Goal: Task Accomplishment & Management: Use online tool/utility

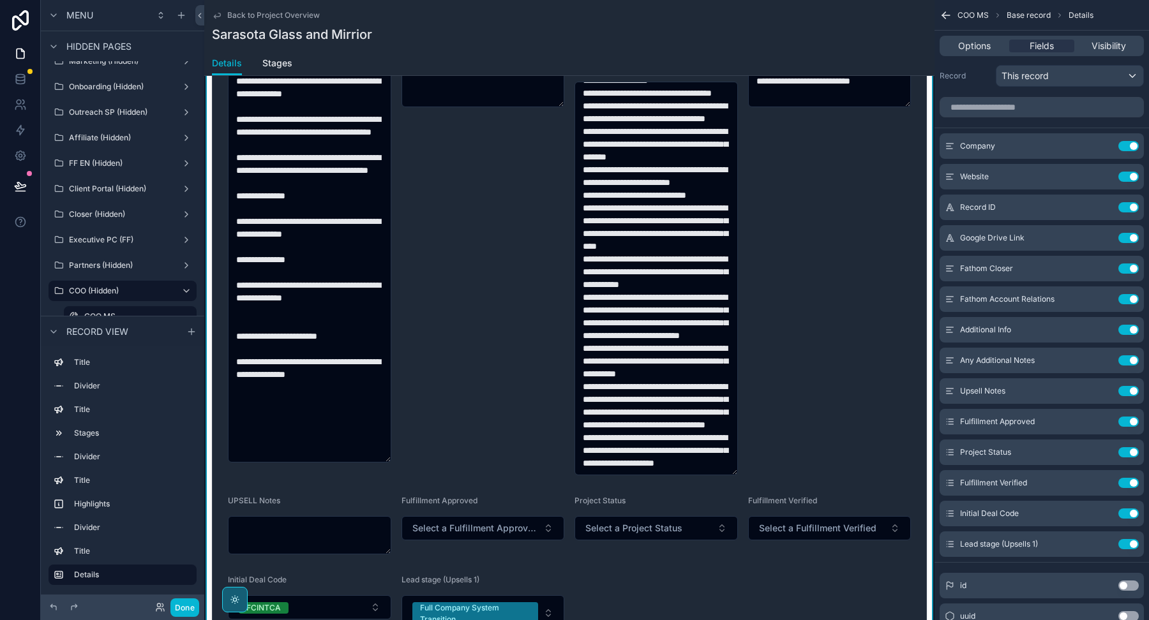
scroll to position [866, 0]
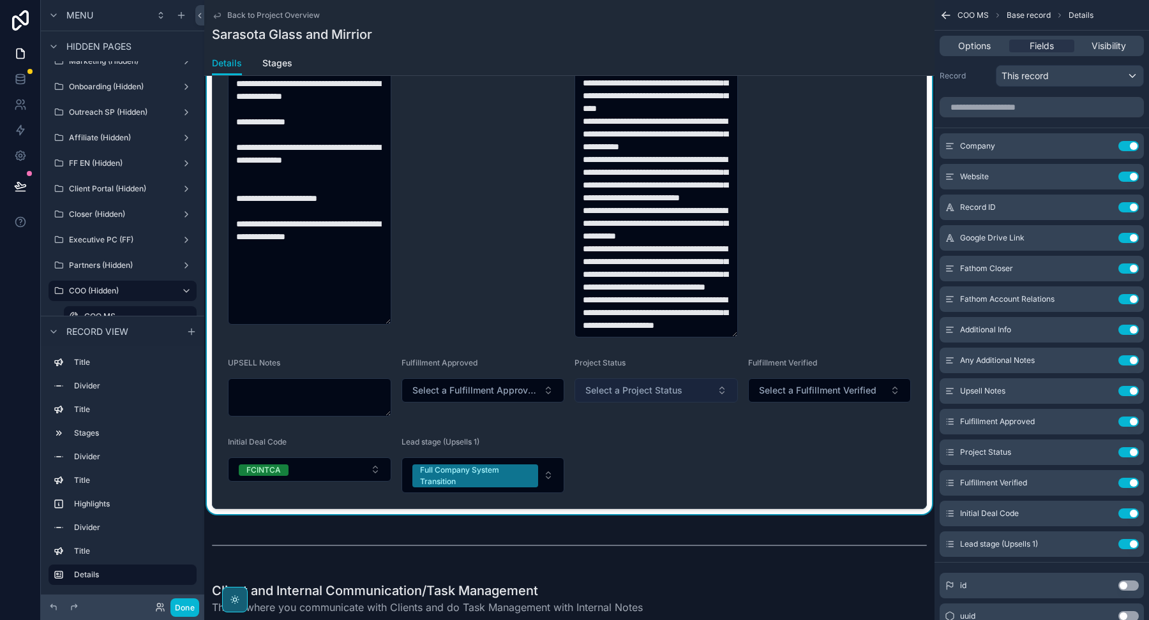
click at [714, 391] on button "Select a Project Status" at bounding box center [655, 390] width 163 height 24
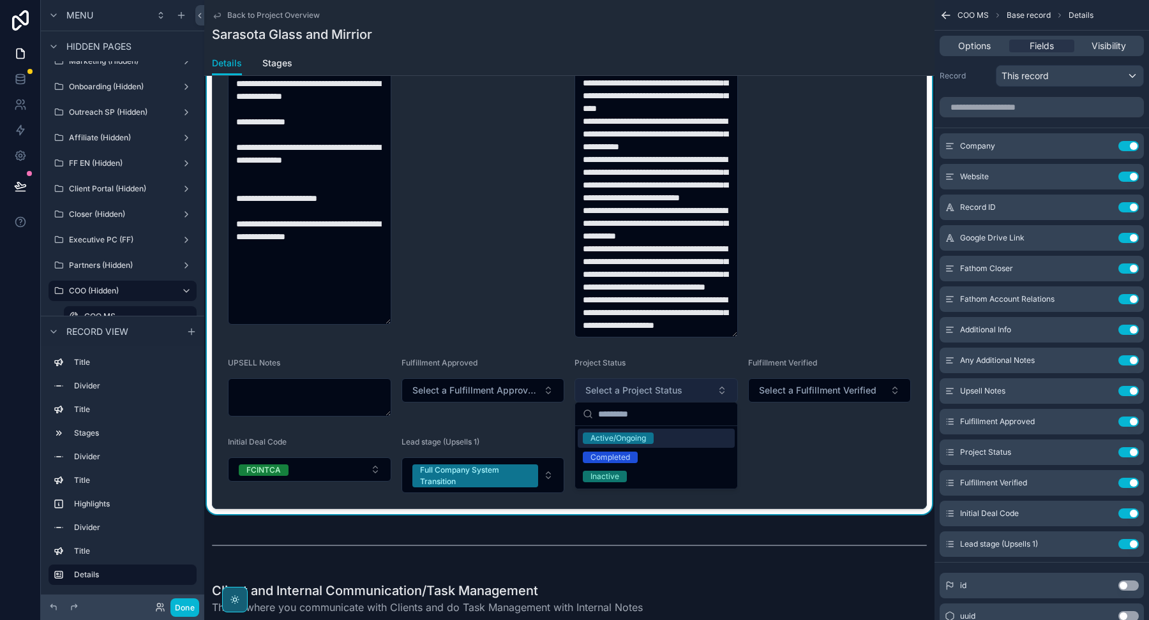
click at [713, 391] on button "Select a Project Status" at bounding box center [655, 390] width 163 height 24
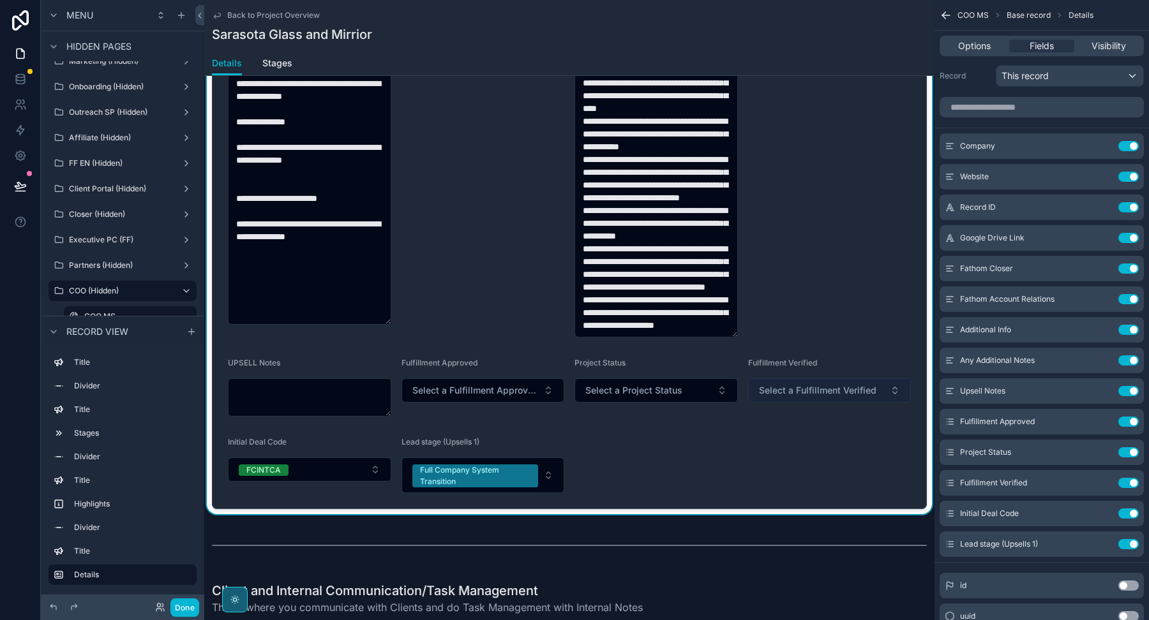
click at [810, 389] on span "Select a Fulfillment Verified" at bounding box center [817, 390] width 117 height 13
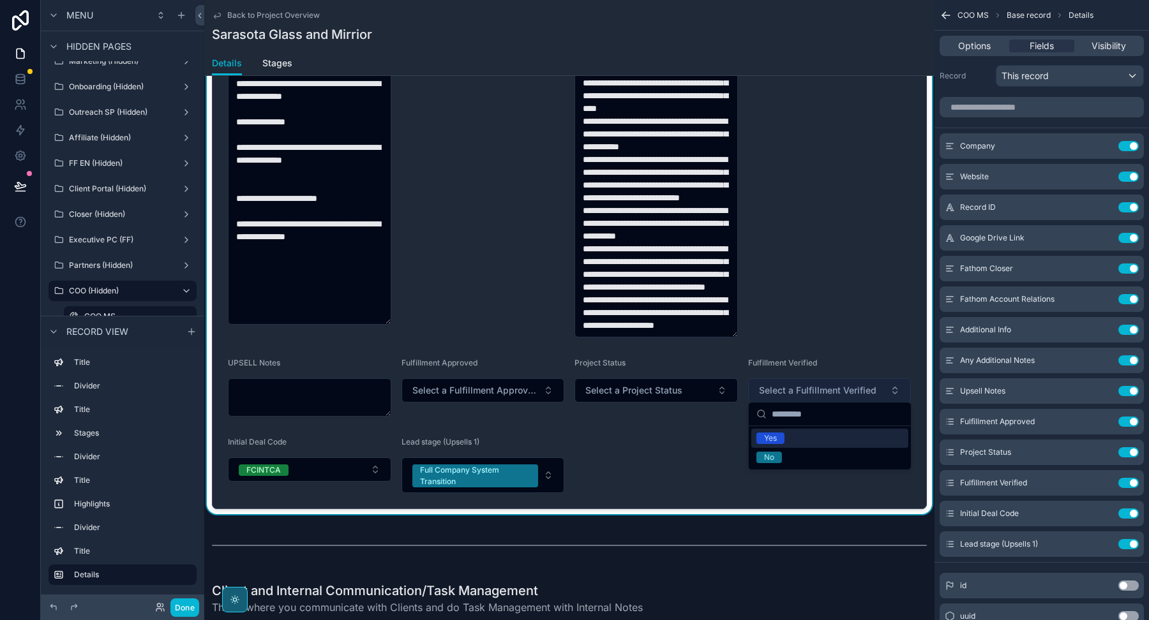
click at [809, 389] on span "Select a Fulfillment Verified" at bounding box center [817, 390] width 117 height 13
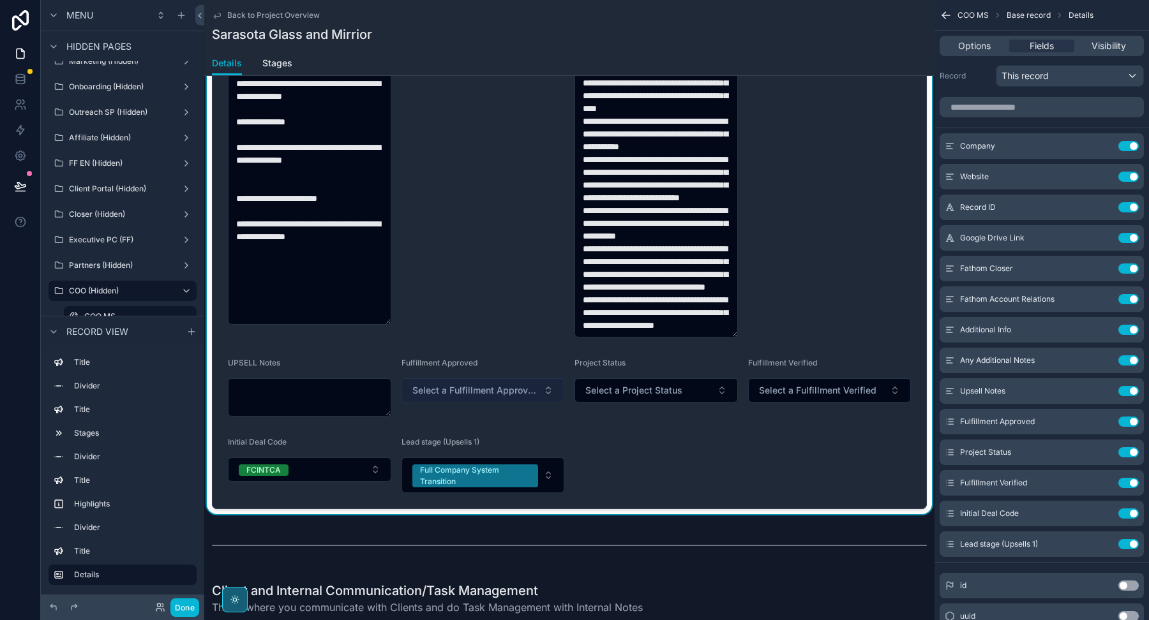
click at [519, 386] on span "Select a Fulfillment Approved" at bounding box center [475, 390] width 126 height 13
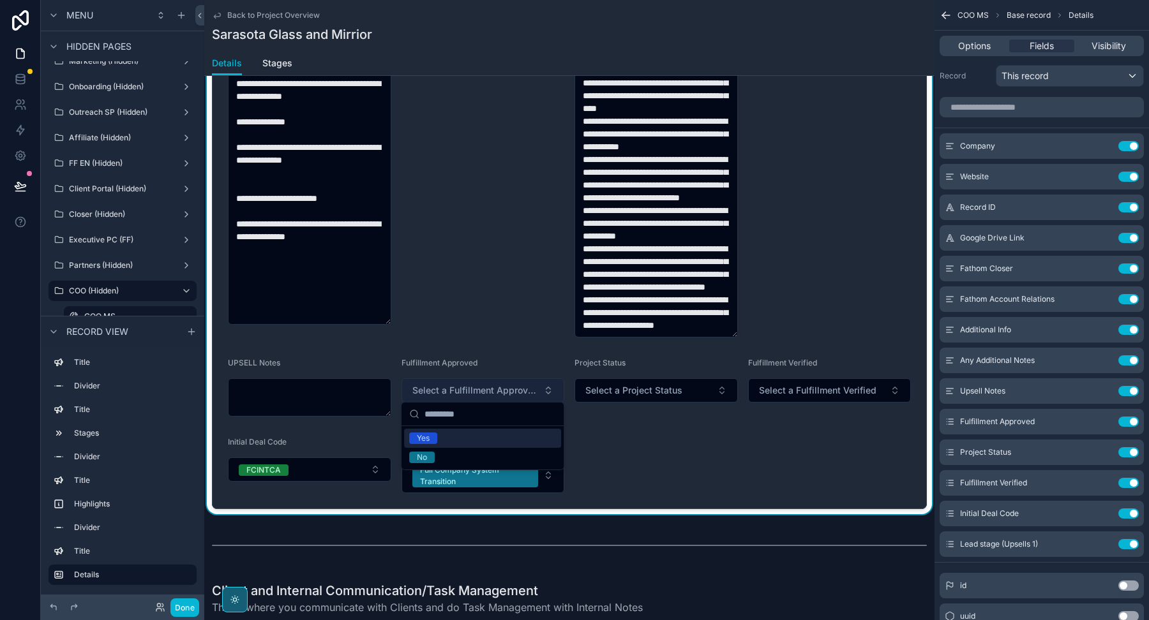
click at [518, 387] on span "Select a Fulfillment Approved" at bounding box center [475, 390] width 126 height 13
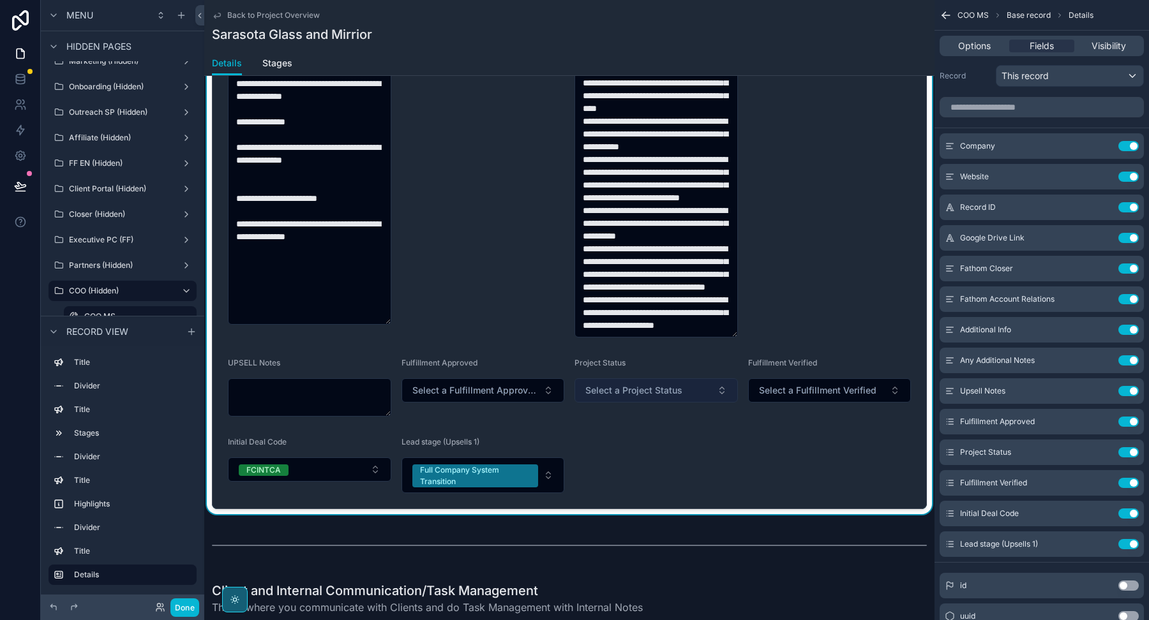
click at [606, 391] on span "Select a Project Status" at bounding box center [633, 390] width 97 height 13
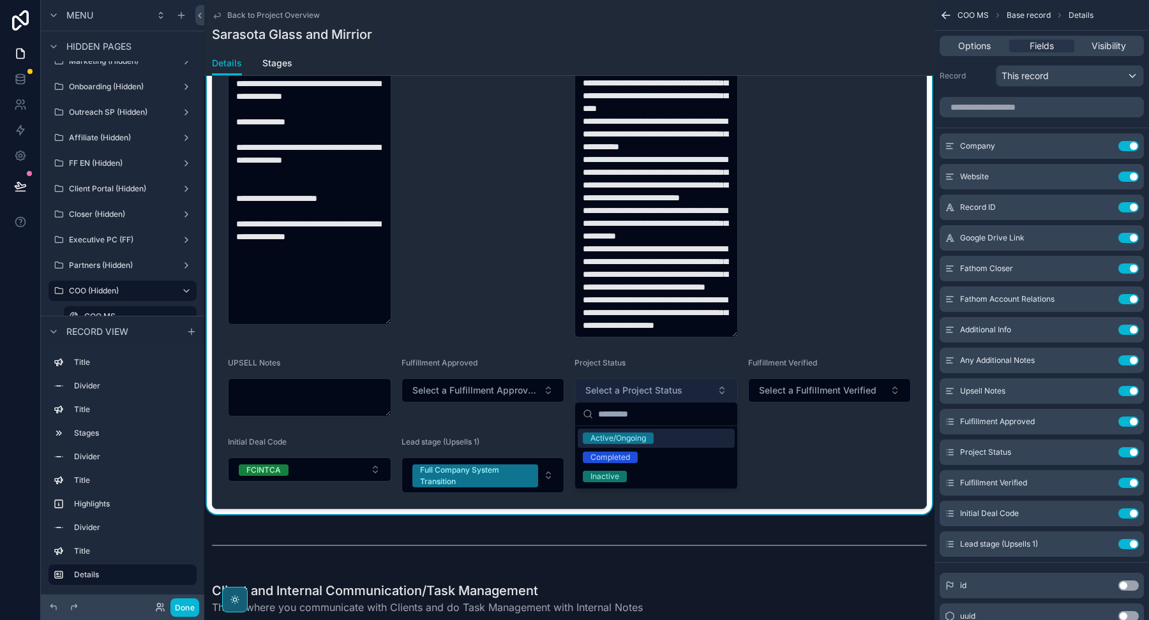
click at [606, 391] on span "Select a Project Status" at bounding box center [633, 390] width 97 height 13
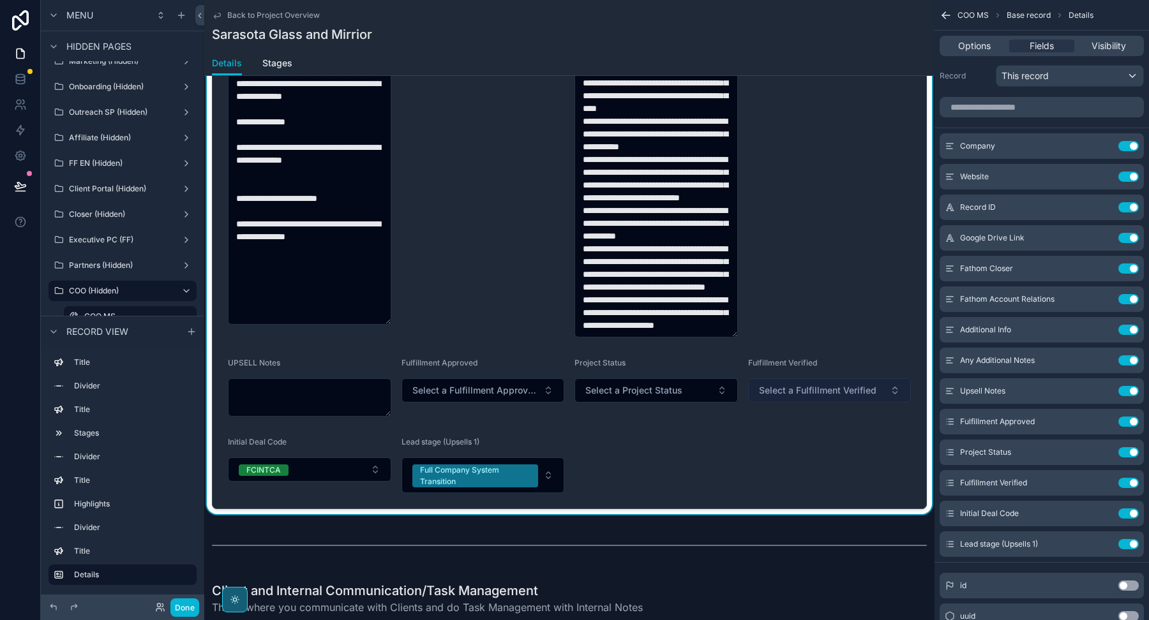
click at [781, 389] on span "Select a Fulfillment Verified" at bounding box center [817, 390] width 117 height 13
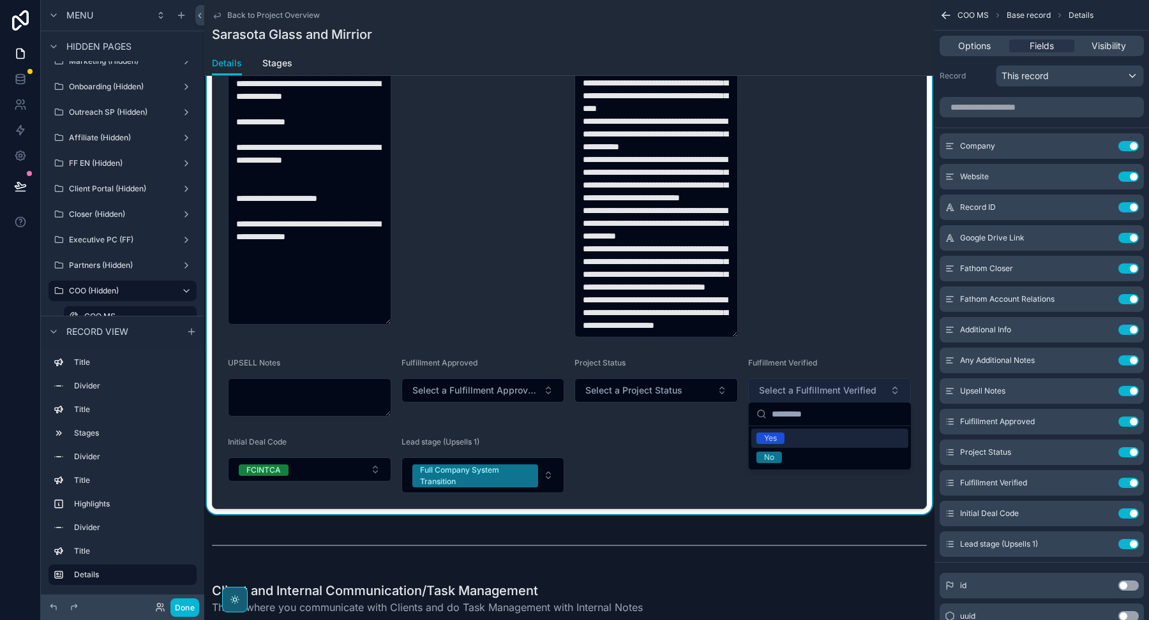
click at [781, 389] on span "Select a Fulfillment Verified" at bounding box center [817, 390] width 117 height 13
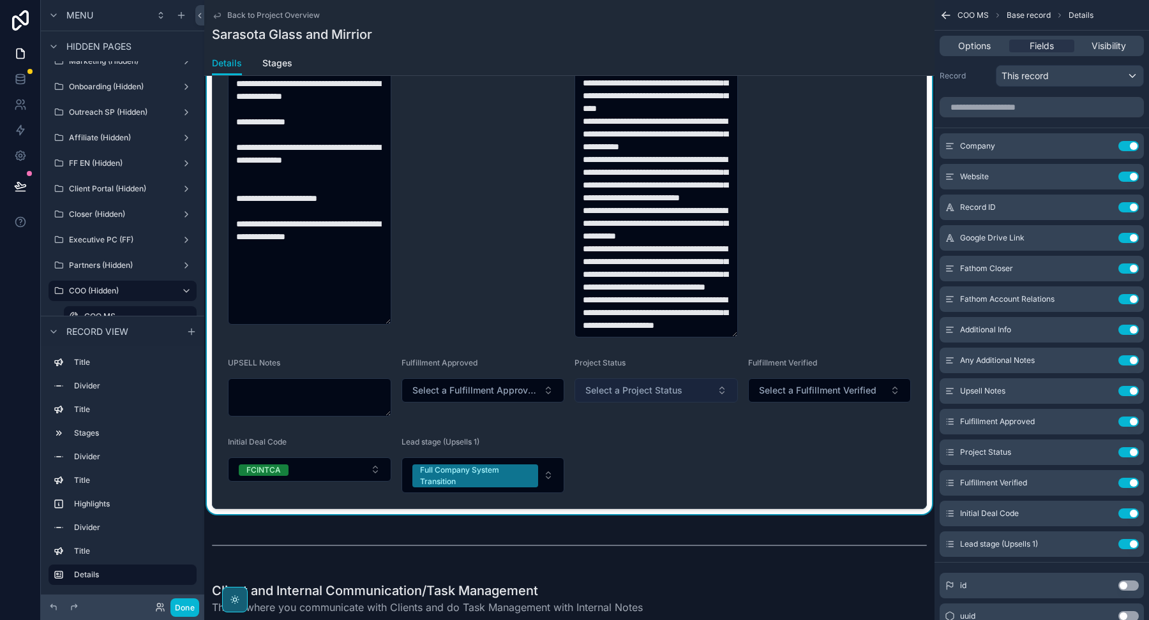
click at [671, 384] on span "Select a Project Status" at bounding box center [633, 390] width 97 height 13
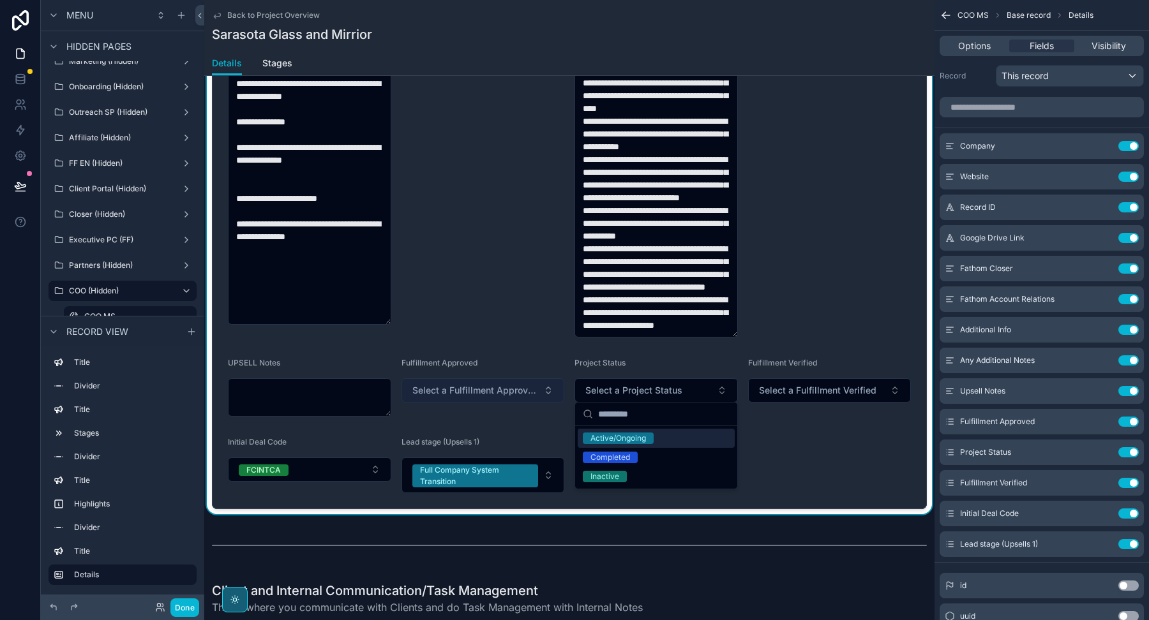
click at [541, 383] on button "Select a Fulfillment Approved" at bounding box center [482, 390] width 163 height 24
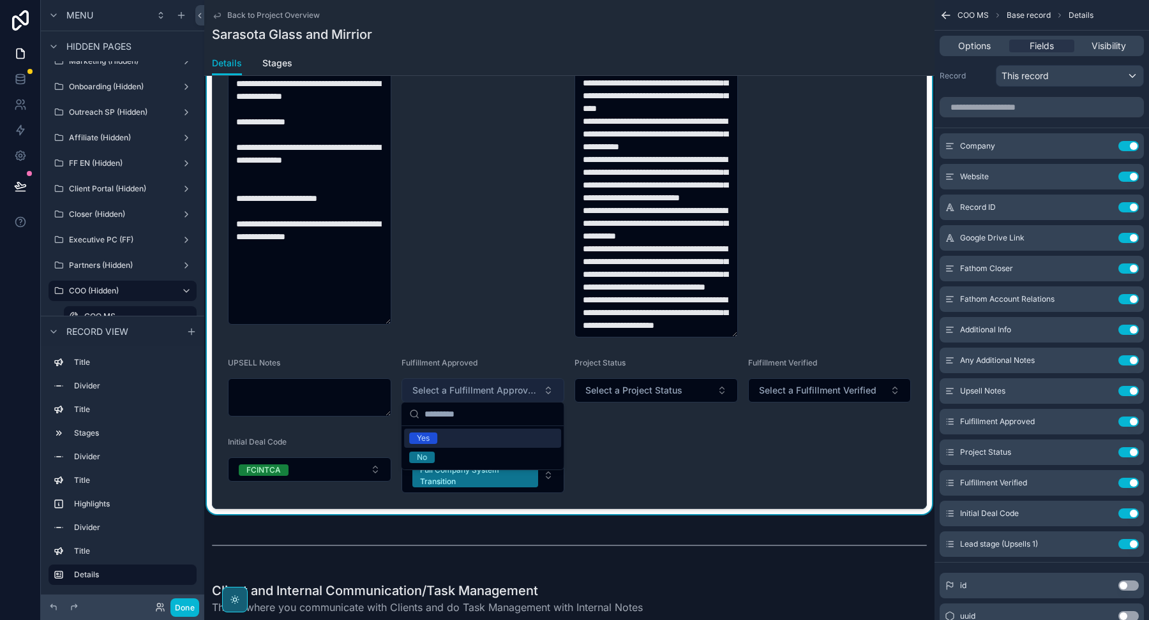
click at [541, 383] on button "Select a Fulfillment Approved" at bounding box center [482, 390] width 163 height 24
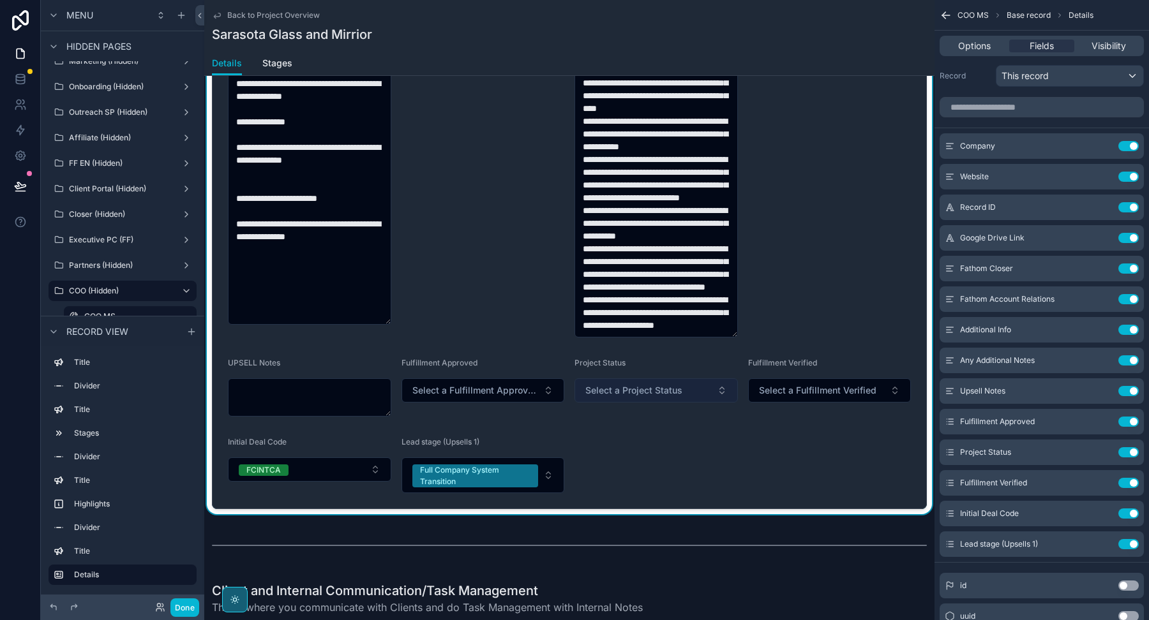
click at [620, 389] on span "Select a Project Status" at bounding box center [633, 390] width 97 height 13
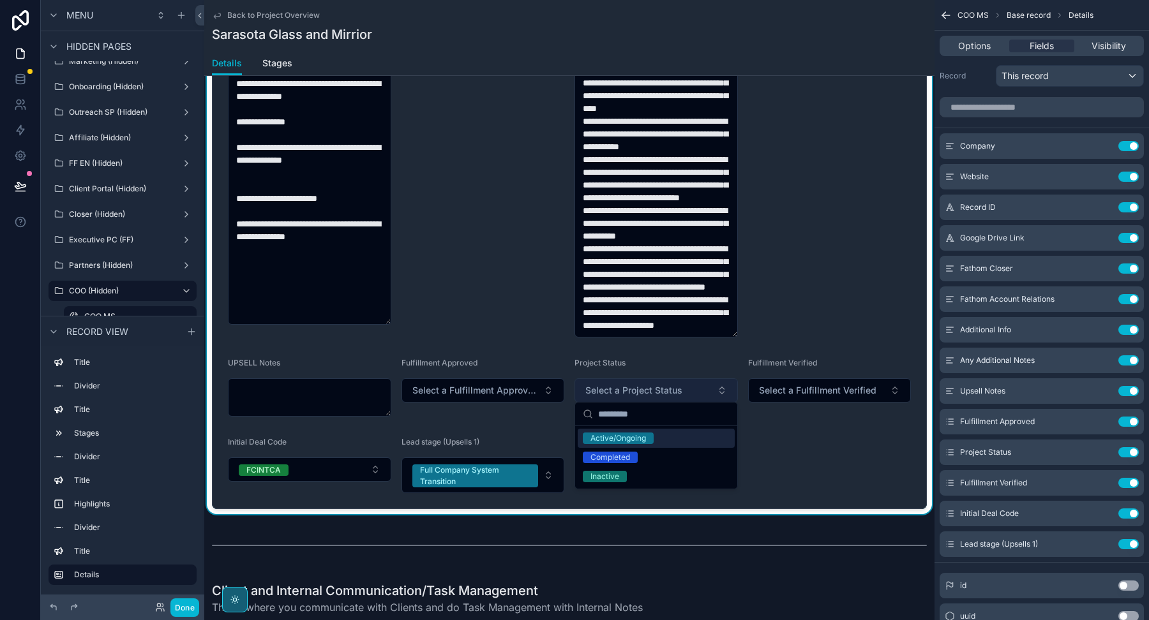
click at [620, 389] on span "Select a Project Status" at bounding box center [633, 390] width 97 height 13
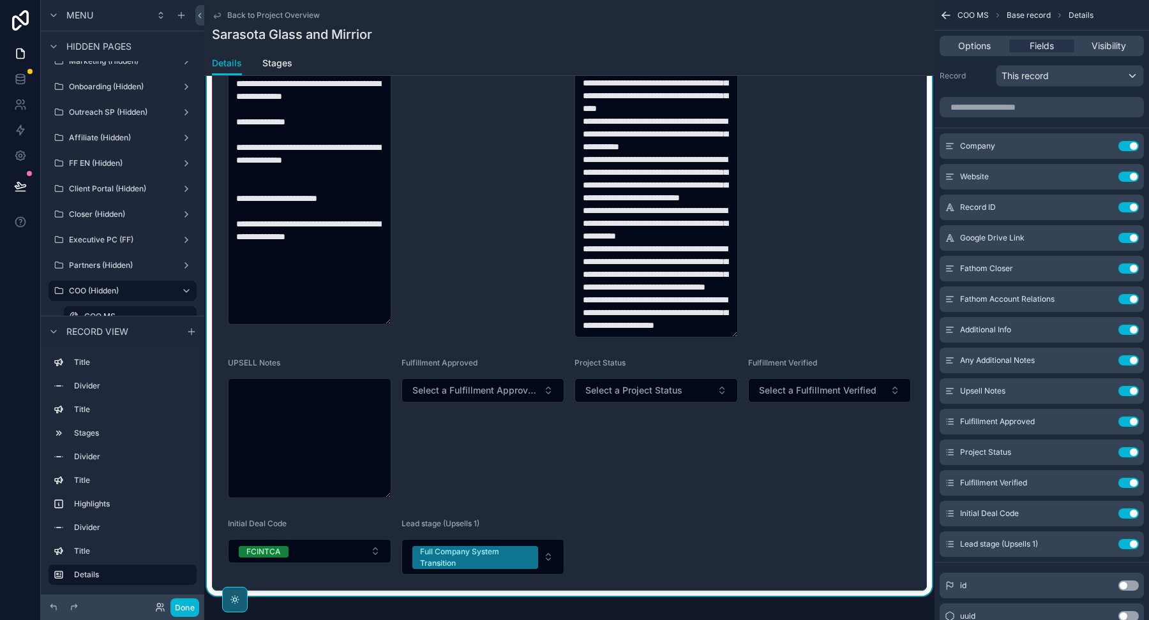
drag, startPoint x: 385, startPoint y: 412, endPoint x: 415, endPoint y: 493, distance: 87.0
click at [415, 493] on form "**********" at bounding box center [568, 203] width 713 height 774
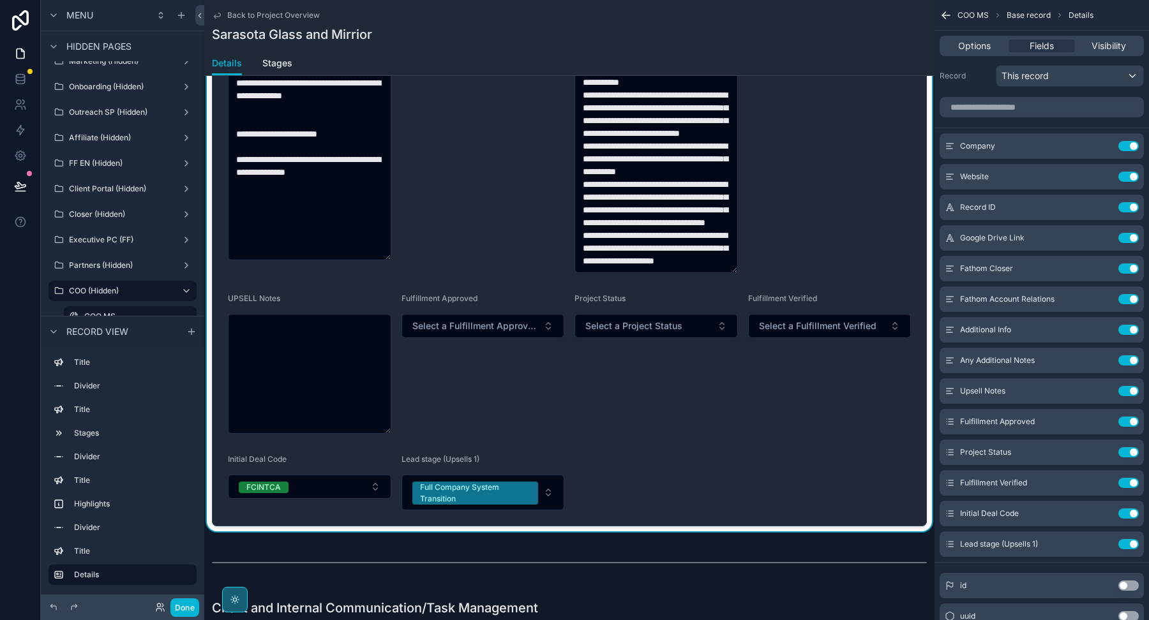
scroll to position [934, 0]
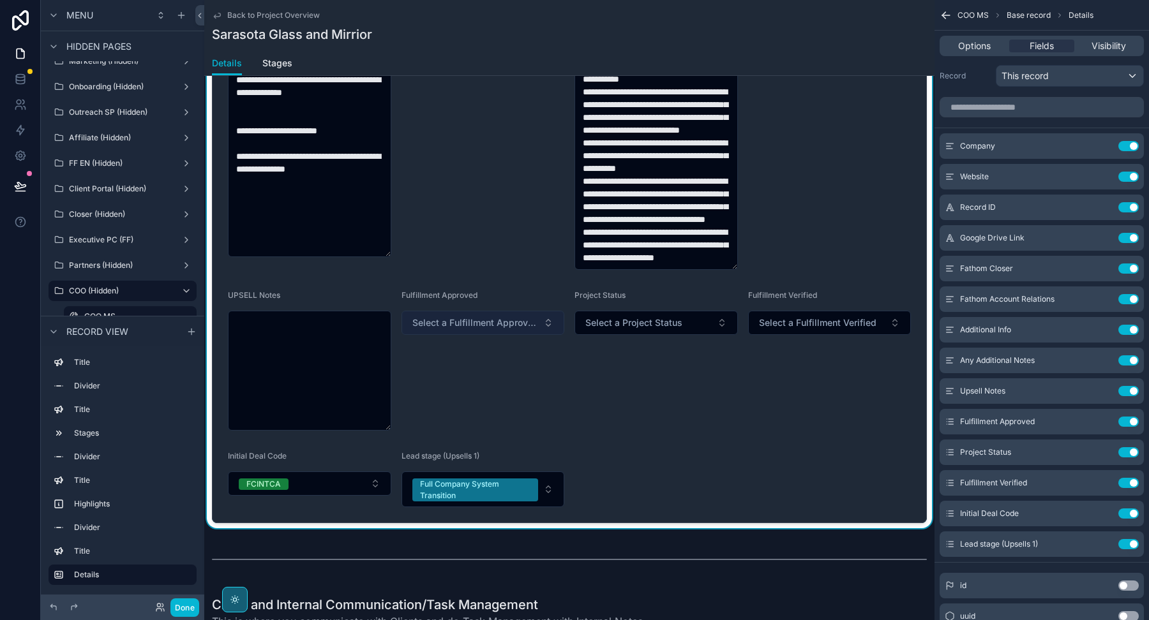
click at [483, 327] on button "Select a Fulfillment Approved" at bounding box center [482, 323] width 163 height 24
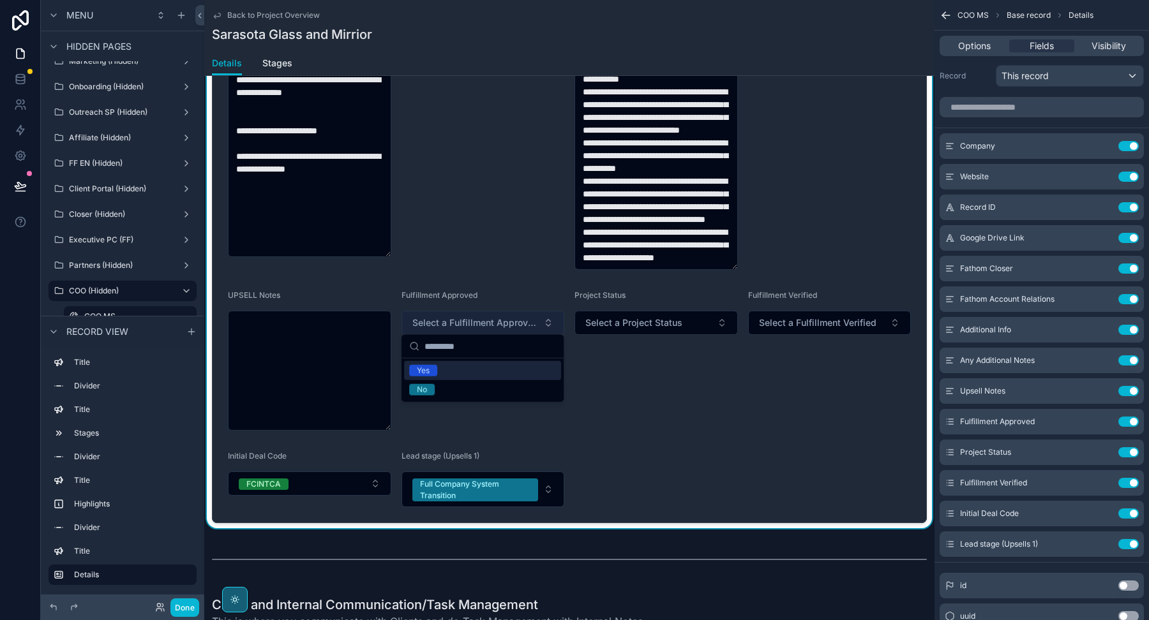
click at [483, 327] on button "Select a Fulfillment Approved" at bounding box center [482, 323] width 163 height 24
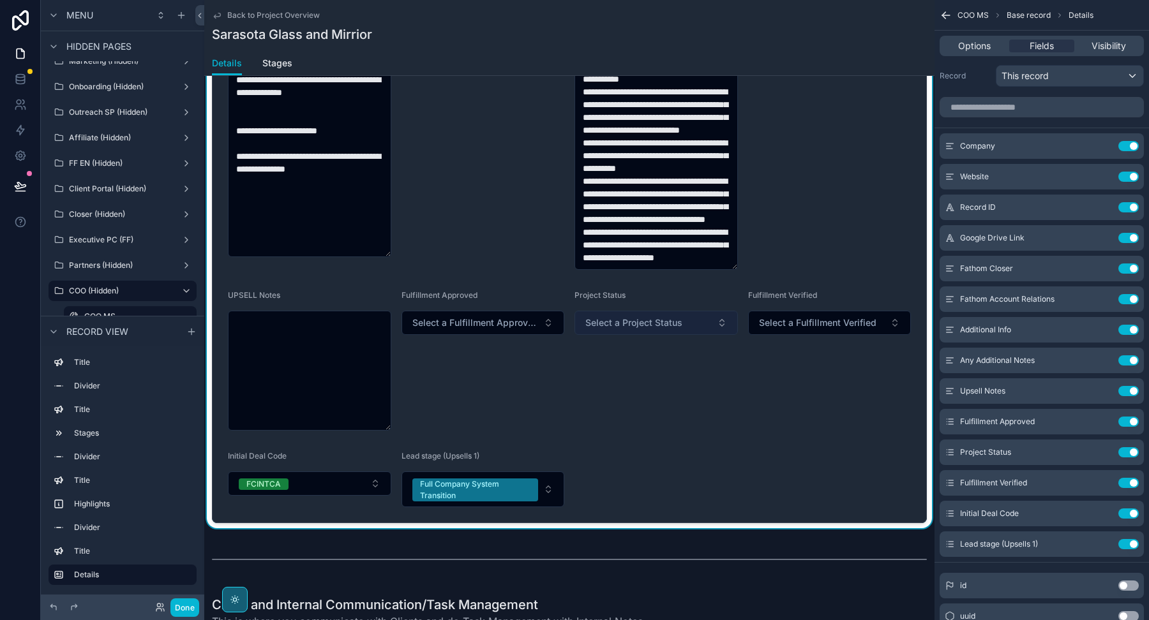
click at [648, 319] on span "Select a Project Status" at bounding box center [633, 322] width 97 height 13
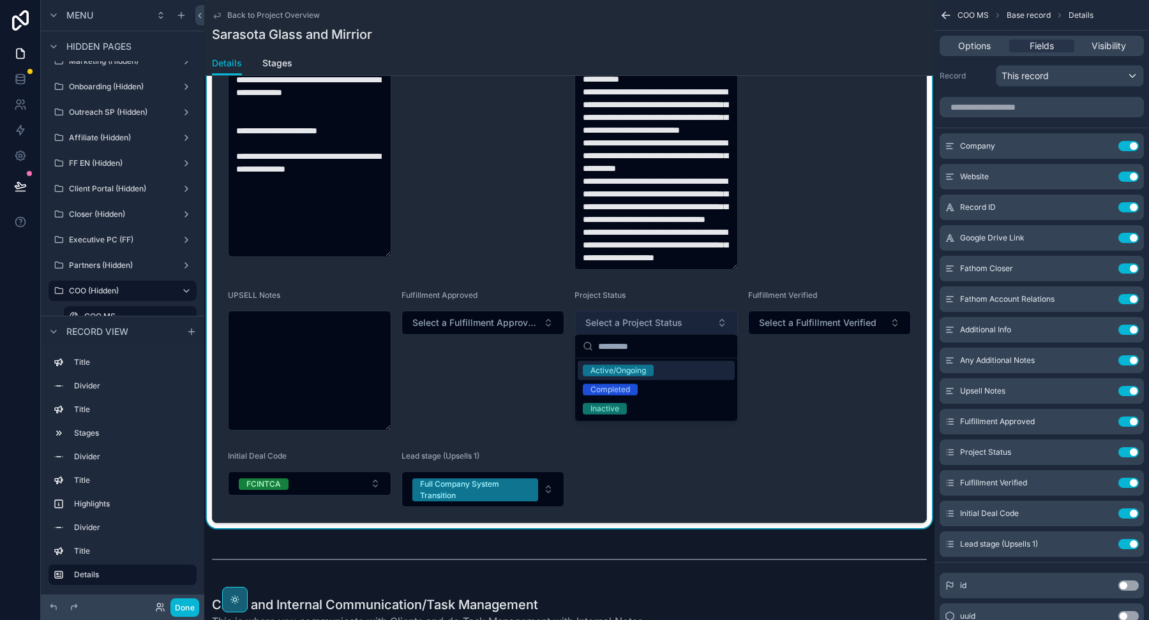
click at [647, 320] on span "Select a Project Status" at bounding box center [633, 322] width 97 height 13
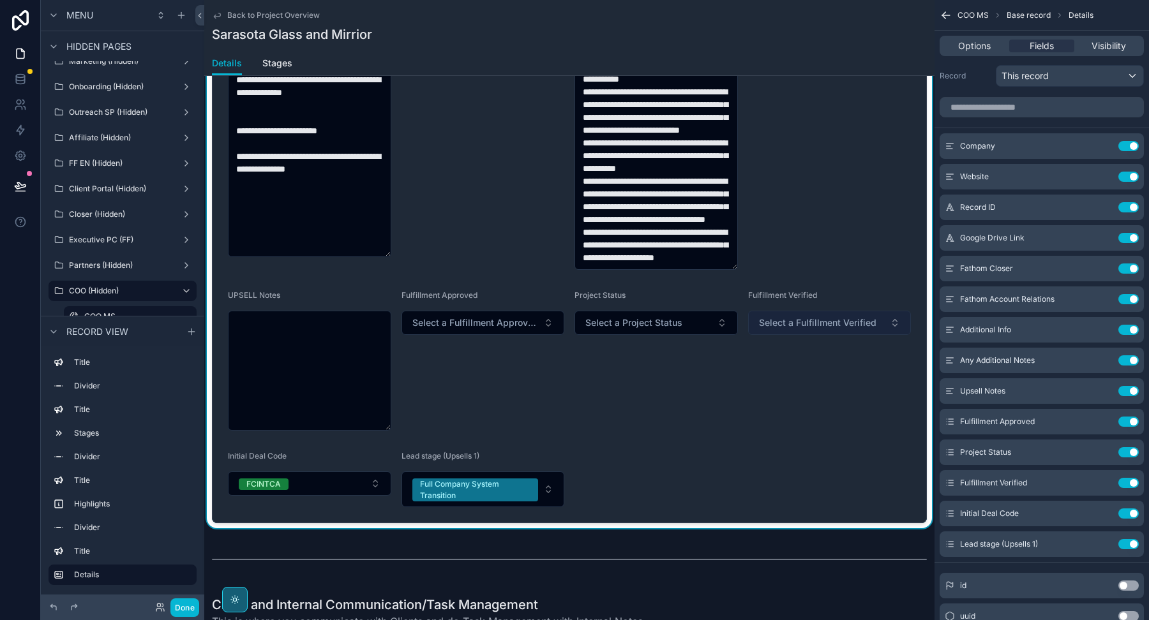
click at [770, 318] on span "Select a Fulfillment Verified" at bounding box center [817, 322] width 117 height 13
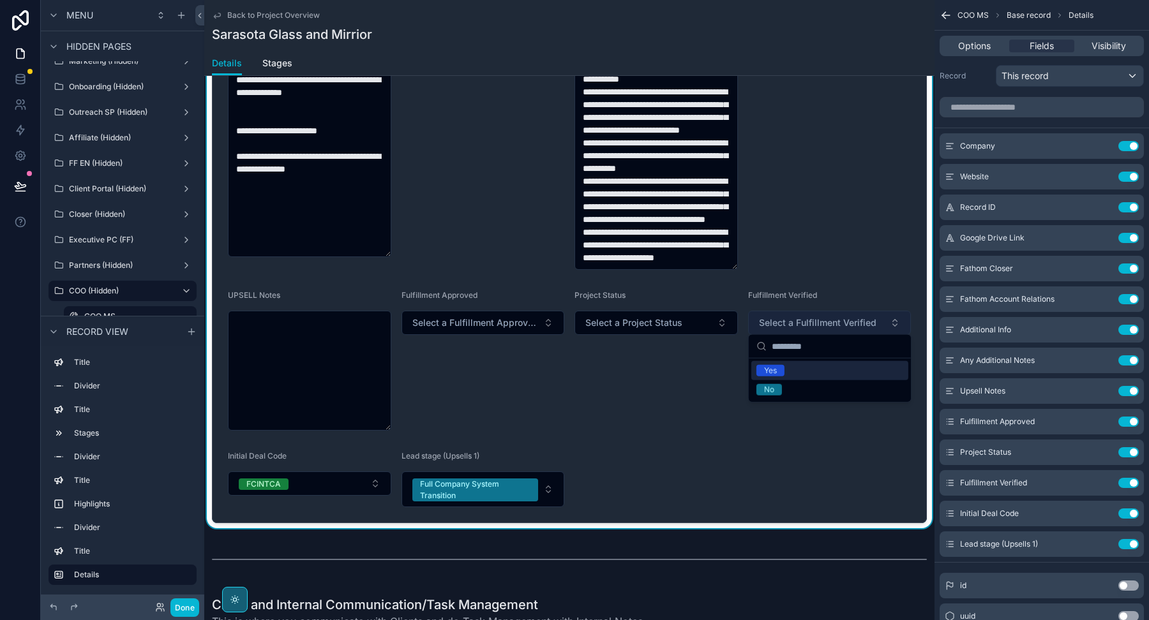
click at [769, 318] on span "Select a Fulfillment Verified" at bounding box center [817, 322] width 117 height 13
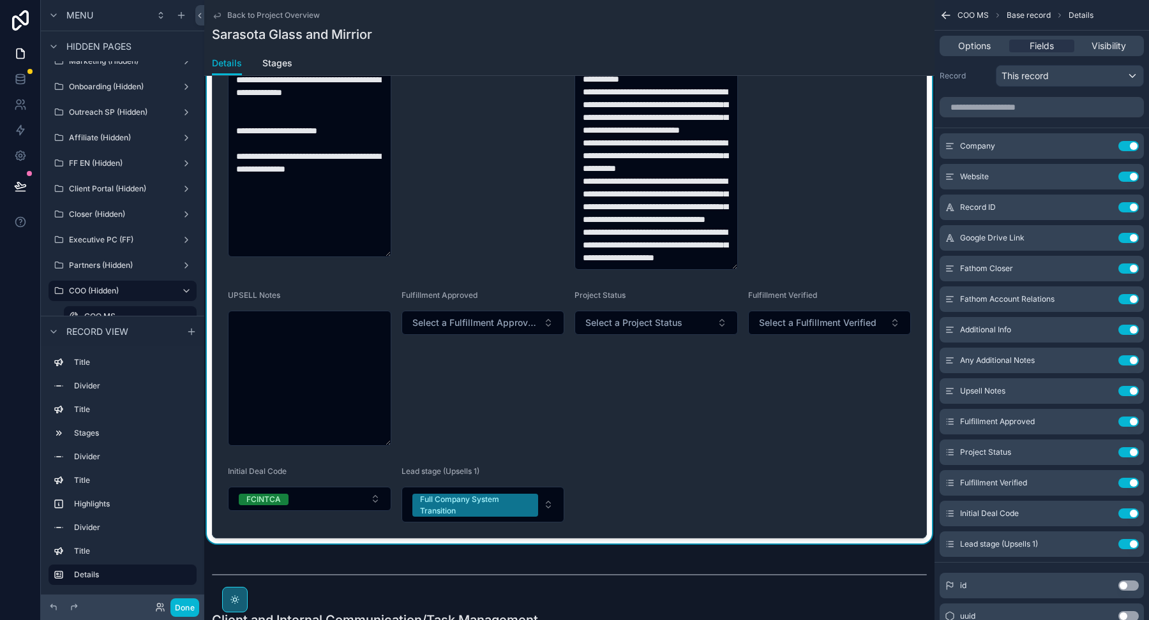
drag, startPoint x: 385, startPoint y: 422, endPoint x: 395, endPoint y: 438, distance: 18.1
click at [395, 438] on form "**********" at bounding box center [568, 143] width 713 height 789
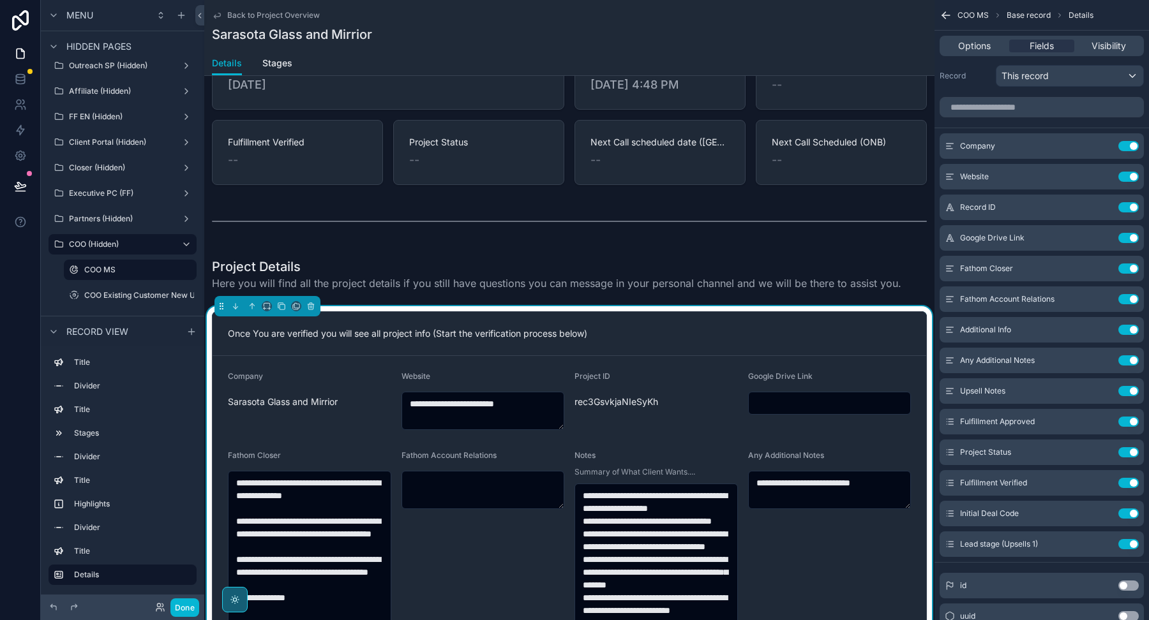
scroll to position [0, 0]
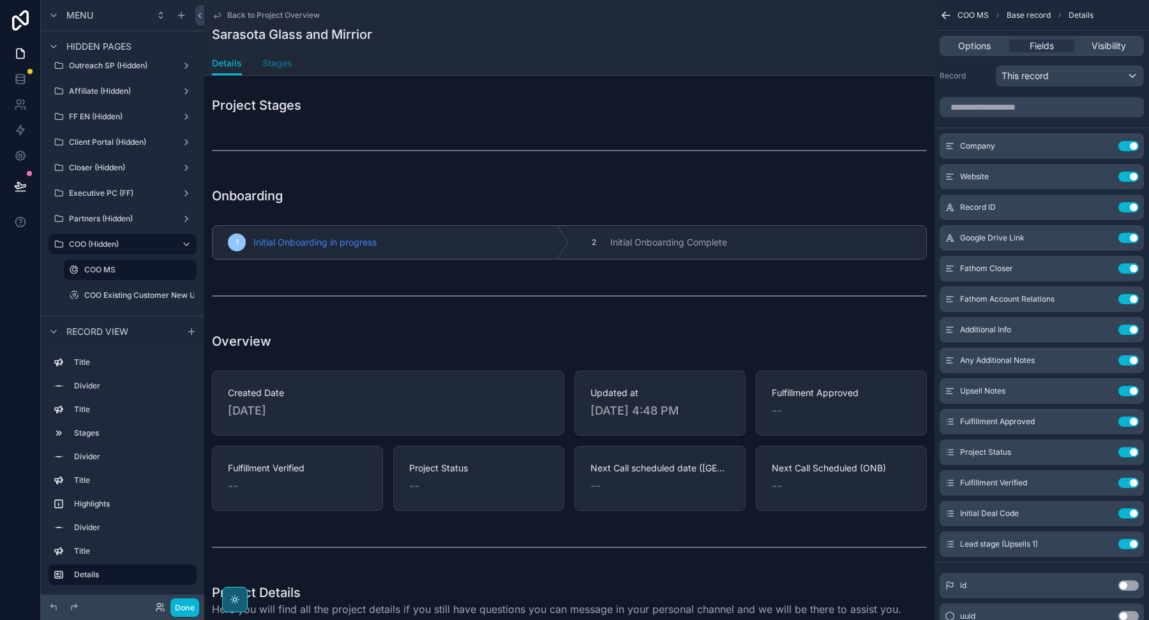
click at [274, 66] on span "Stages" at bounding box center [277, 63] width 30 height 13
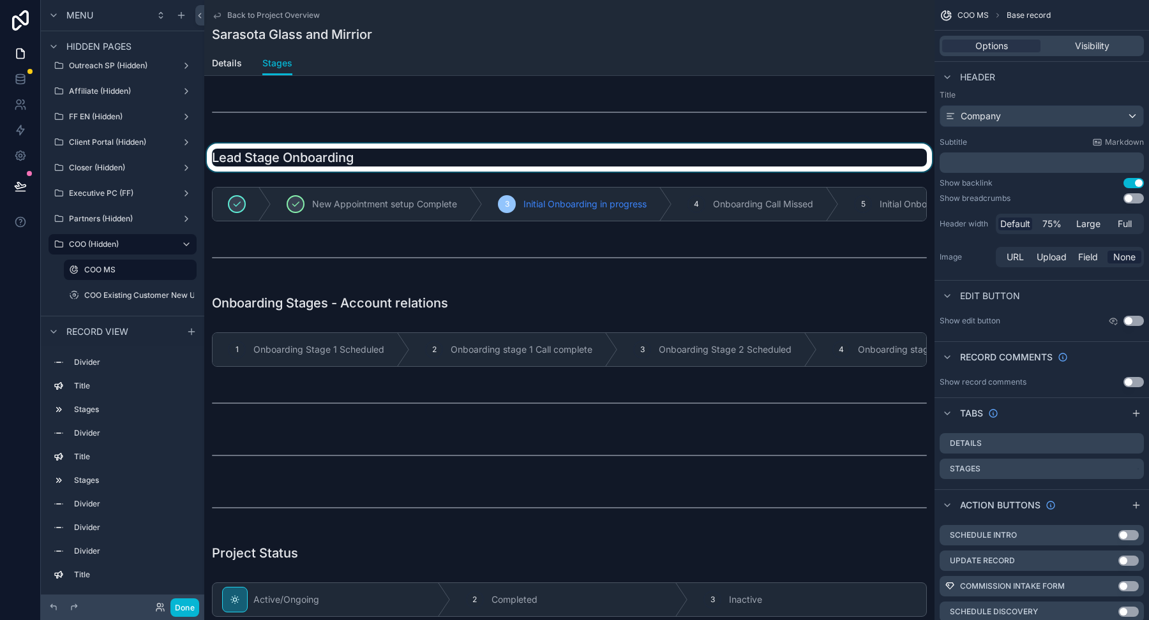
click at [375, 152] on div "scrollable content" at bounding box center [569, 158] width 730 height 28
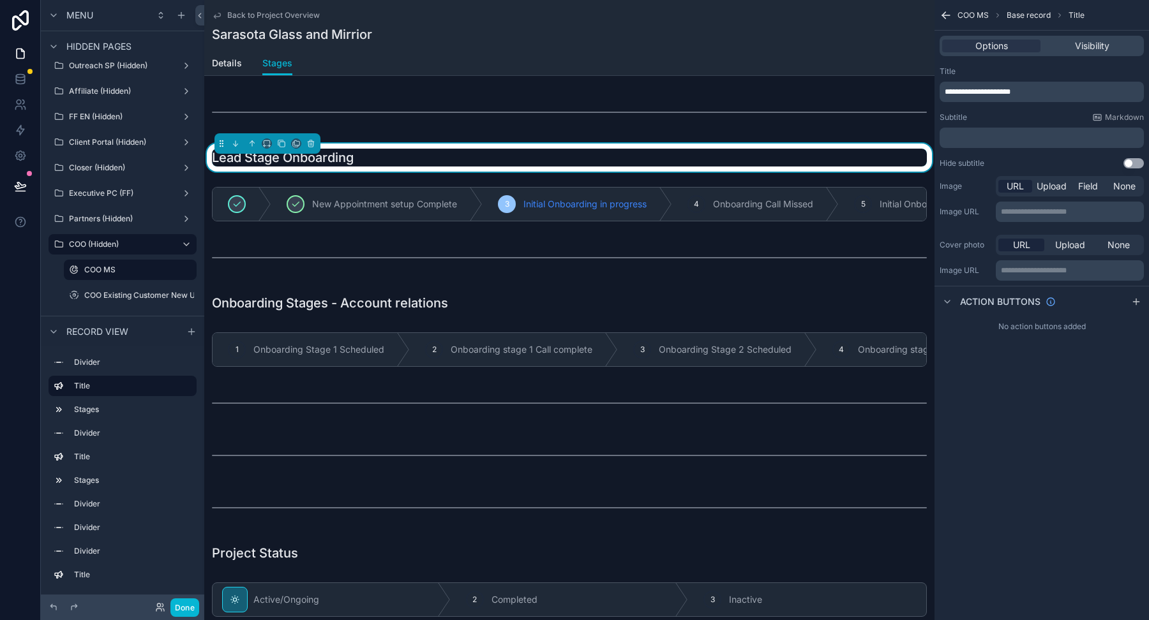
click at [978, 90] on span "**********" at bounding box center [977, 92] width 66 height 8
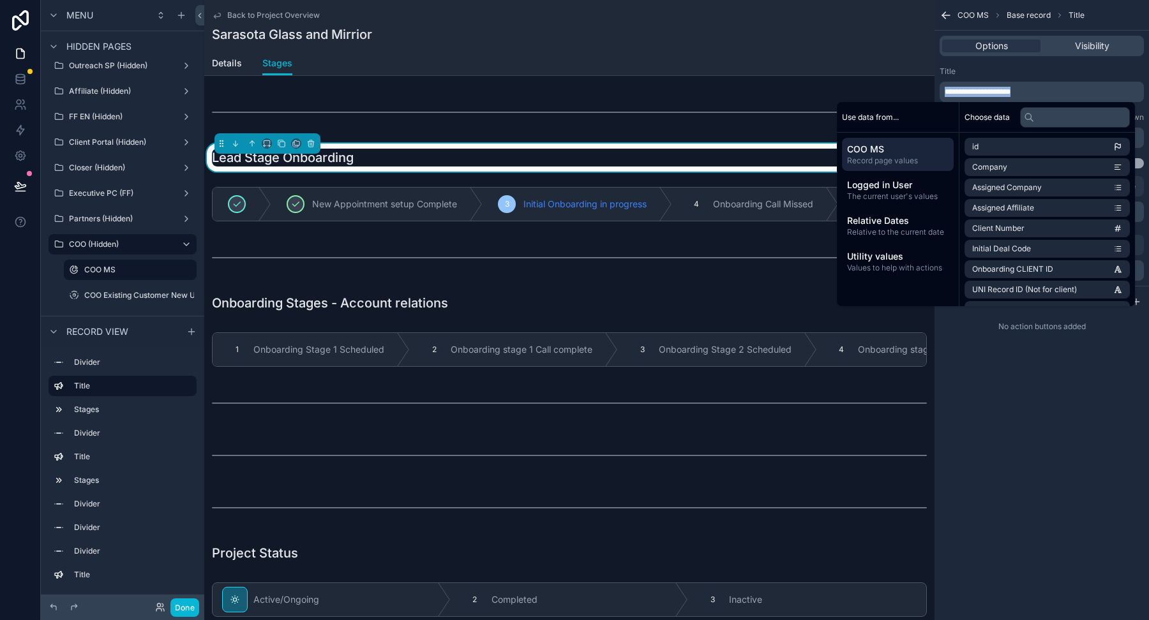
copy span "**********"
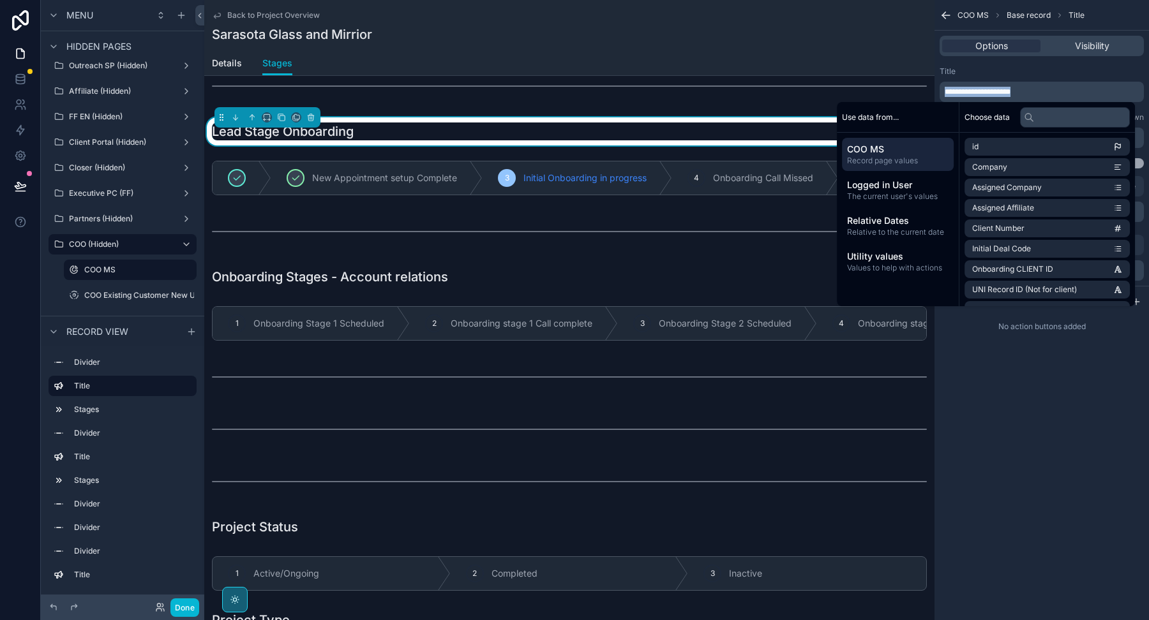
scroll to position [34, 0]
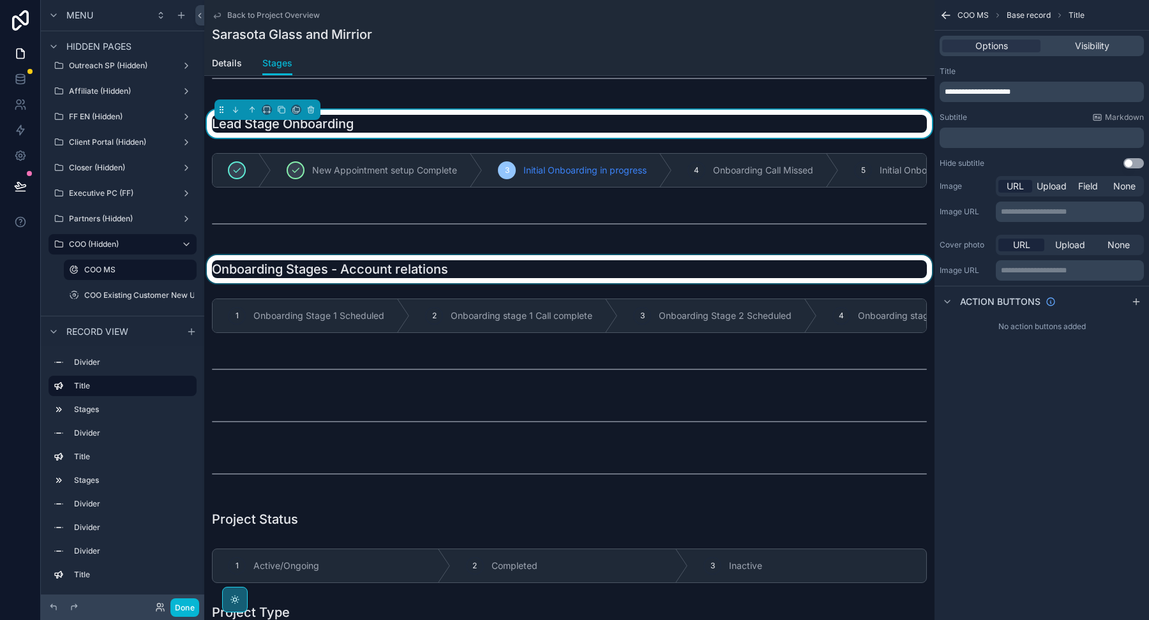
click at [581, 264] on div "scrollable content" at bounding box center [569, 269] width 730 height 28
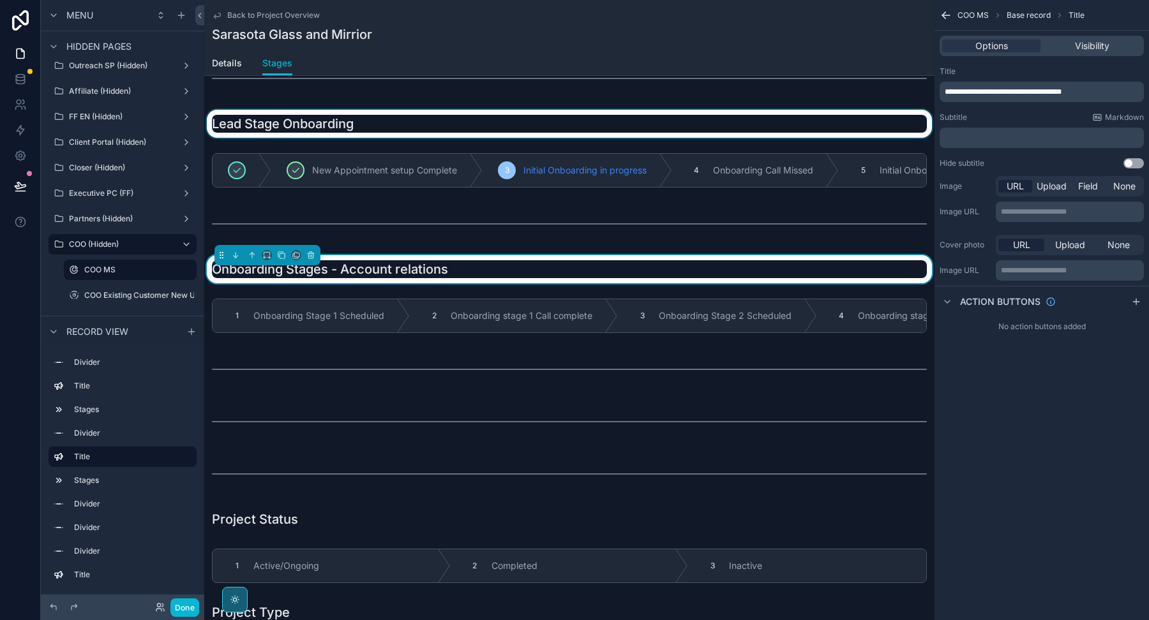
click at [972, 89] on span "**********" at bounding box center [1002, 92] width 117 height 8
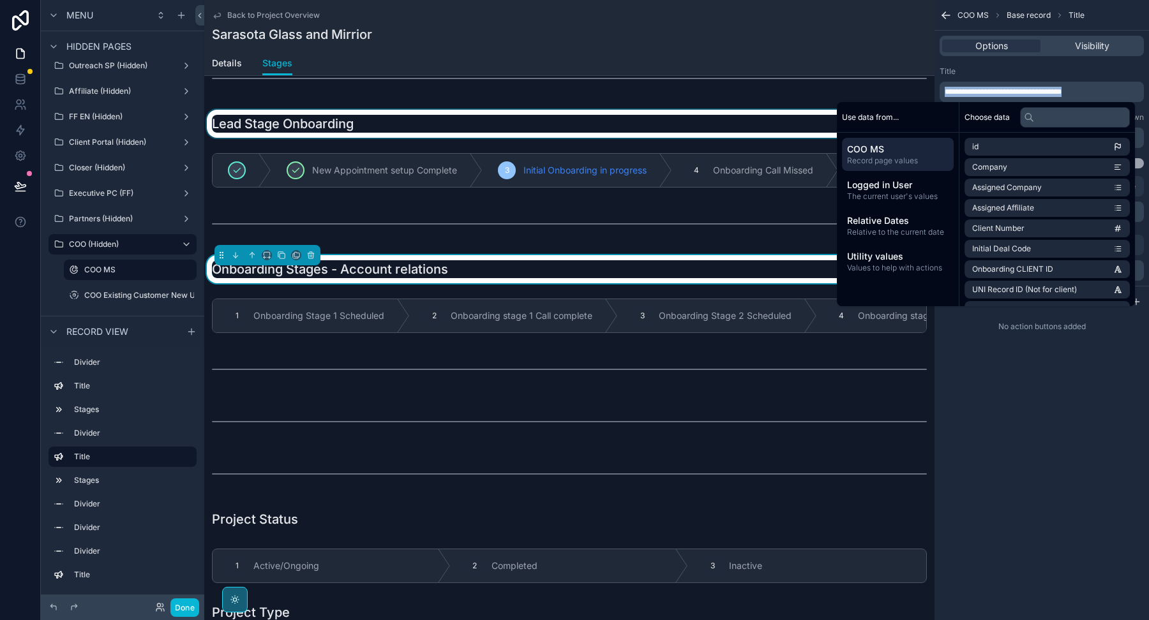
copy span "**********"
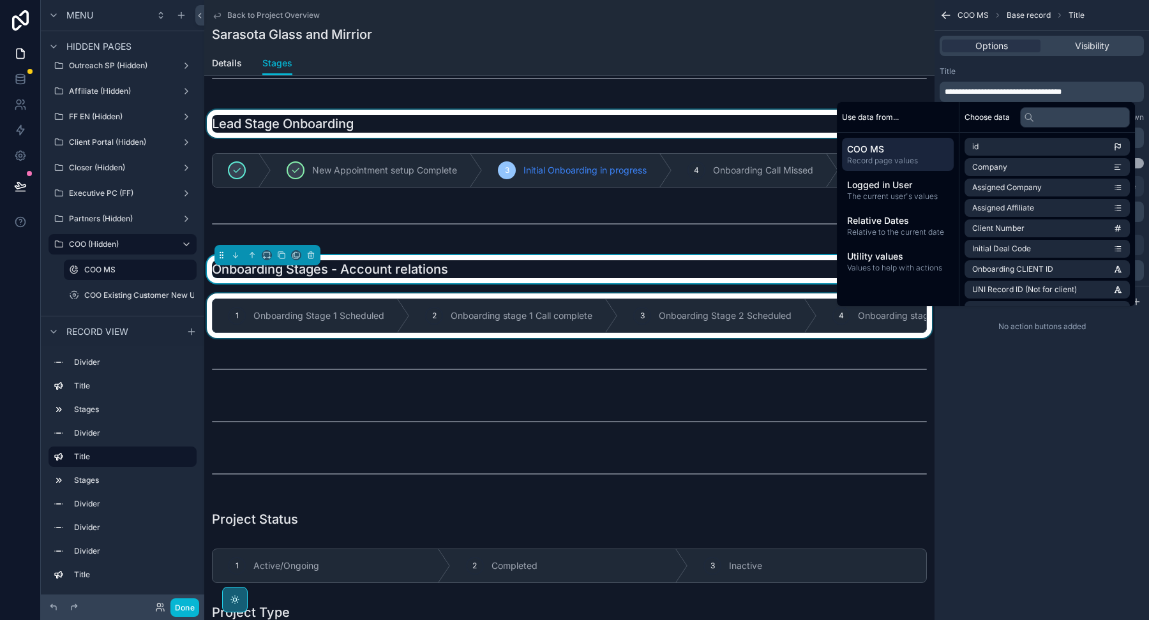
click at [490, 299] on div "scrollable content" at bounding box center [569, 316] width 730 height 45
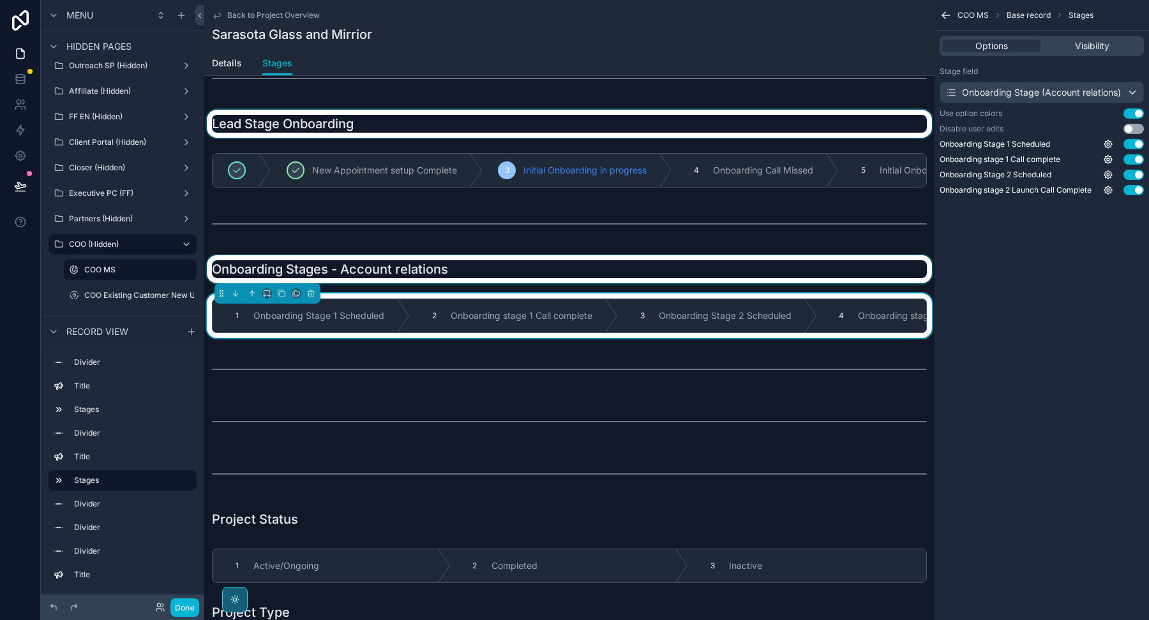
click at [496, 260] on div "scrollable content" at bounding box center [569, 269] width 730 height 28
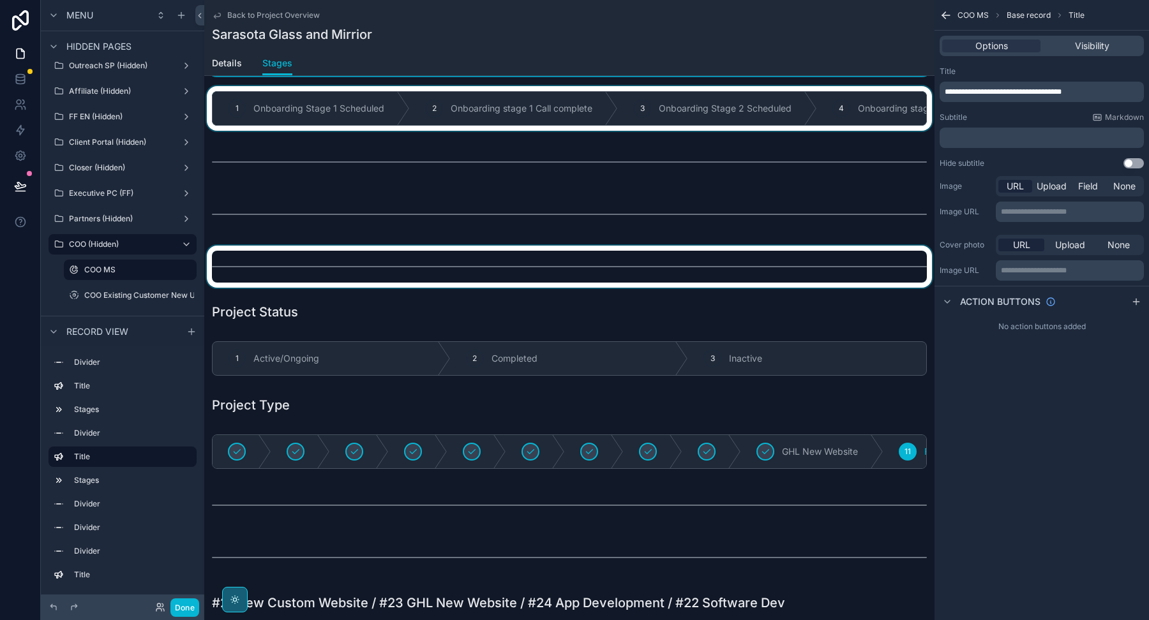
scroll to position [253, 0]
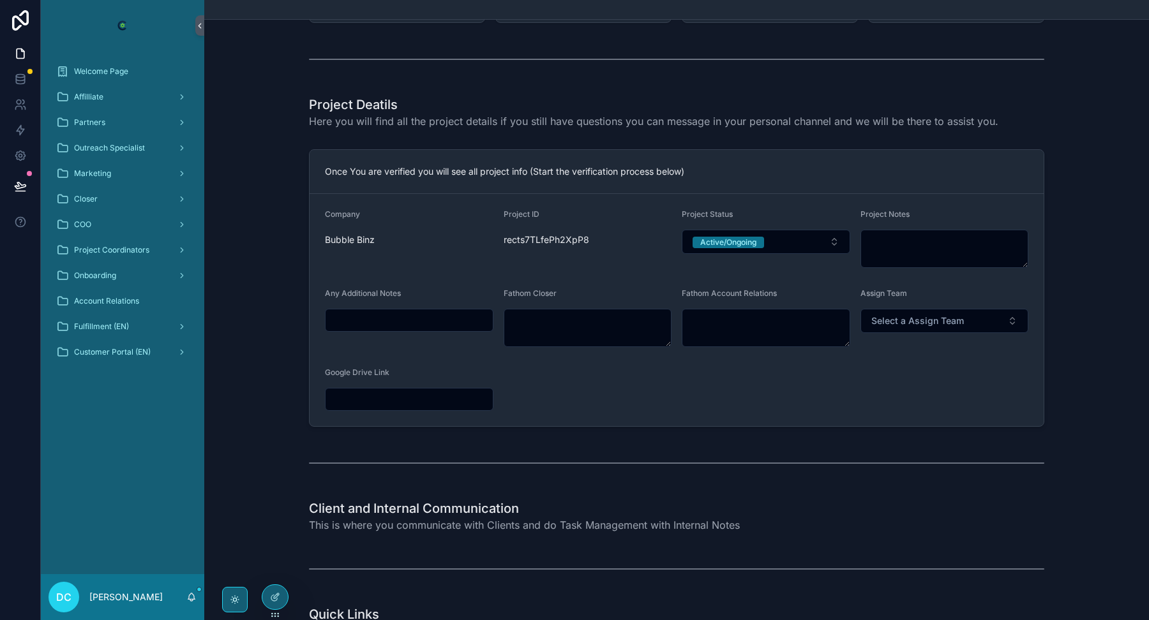
scroll to position [433, 0]
click at [604, 324] on textarea at bounding box center [587, 327] width 168 height 38
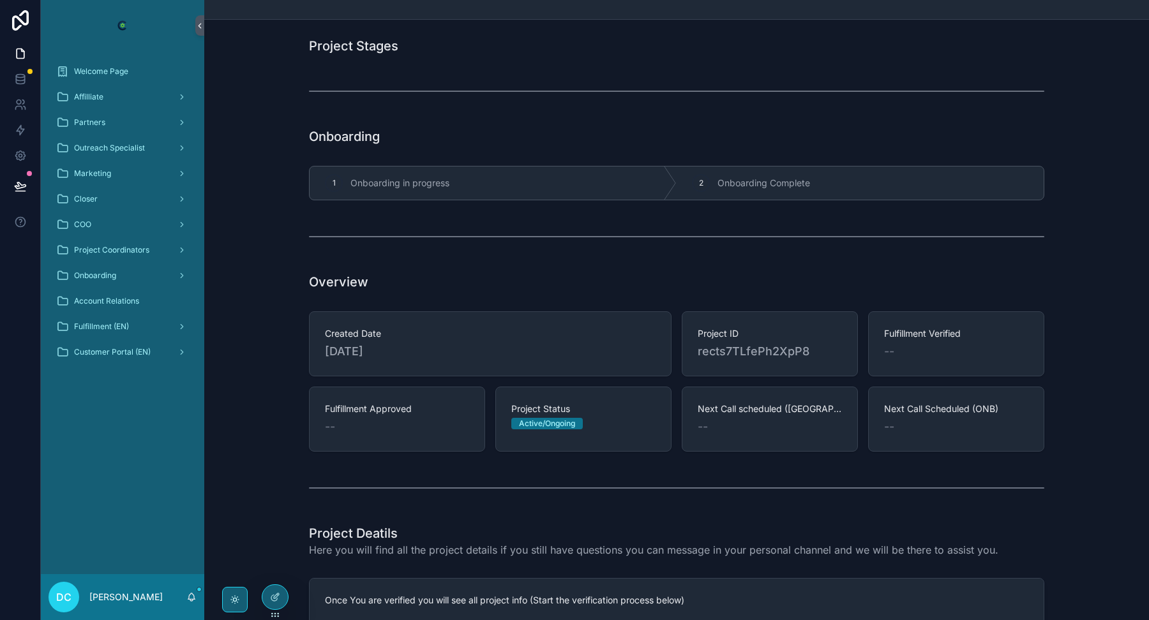
scroll to position [0, 0]
click at [278, 597] on icon at bounding box center [275, 597] width 10 height 10
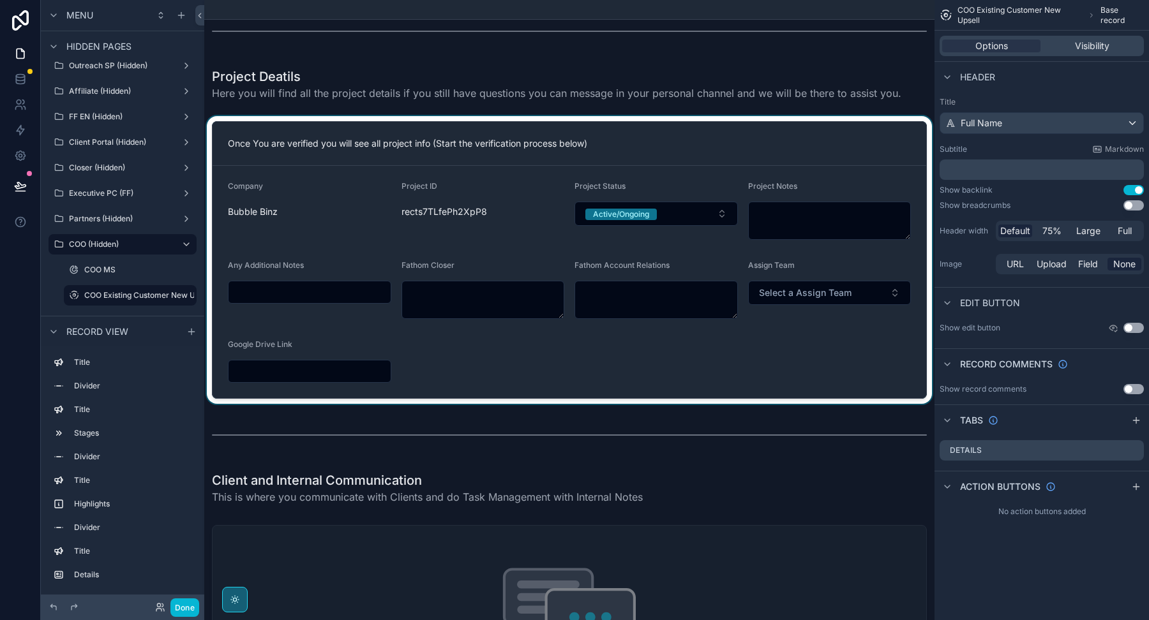
scroll to position [486, 0]
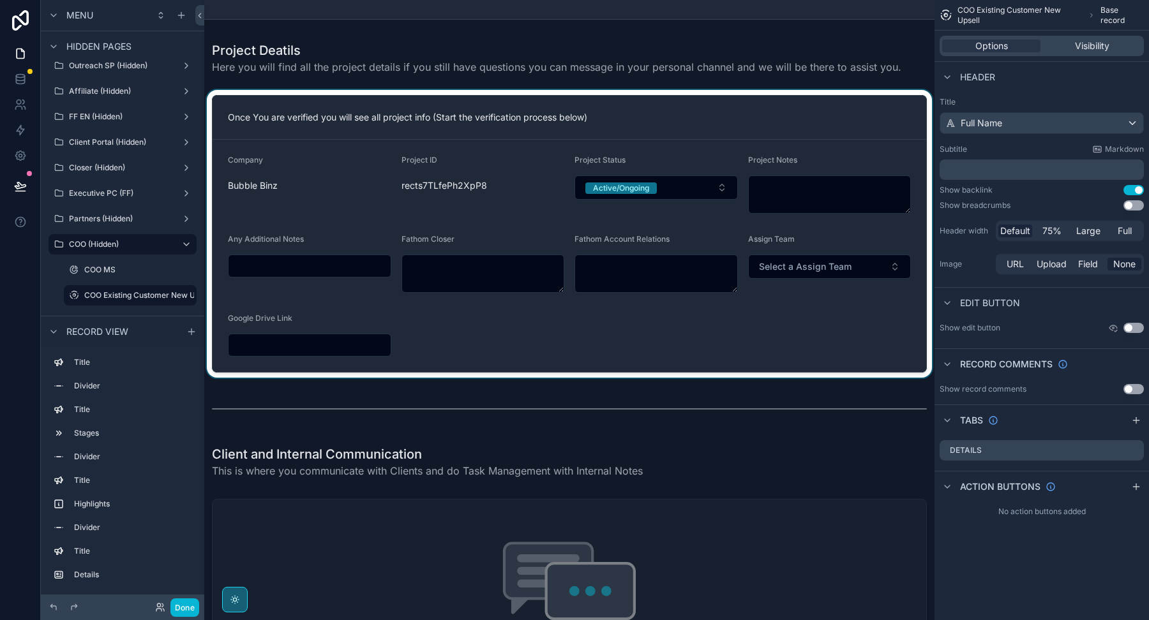
click at [778, 145] on div at bounding box center [569, 234] width 730 height 288
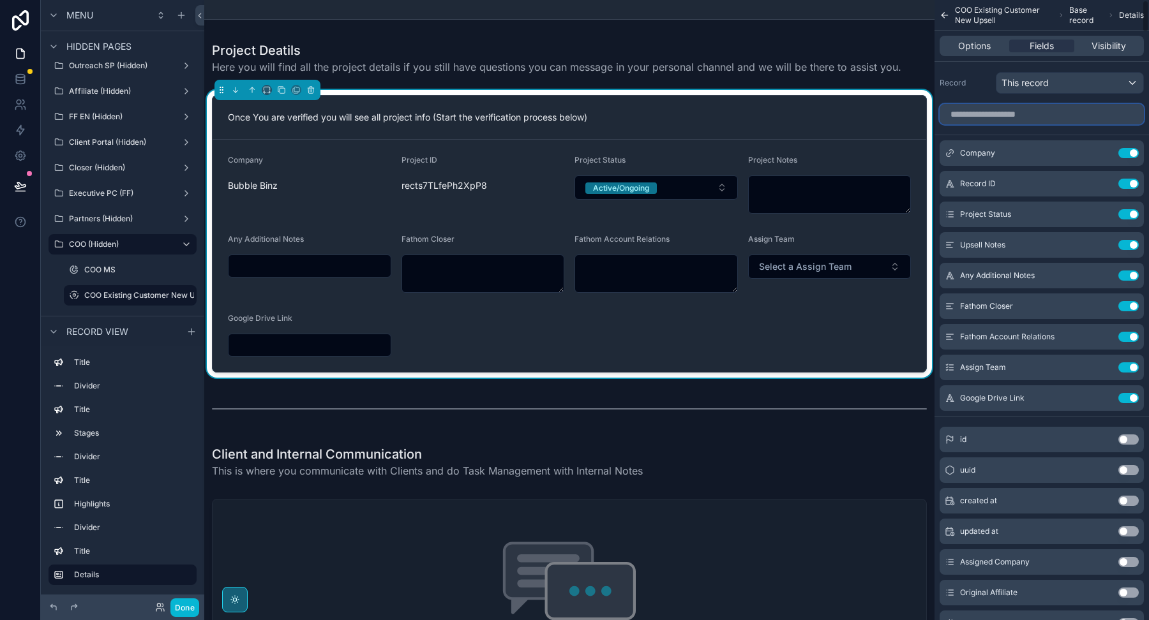
click at [1008, 117] on input "scrollable content" at bounding box center [1041, 114] width 204 height 20
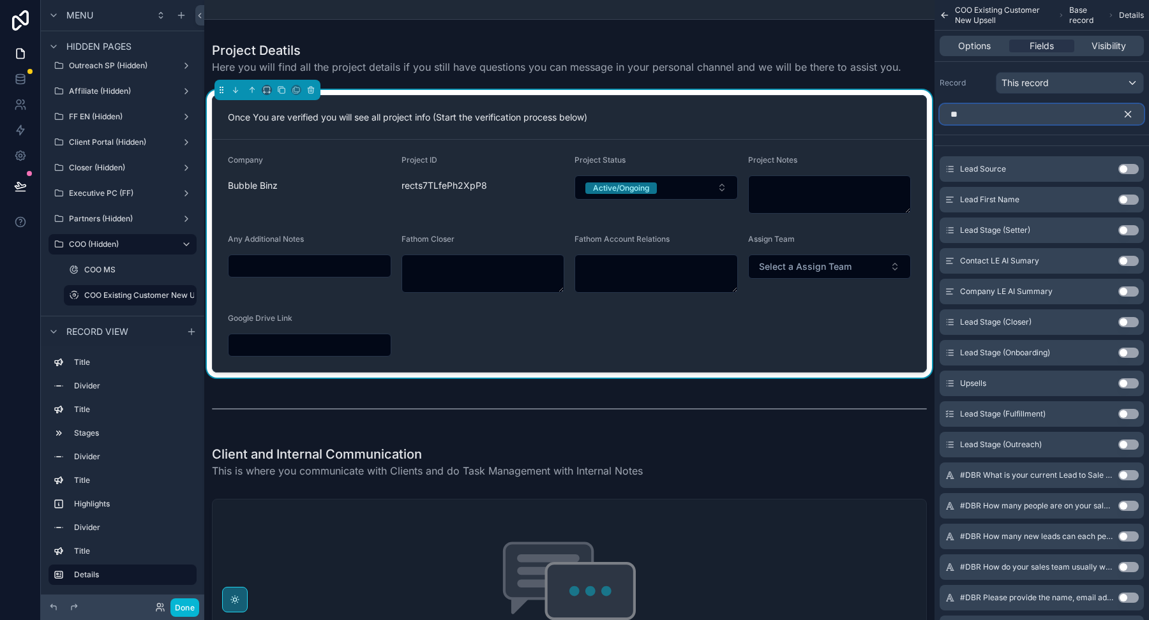
type input "*"
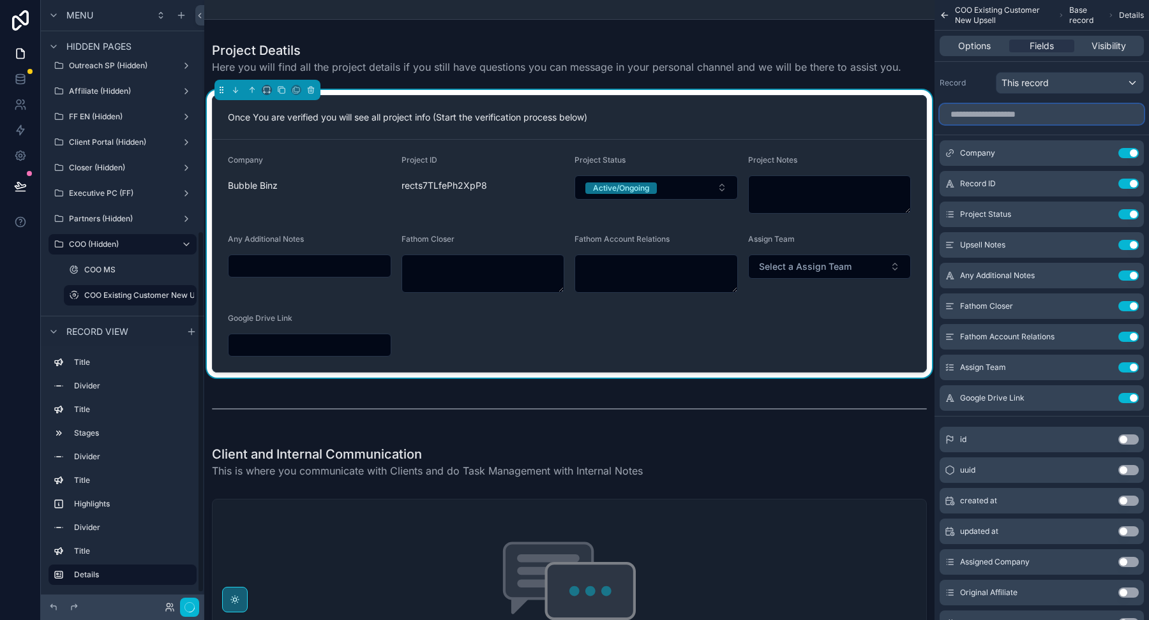
scroll to position [387, 0]
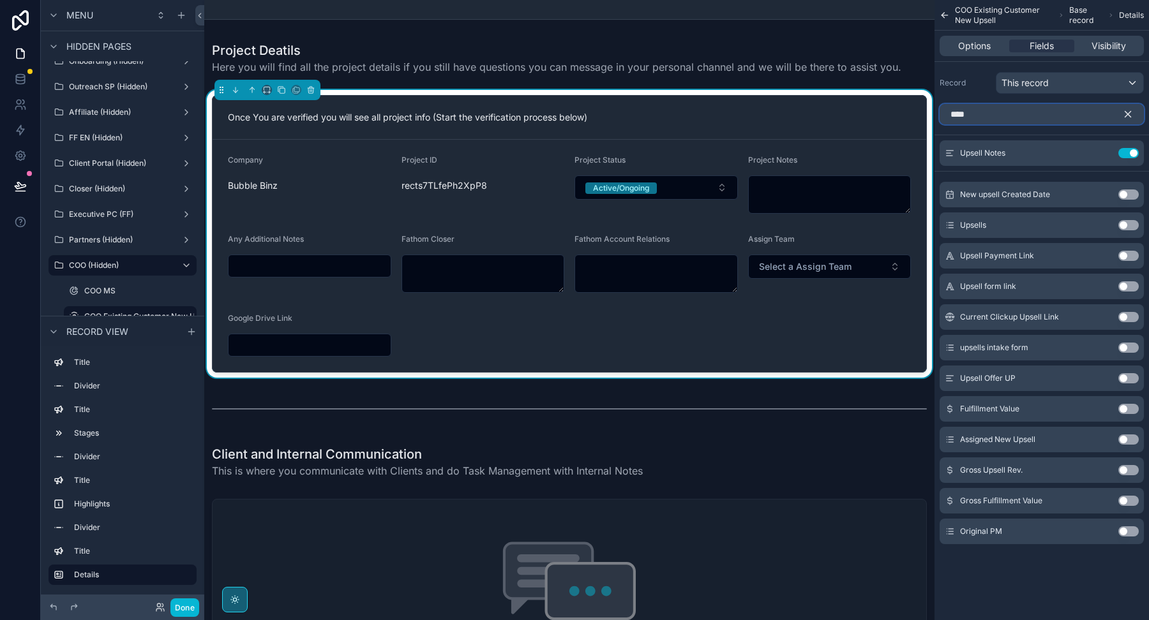
type input "****"
click at [1126, 225] on button "Use setting" at bounding box center [1128, 225] width 20 height 10
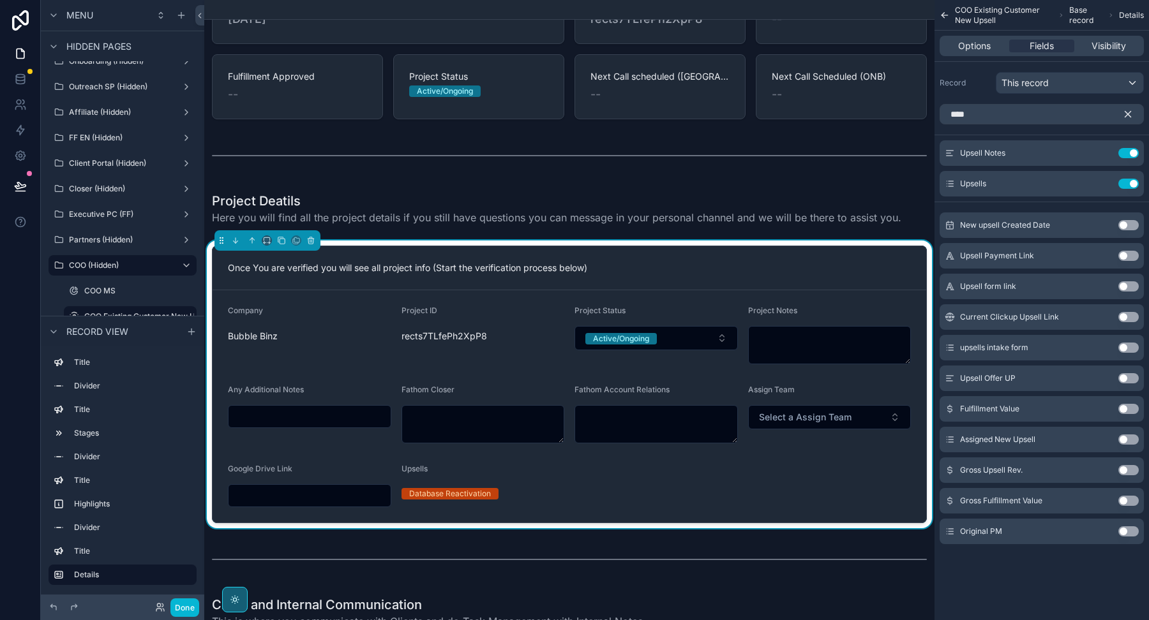
scroll to position [336, 0]
click at [1129, 112] on icon "scrollable content" at bounding box center [1127, 113] width 11 height 11
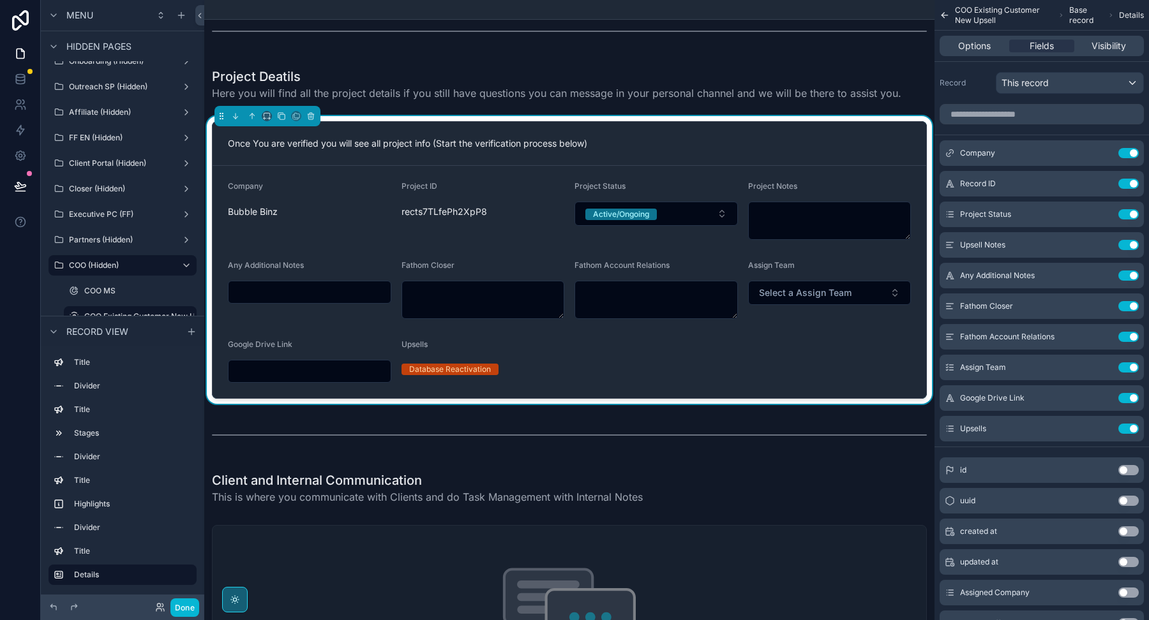
scroll to position [429, 0]
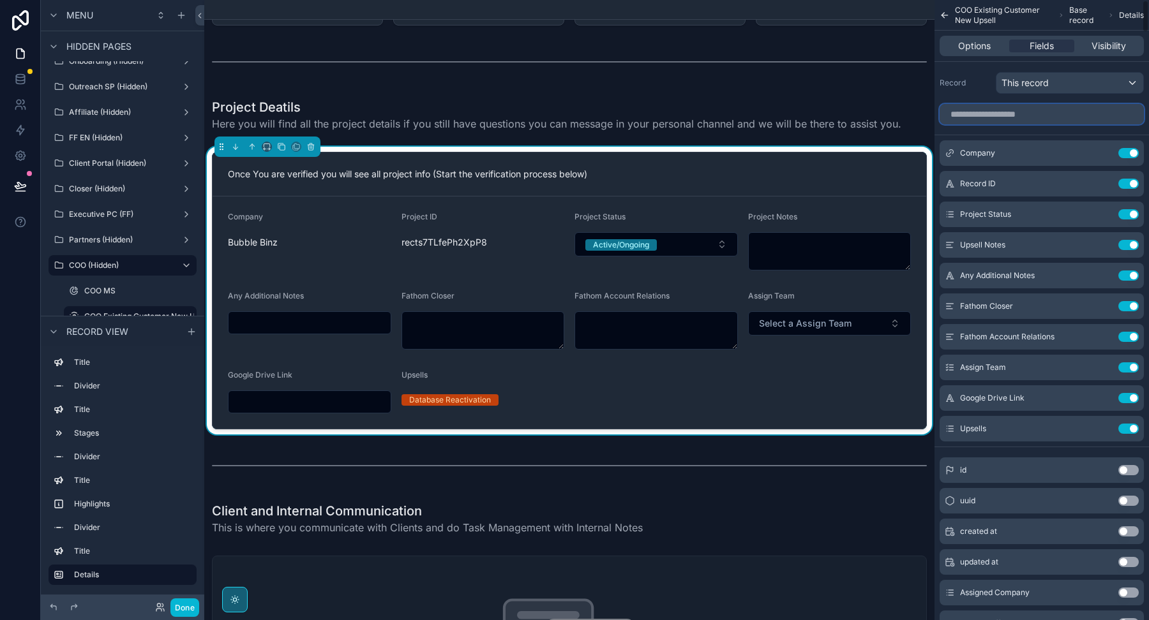
click at [985, 119] on input "scrollable content" at bounding box center [1041, 114] width 204 height 20
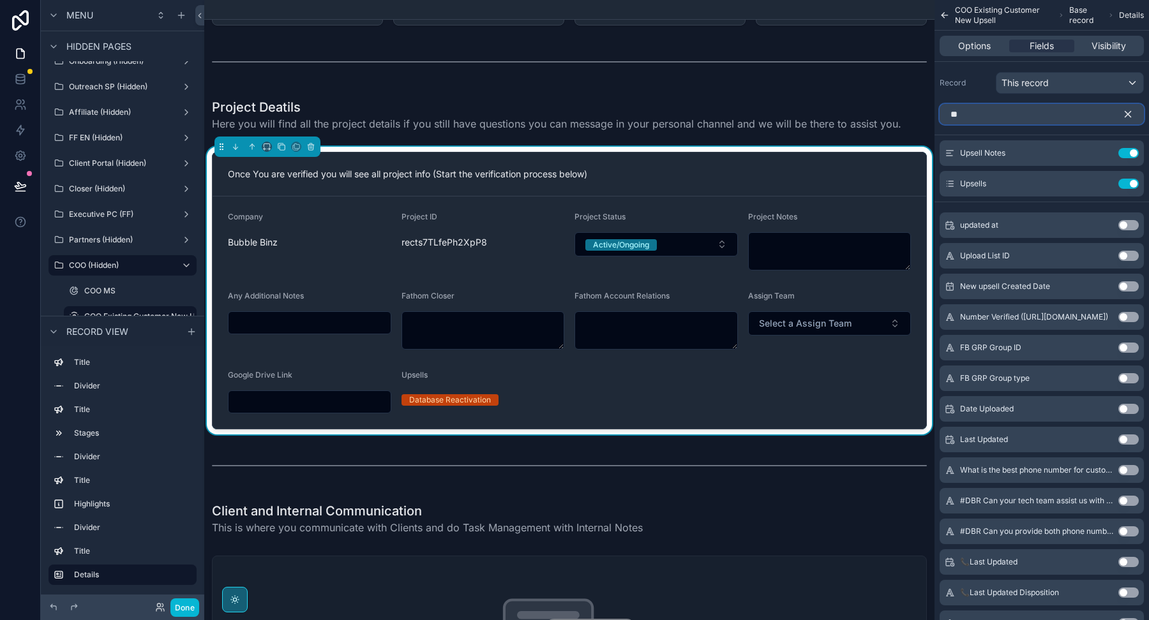
type input "**"
click at [980, 119] on input "**" at bounding box center [1041, 114] width 204 height 20
click at [1105, 152] on icon "scrollable content" at bounding box center [1103, 153] width 10 height 10
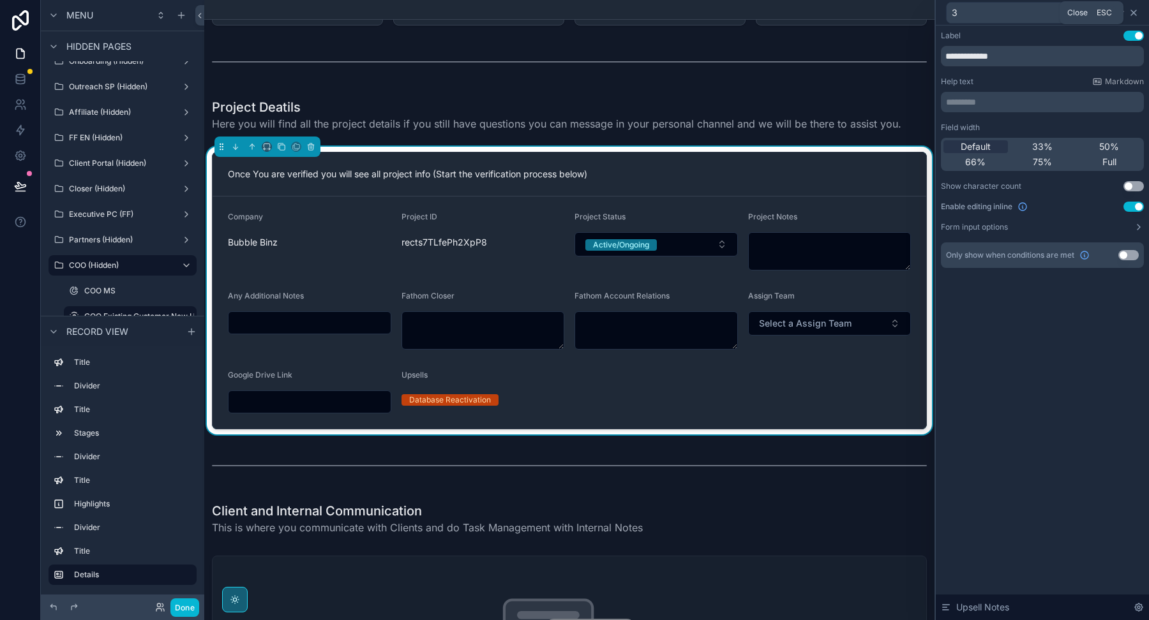
click at [1134, 12] on icon at bounding box center [1133, 12] width 5 height 5
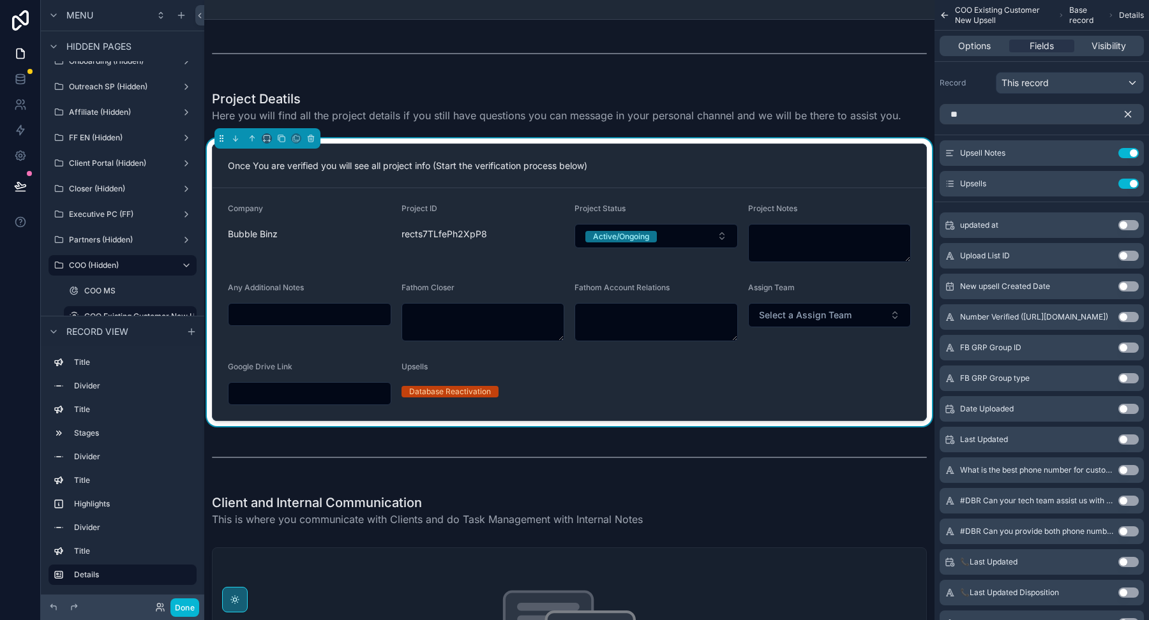
scroll to position [442, 0]
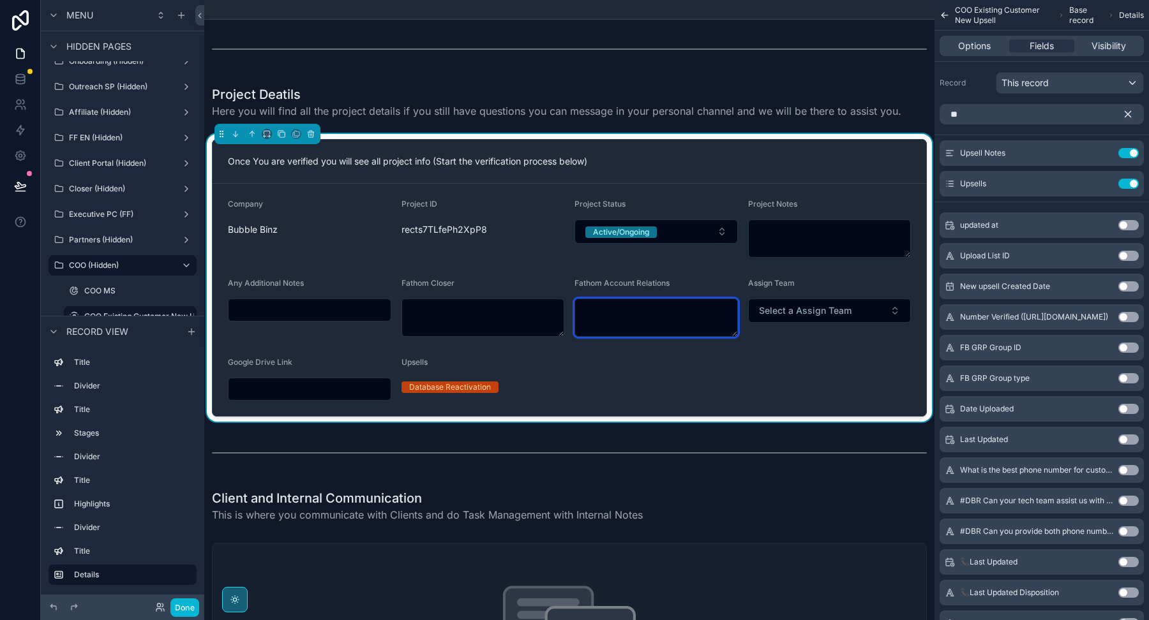
click at [625, 331] on textarea at bounding box center [655, 318] width 163 height 38
click at [505, 327] on textarea at bounding box center [482, 318] width 163 height 38
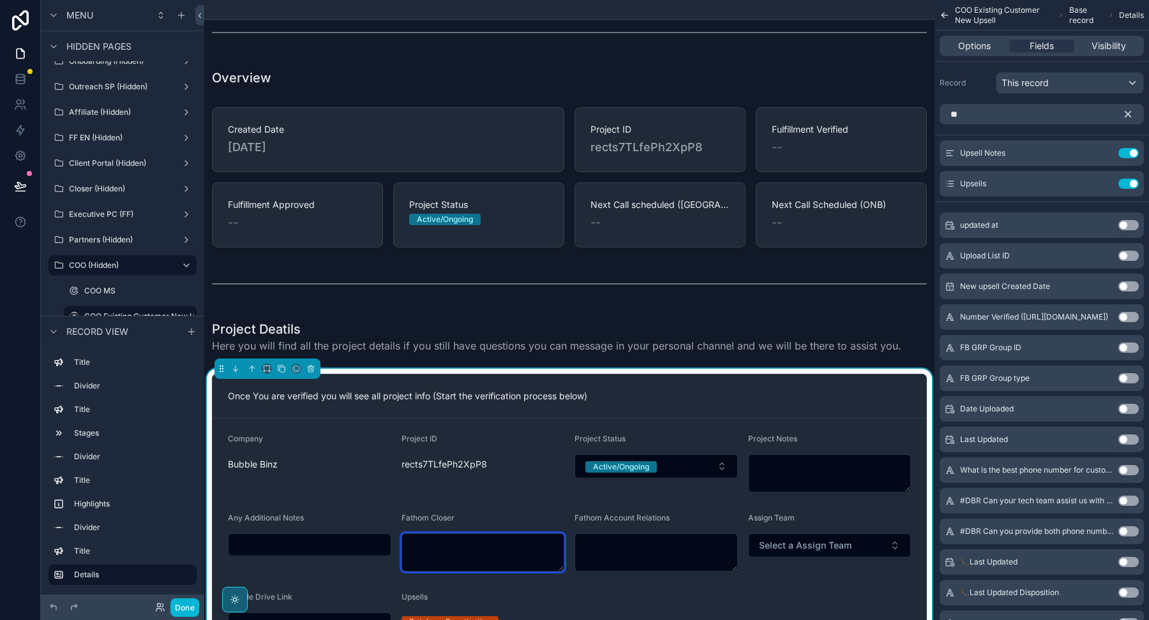
scroll to position [0, 0]
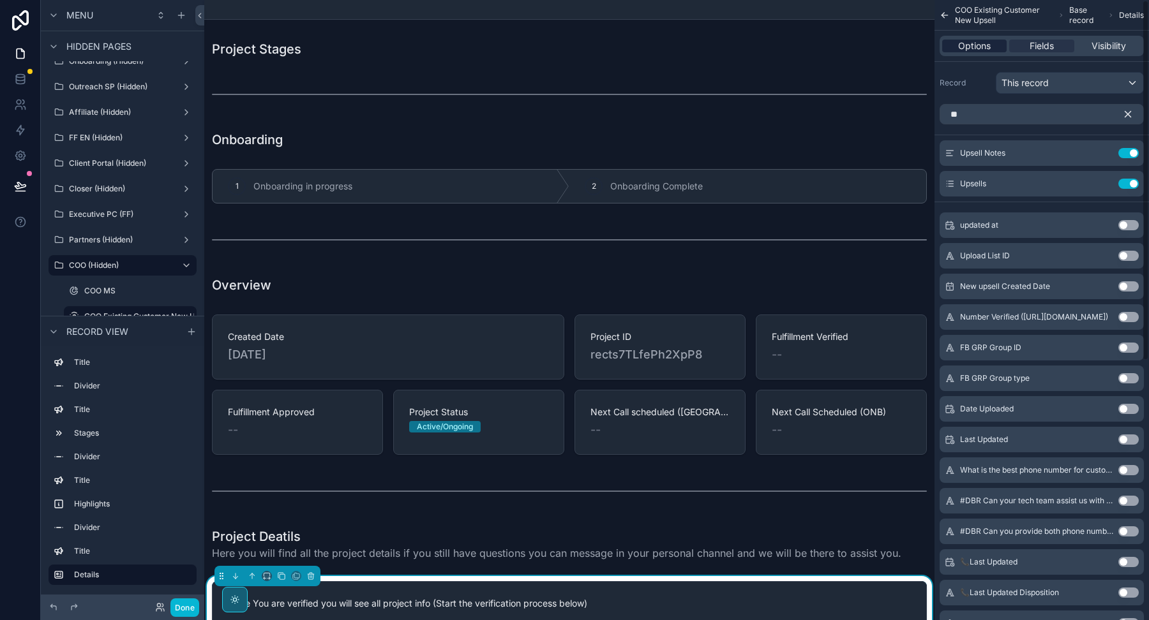
click at [980, 45] on span "Options" at bounding box center [974, 46] width 33 height 13
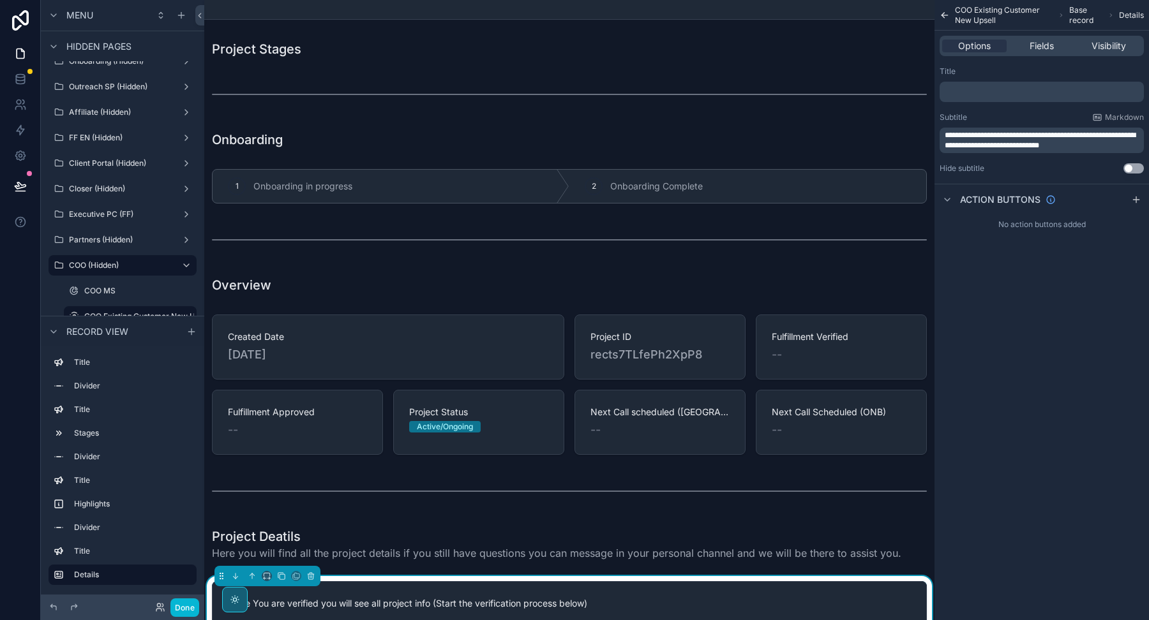
click at [946, 12] on icon "scrollable content" at bounding box center [944, 15] width 10 height 13
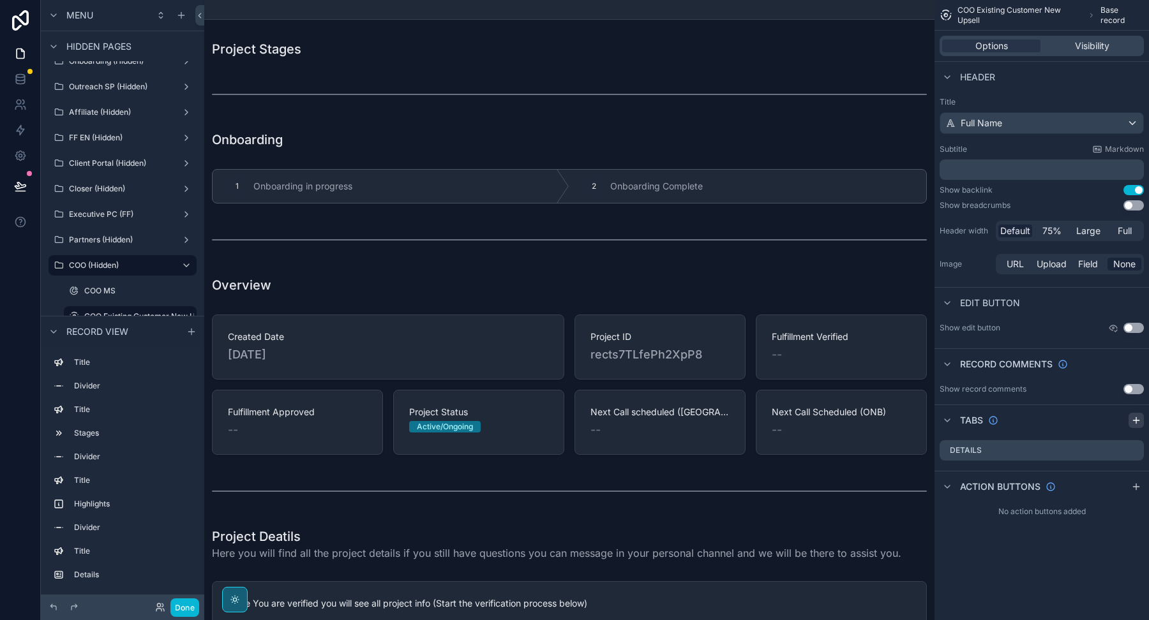
click at [1135, 416] on icon "scrollable content" at bounding box center [1136, 420] width 10 height 10
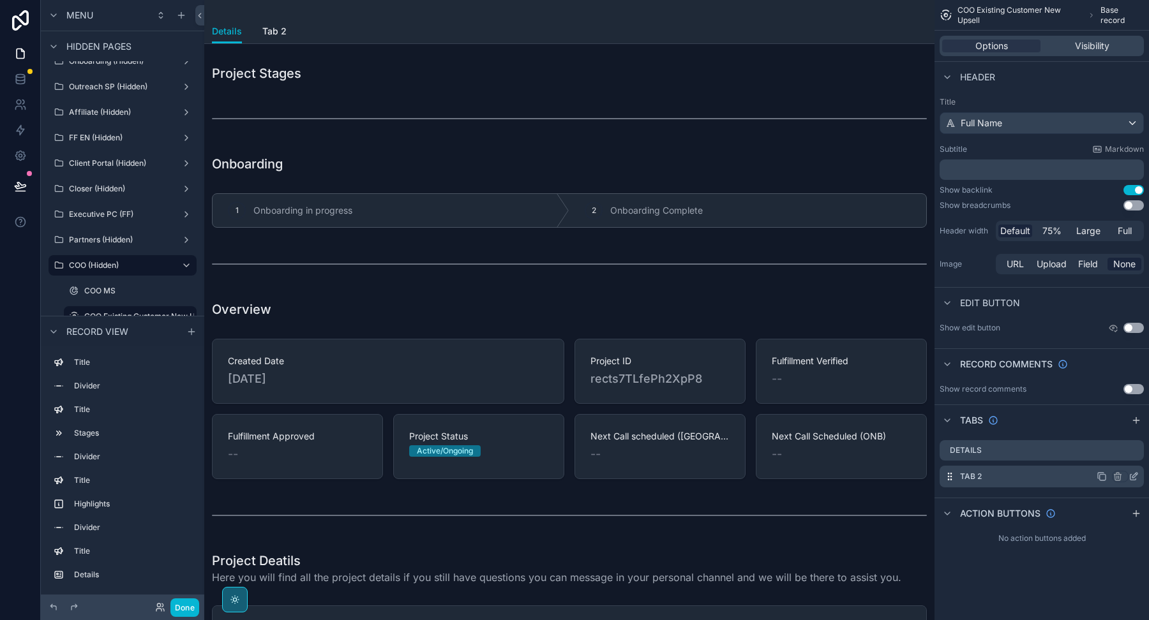
click at [1135, 475] on icon "scrollable content" at bounding box center [1134, 475] width 5 height 5
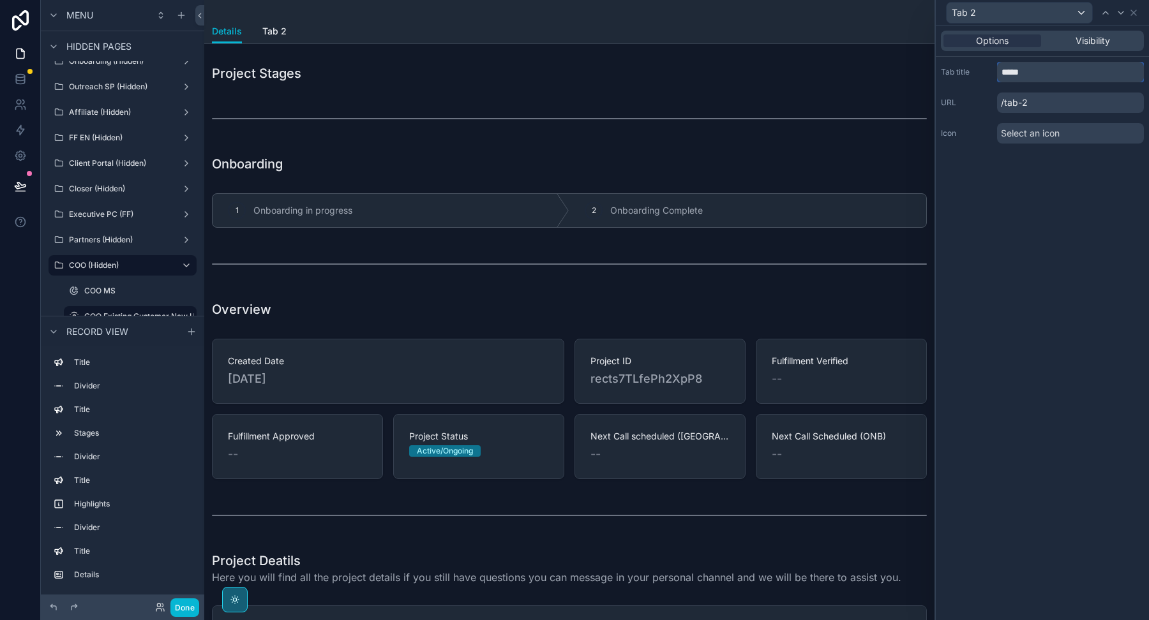
click at [1016, 71] on input "*****" at bounding box center [1070, 72] width 147 height 20
type input "******"
click at [1136, 13] on icon at bounding box center [1133, 13] width 10 height 10
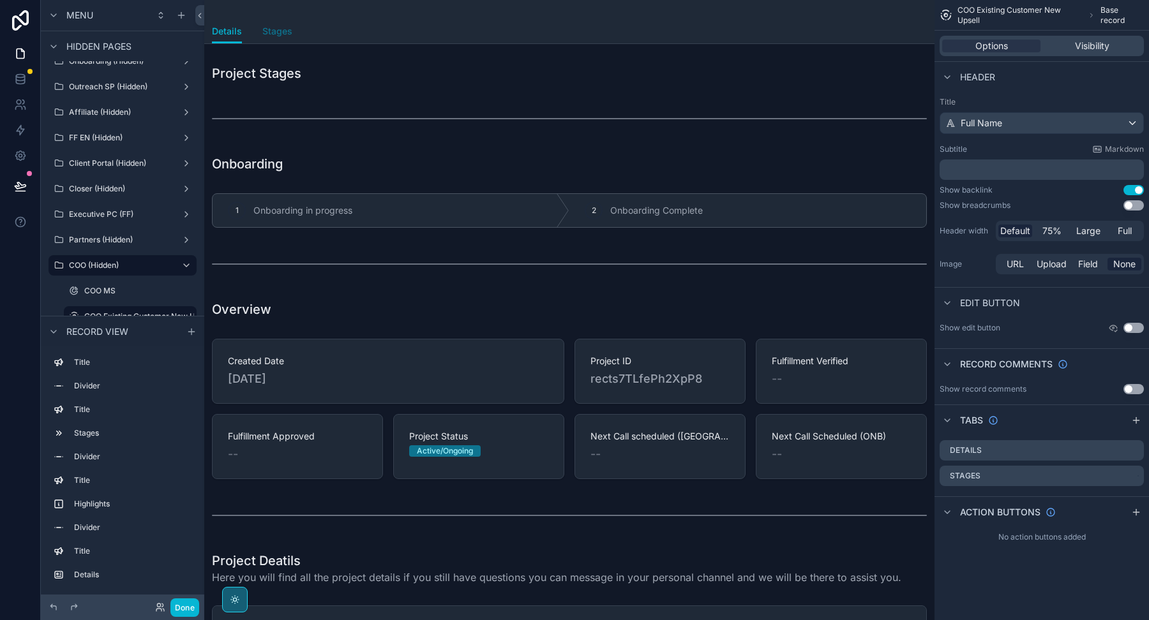
click at [285, 28] on span "Stages" at bounding box center [277, 31] width 30 height 13
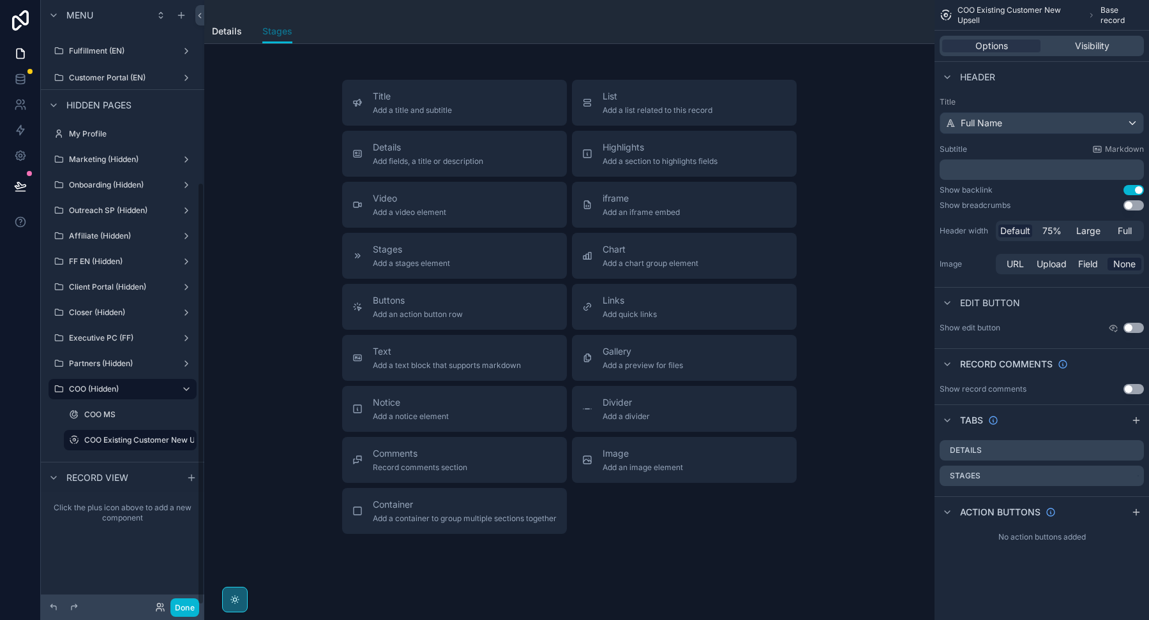
scroll to position [262, 0]
click at [613, 405] on span "Divider" at bounding box center [625, 402] width 47 height 13
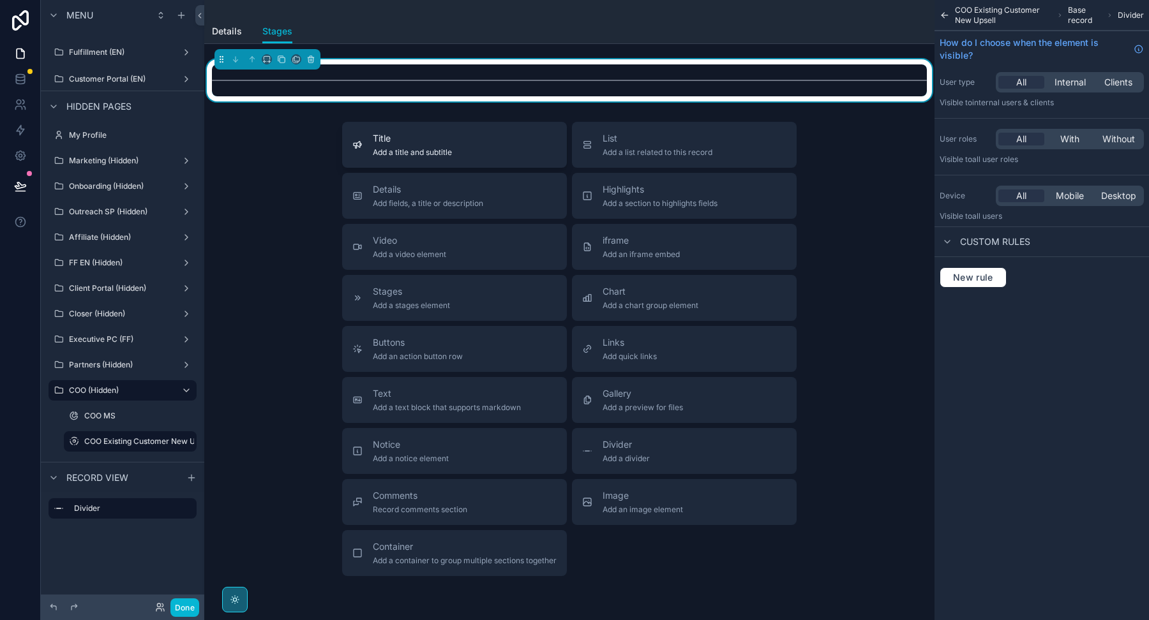
click at [495, 156] on div "Title Add a title and subtitle" at bounding box center [454, 145] width 204 height 26
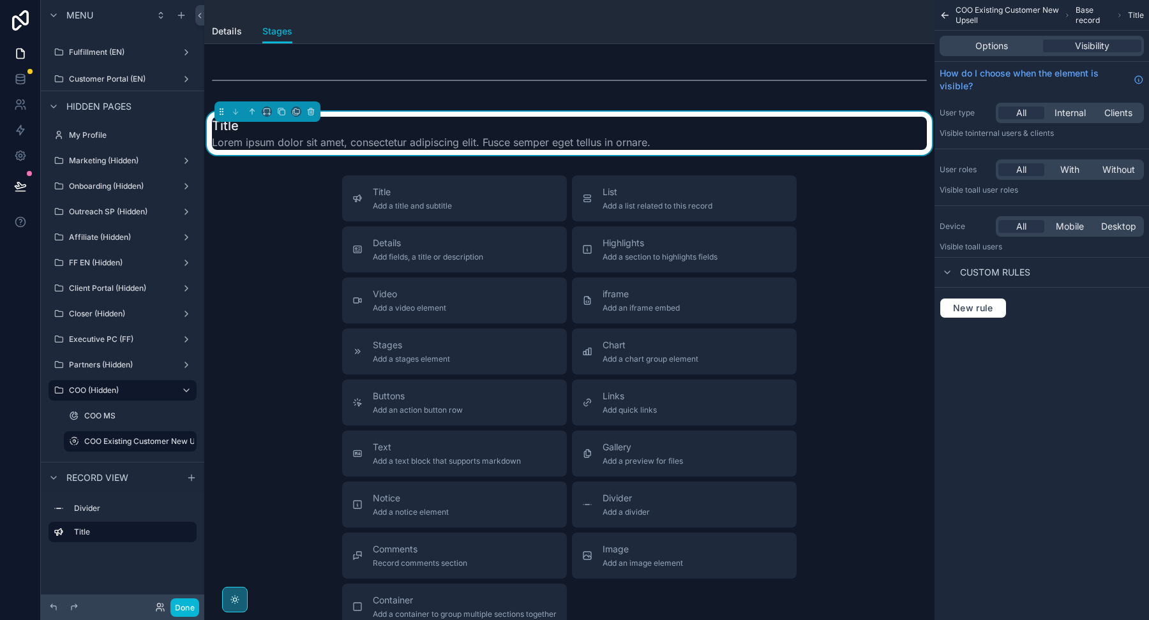
click at [986, 37] on div "Options Visibility" at bounding box center [1041, 46] width 204 height 20
click at [988, 47] on span "Options" at bounding box center [991, 46] width 33 height 13
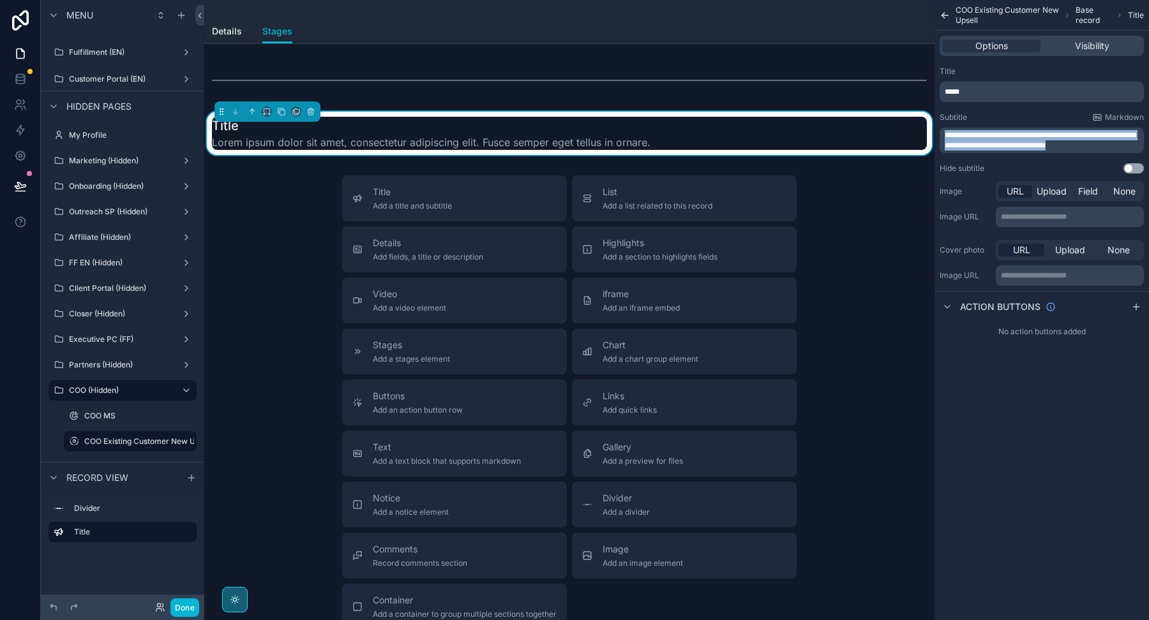
drag, startPoint x: 1078, startPoint y: 147, endPoint x: 830, endPoint y: 121, distance: 249.5
click at [830, 122] on div "Welcome Page Affilliate Partners Outreach Specialist Marketing Closer COO Proje…" at bounding box center [676, 310] width 944 height 620
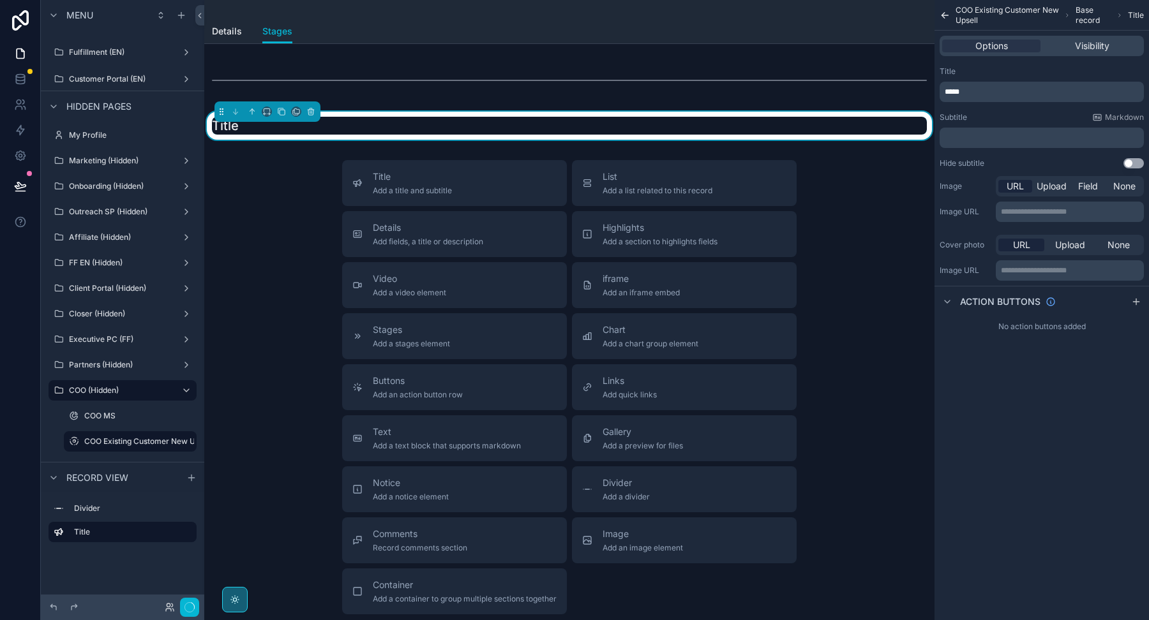
click at [966, 91] on p "*****" at bounding box center [1042, 92] width 197 height 10
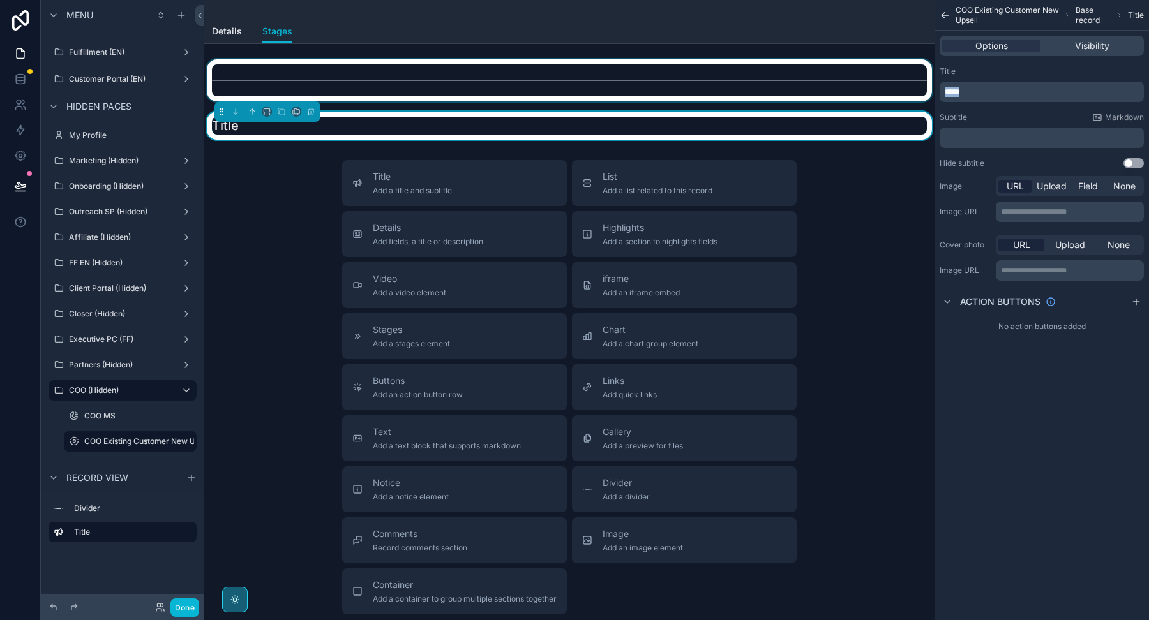
drag, startPoint x: 958, startPoint y: 95, endPoint x: 917, endPoint y: 92, distance: 41.6
click at [918, 93] on div "Welcome Page Affilliate Partners Outreach Specialist Marketing Closer COO Proje…" at bounding box center [676, 310] width 944 height 620
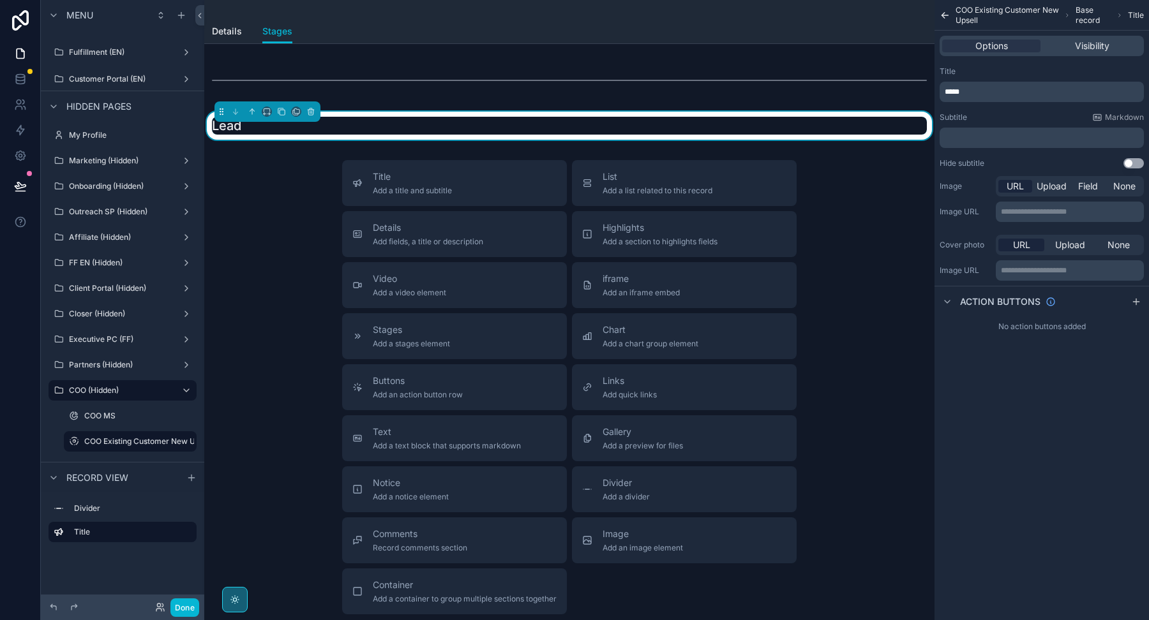
click at [387, 126] on div "Lead" at bounding box center [569, 126] width 715 height 18
click at [955, 89] on span "****" at bounding box center [951, 92] width 15 height 8
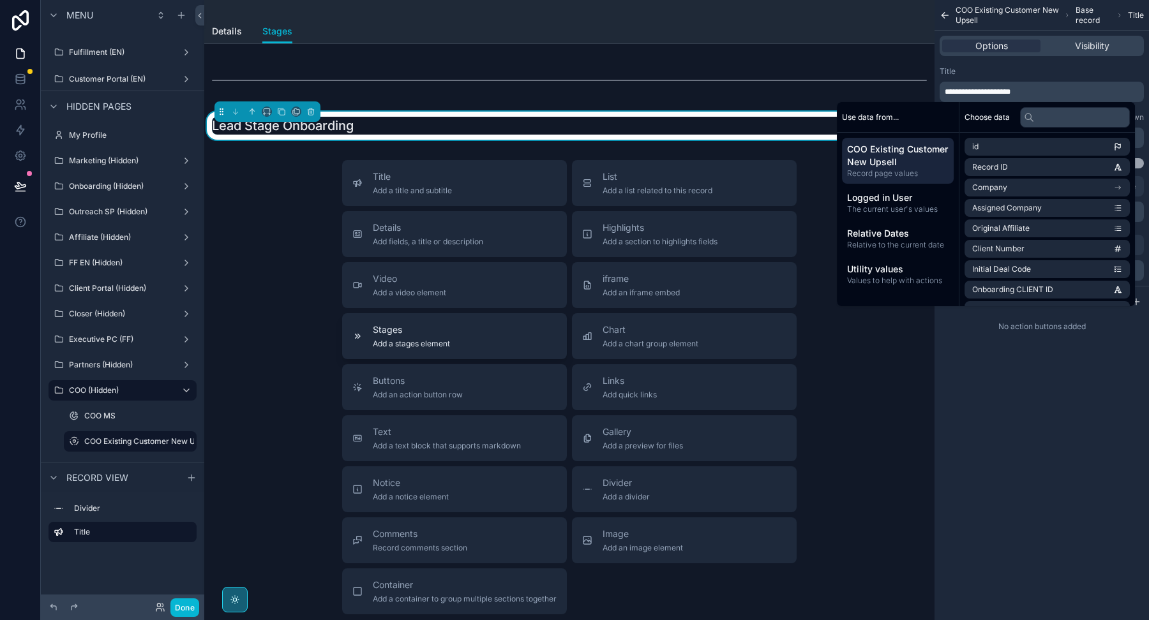
click at [383, 331] on span "Stages" at bounding box center [411, 330] width 77 height 13
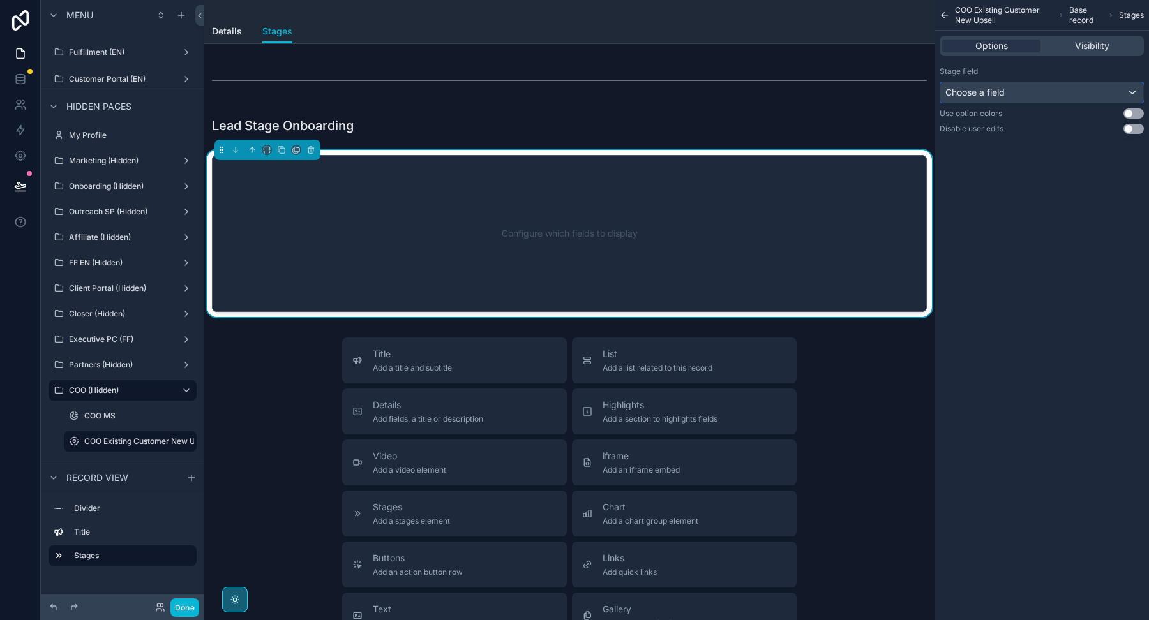
click at [962, 91] on span "Choose a field" at bounding box center [974, 92] width 59 height 11
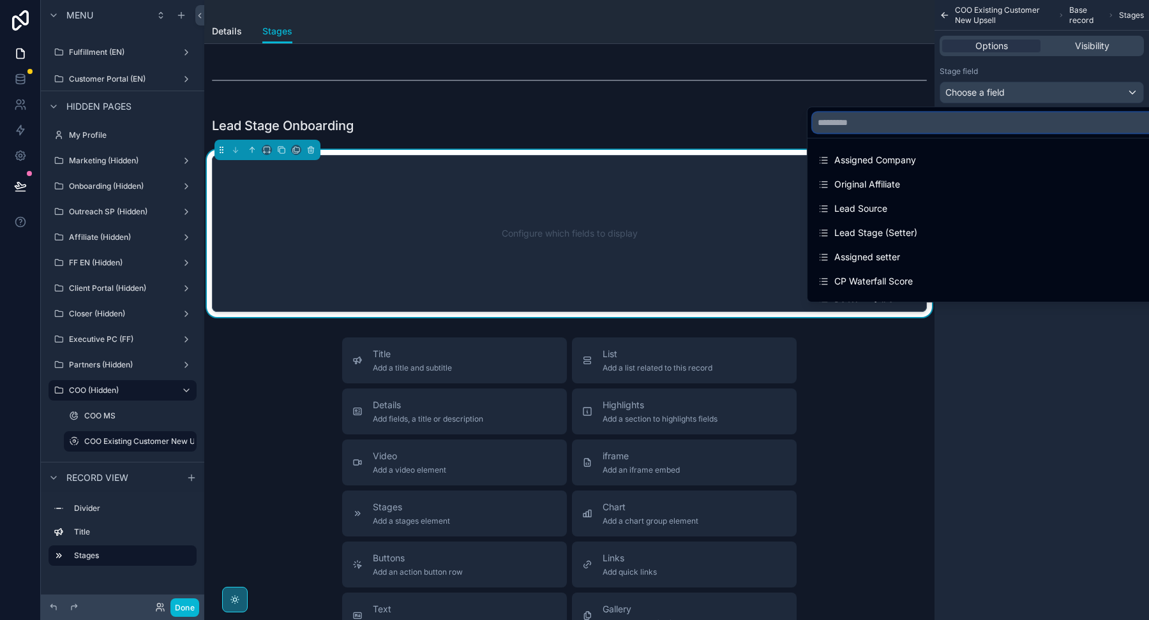
click at [916, 121] on input "text" at bounding box center [990, 122] width 356 height 20
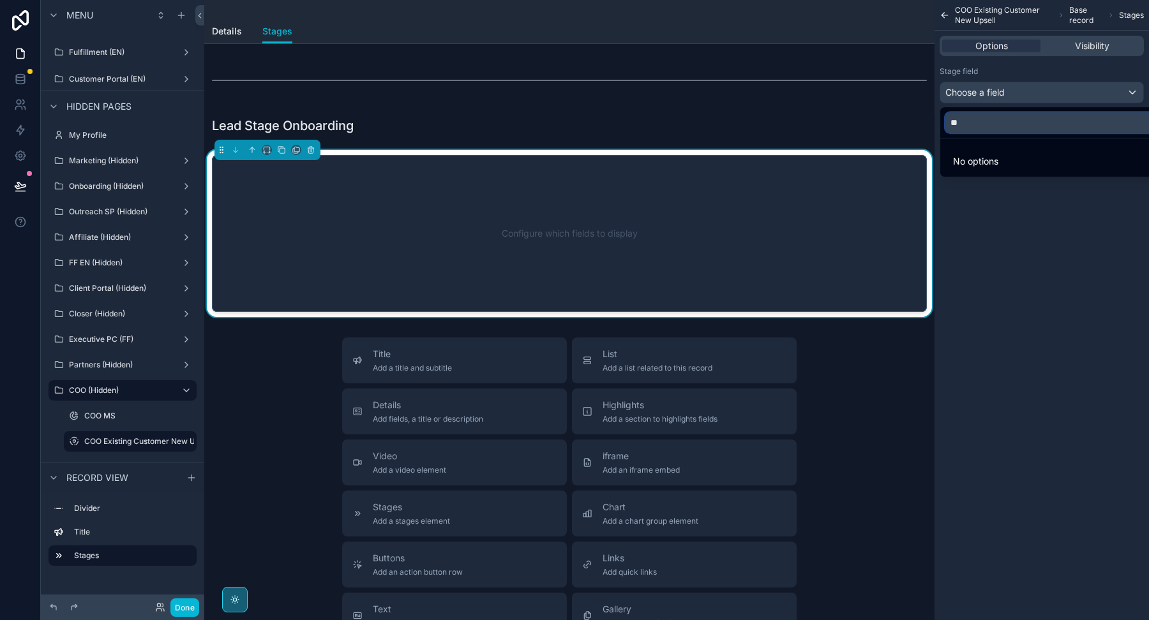
type input "*"
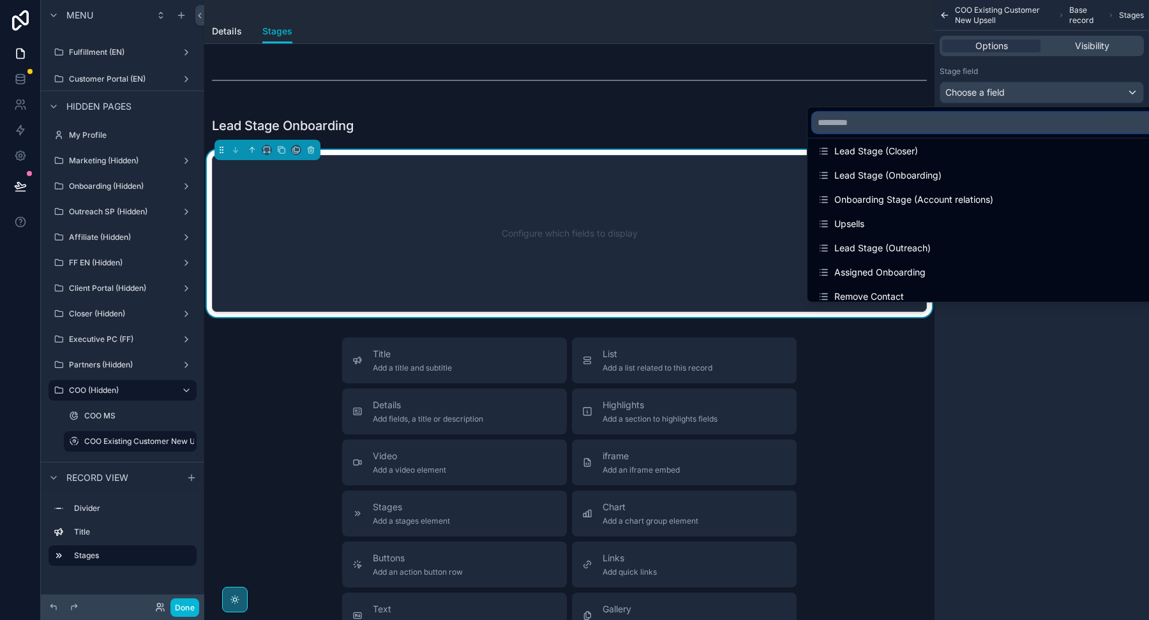
scroll to position [219, 0]
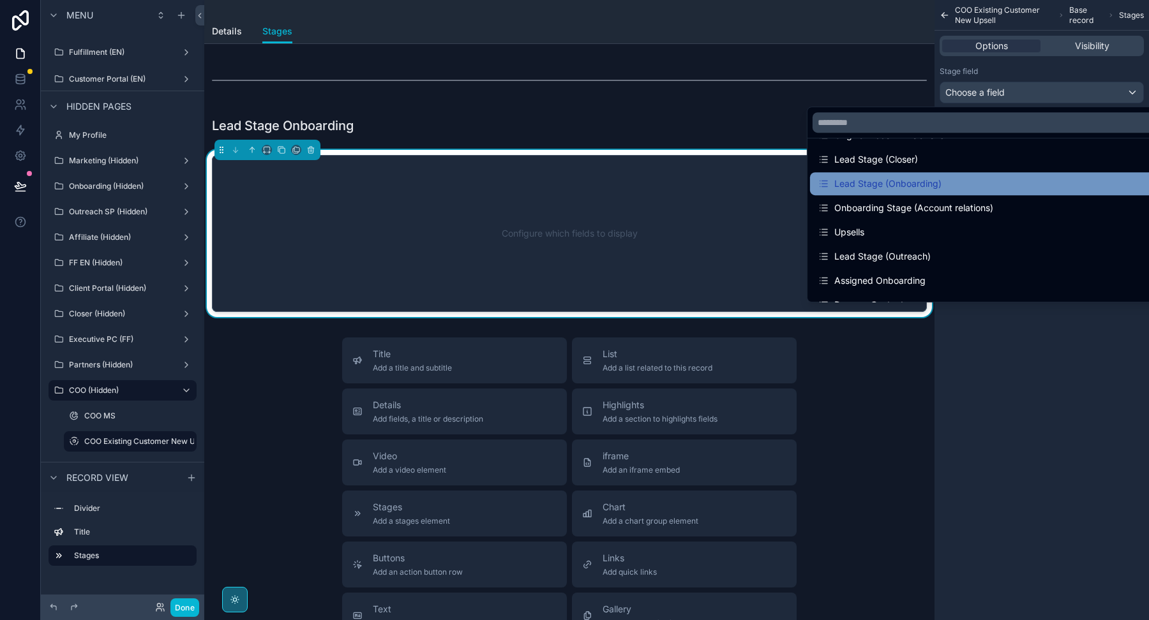
click at [890, 177] on div "Lead Stage (Onboarding)" at bounding box center [879, 183] width 124 height 15
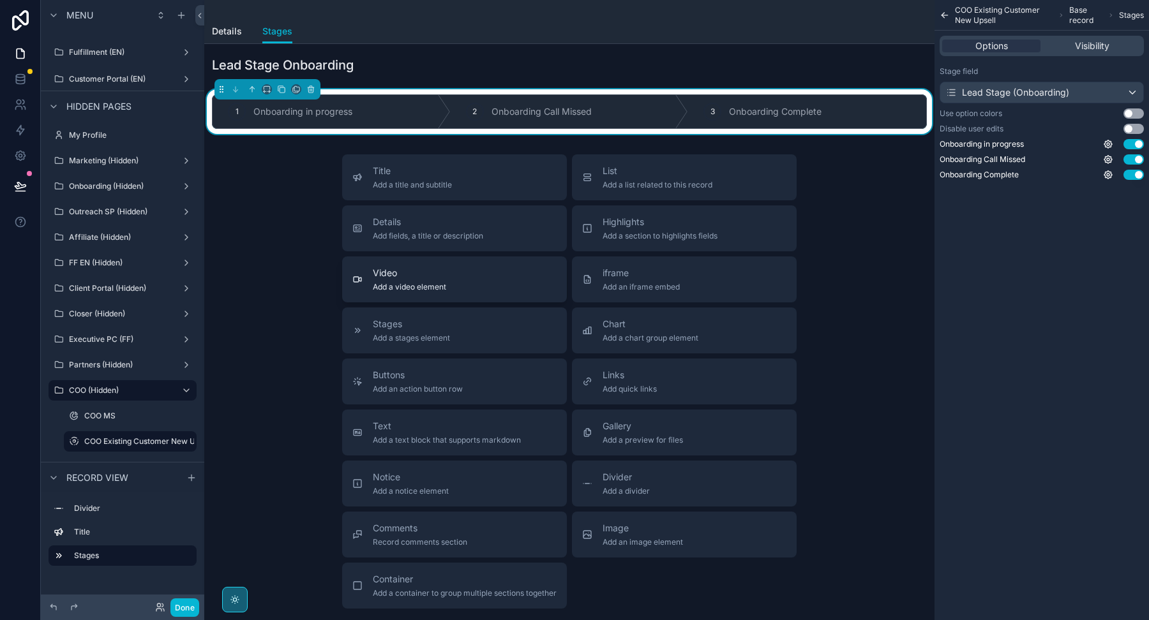
scroll to position [67, 0]
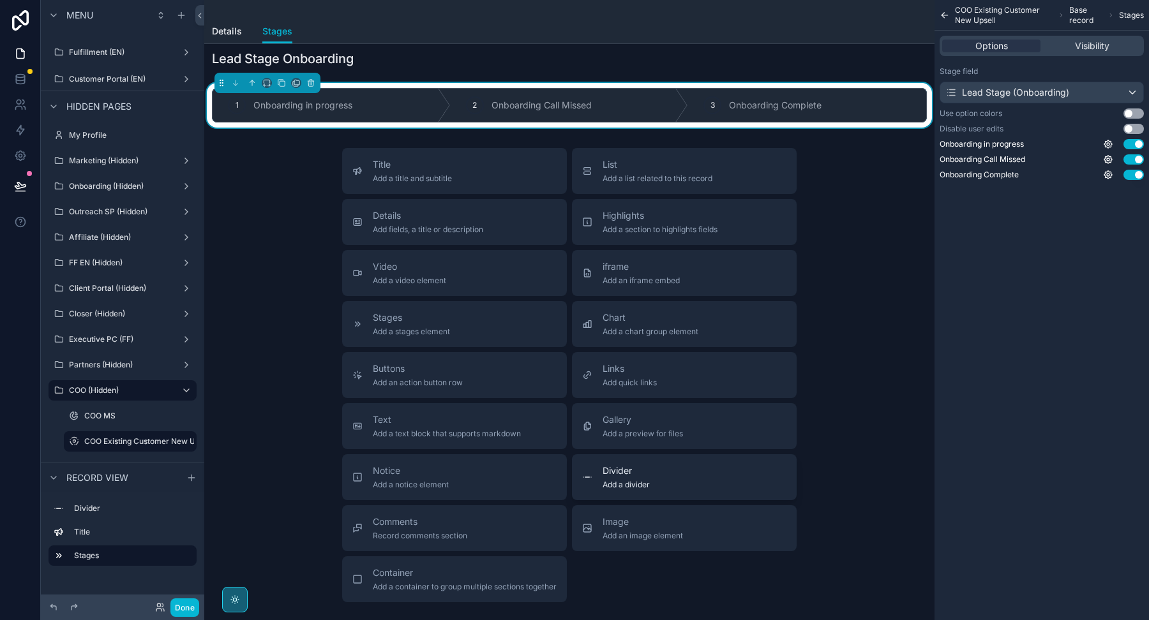
click at [607, 468] on span "Divider" at bounding box center [625, 471] width 47 height 13
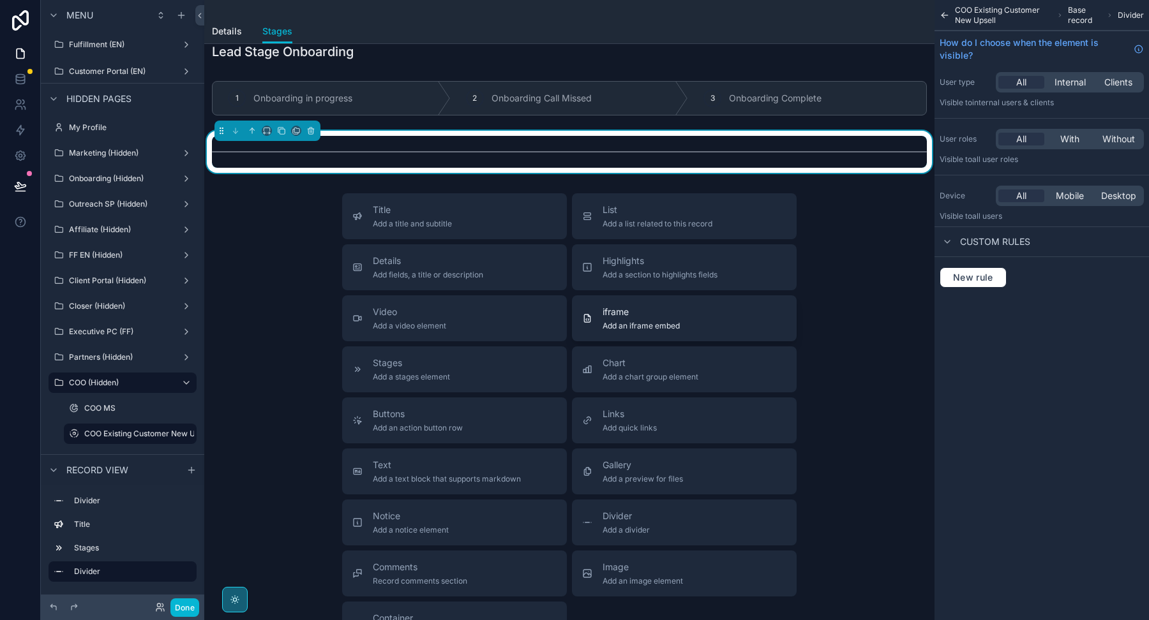
scroll to position [77, 0]
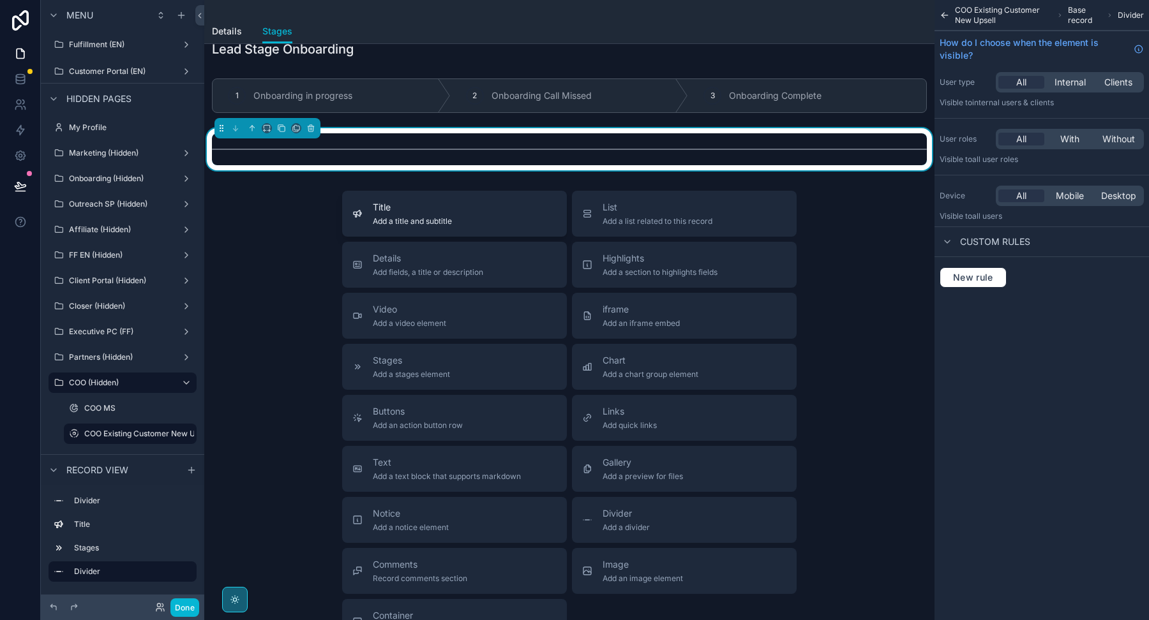
click at [431, 224] on span "Add a title and subtitle" at bounding box center [412, 221] width 79 height 10
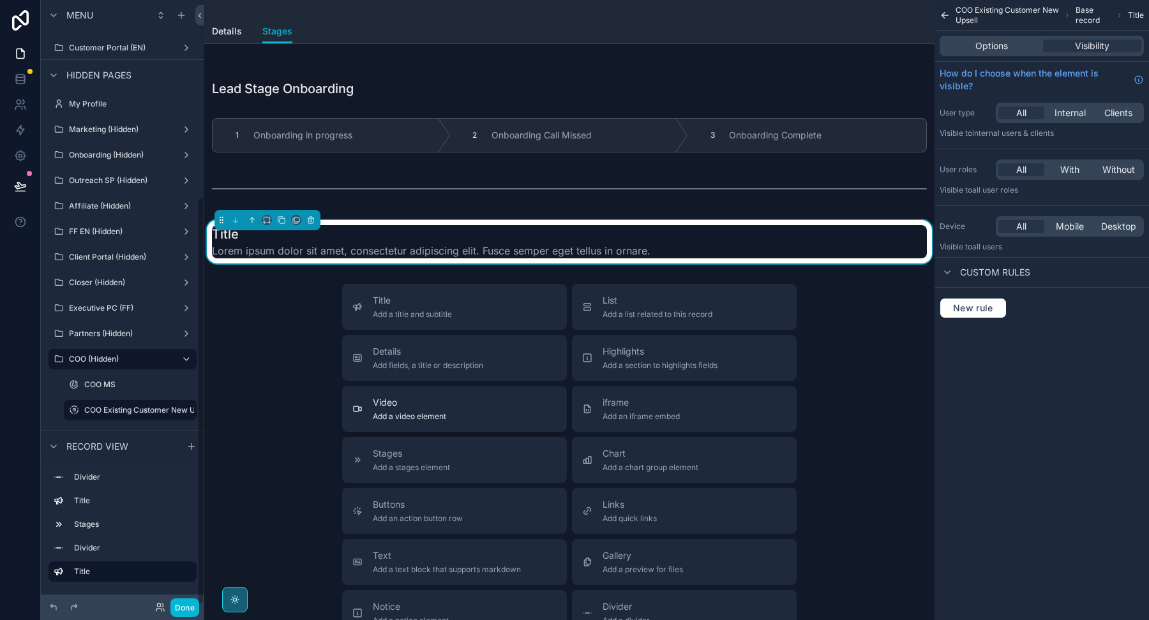
scroll to position [0, 0]
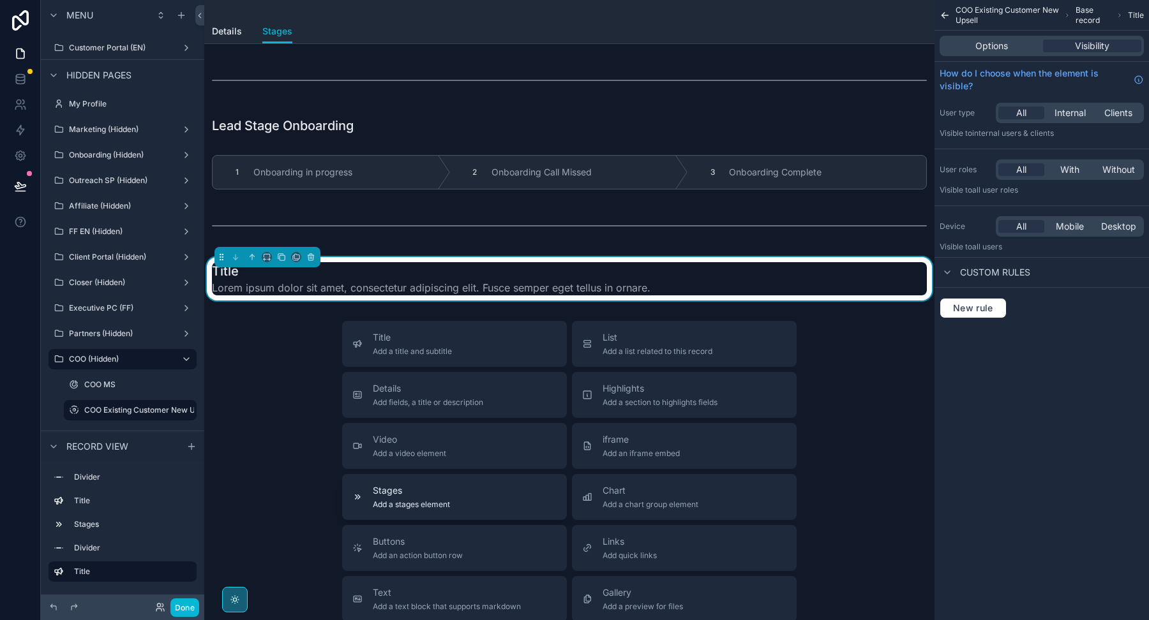
click at [456, 494] on div "Stages Add a stages element" at bounding box center [454, 497] width 204 height 26
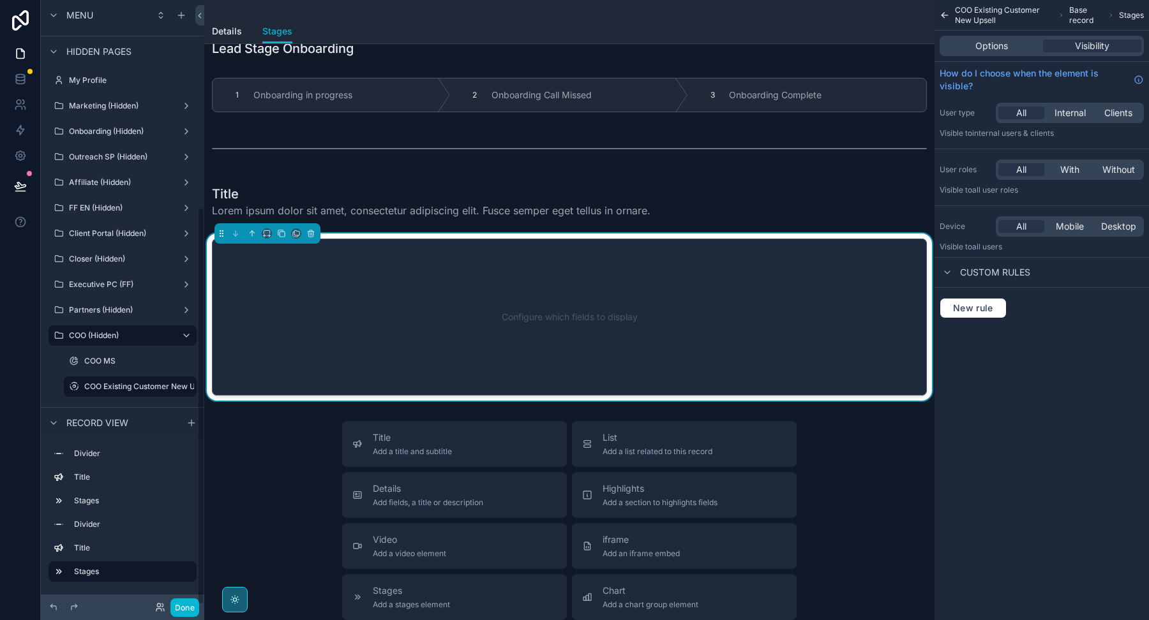
scroll to position [82, 0]
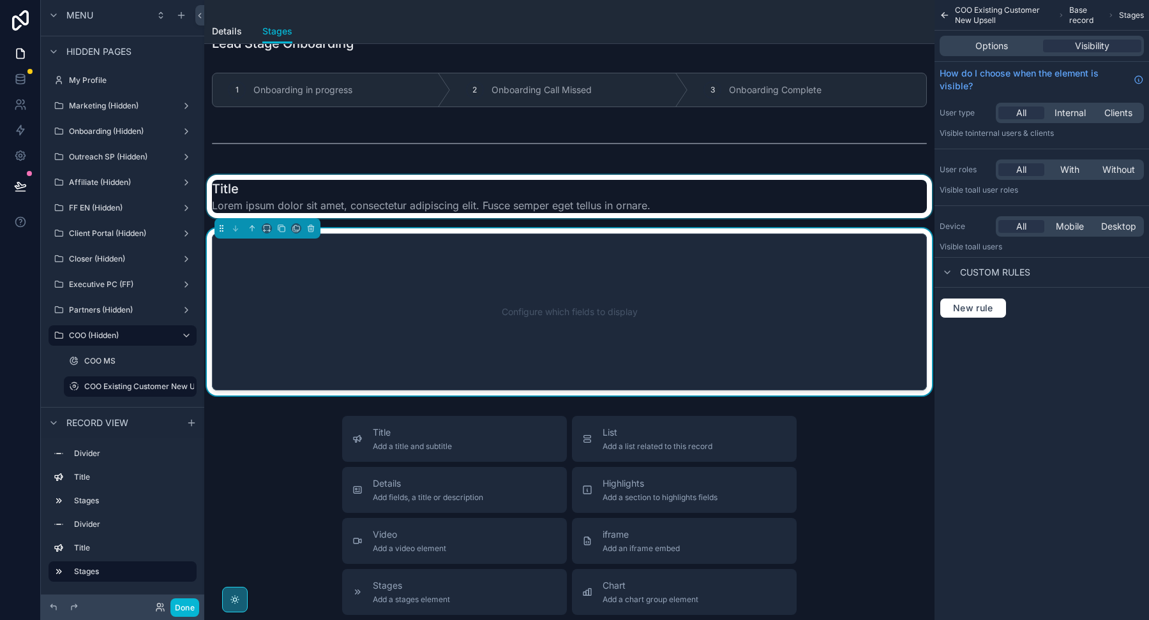
click at [449, 193] on div at bounding box center [569, 196] width 730 height 43
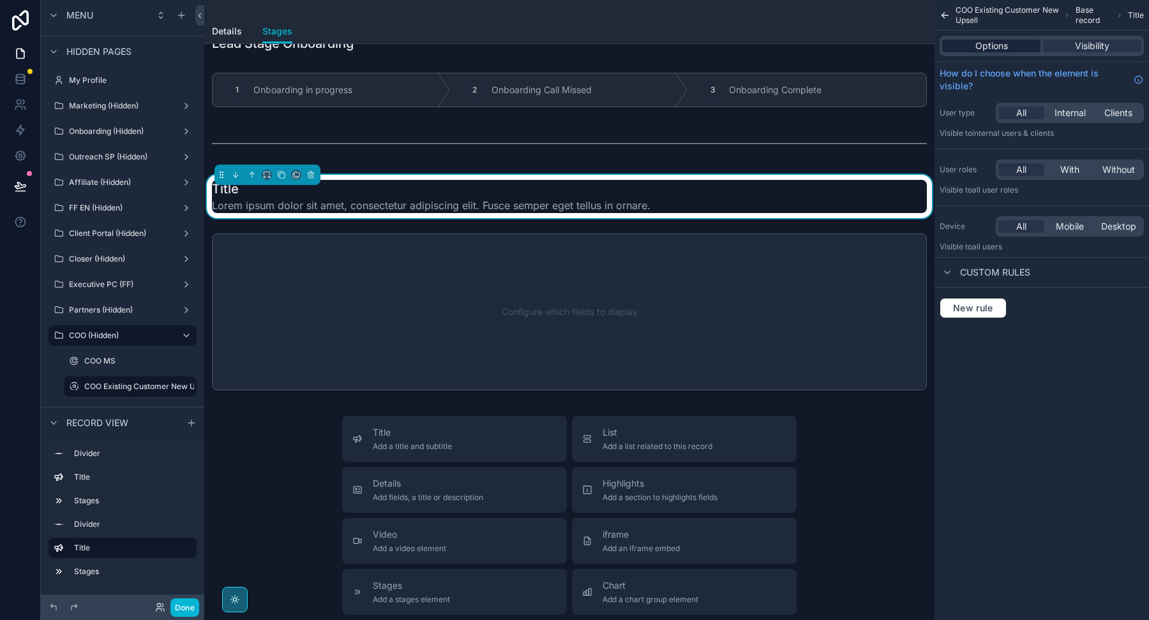
click at [964, 45] on div "Options" at bounding box center [991, 46] width 98 height 13
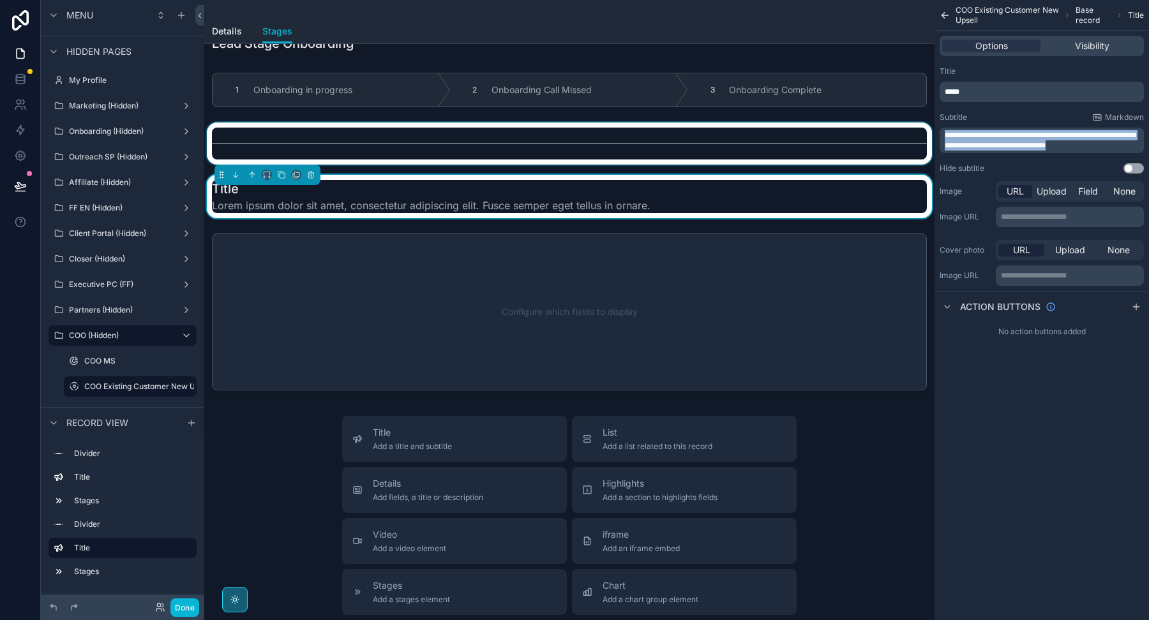
drag, startPoint x: 1096, startPoint y: 145, endPoint x: 882, endPoint y: 132, distance: 214.8
click at [882, 133] on div "Welcome Page Affilliate Partners Outreach Specialist Marketing Closer COO Proje…" at bounding box center [676, 310] width 944 height 620
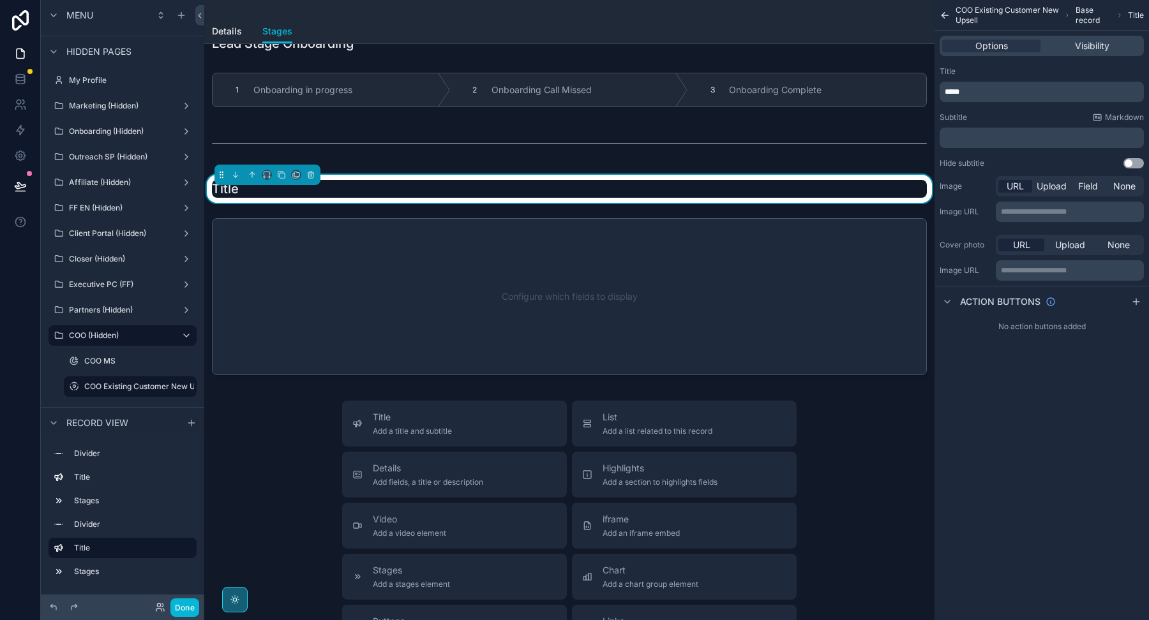
click at [989, 89] on p "*****" at bounding box center [1042, 92] width 197 height 10
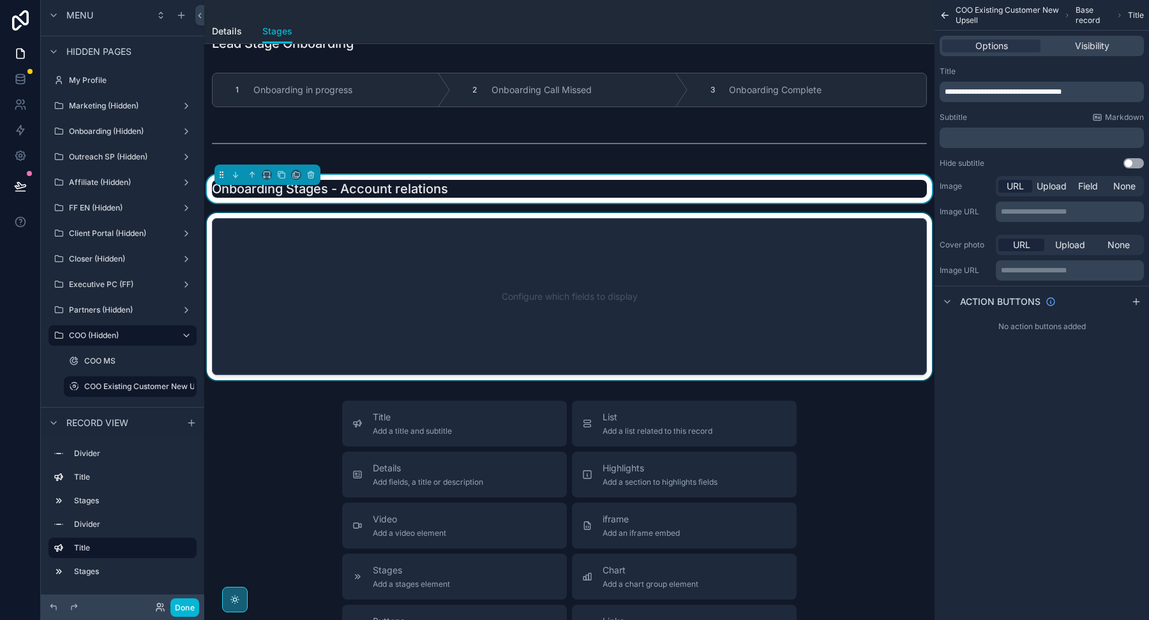
click at [683, 261] on div at bounding box center [569, 296] width 730 height 167
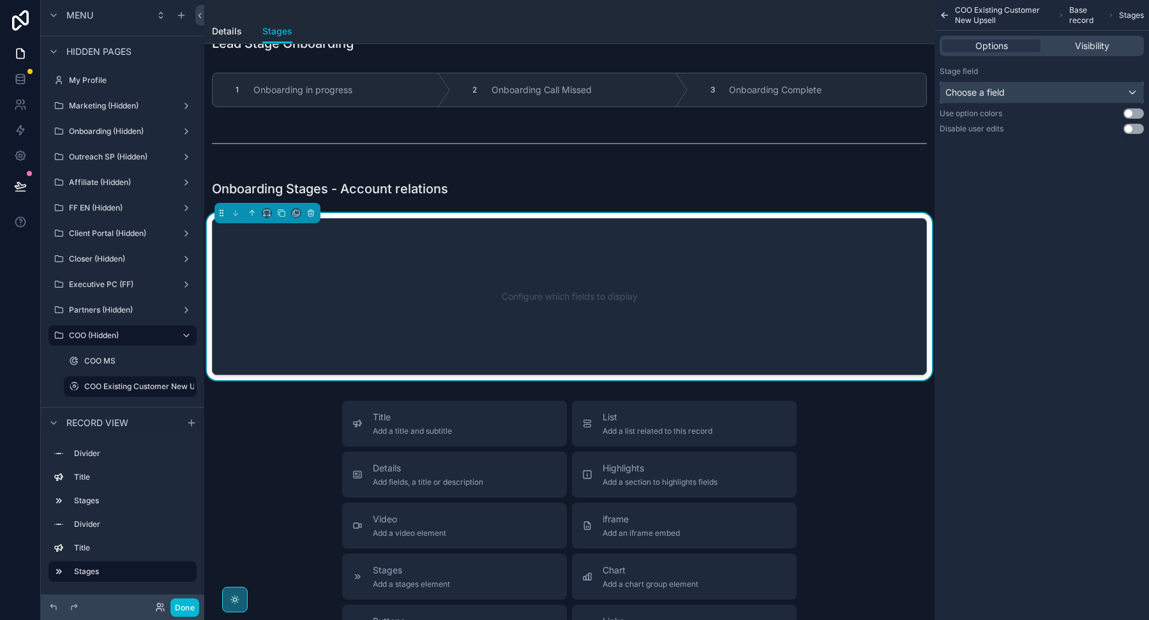
click at [1013, 92] on div "Choose a field" at bounding box center [1041, 92] width 203 height 20
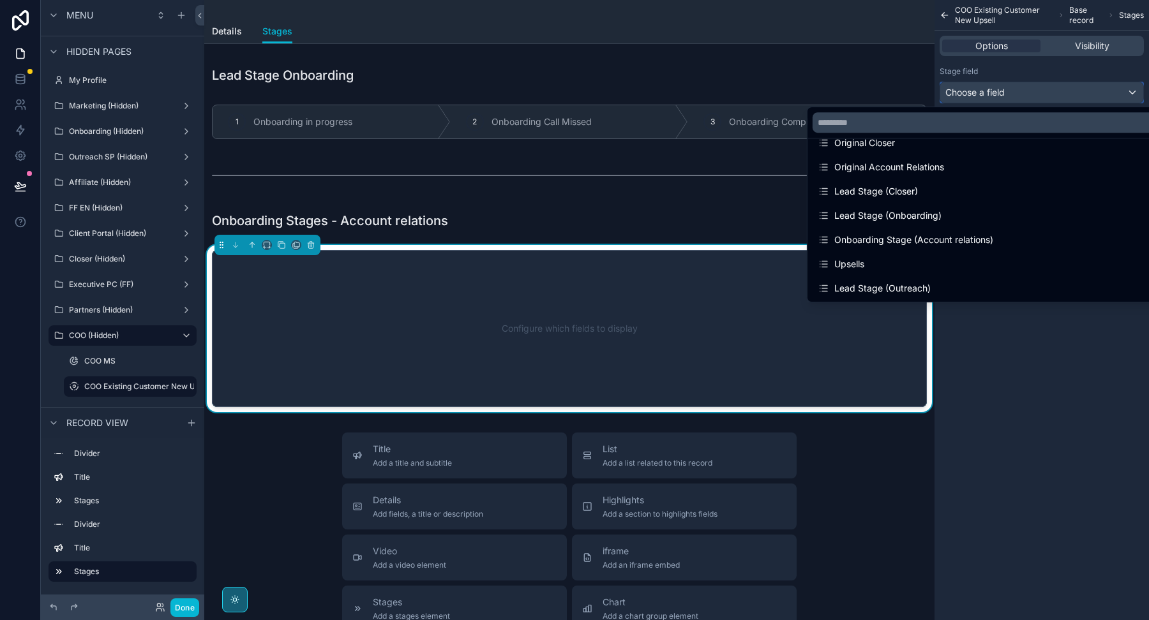
scroll to position [184, 0]
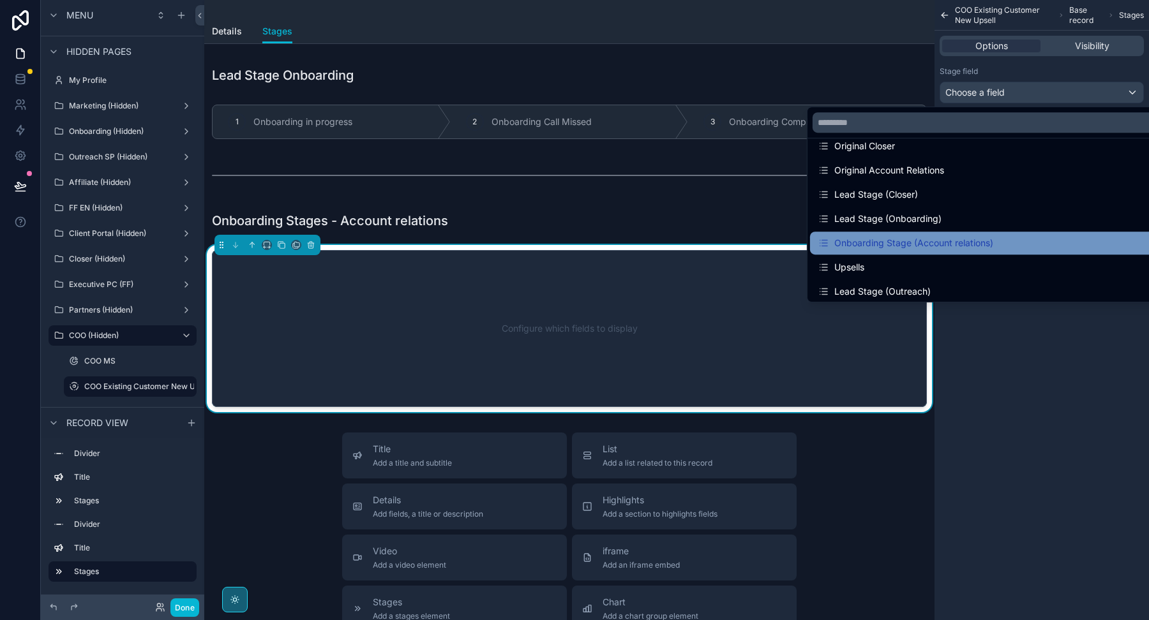
click at [926, 246] on div "Onboarding Stage (Account relations)" at bounding box center [904, 242] width 175 height 15
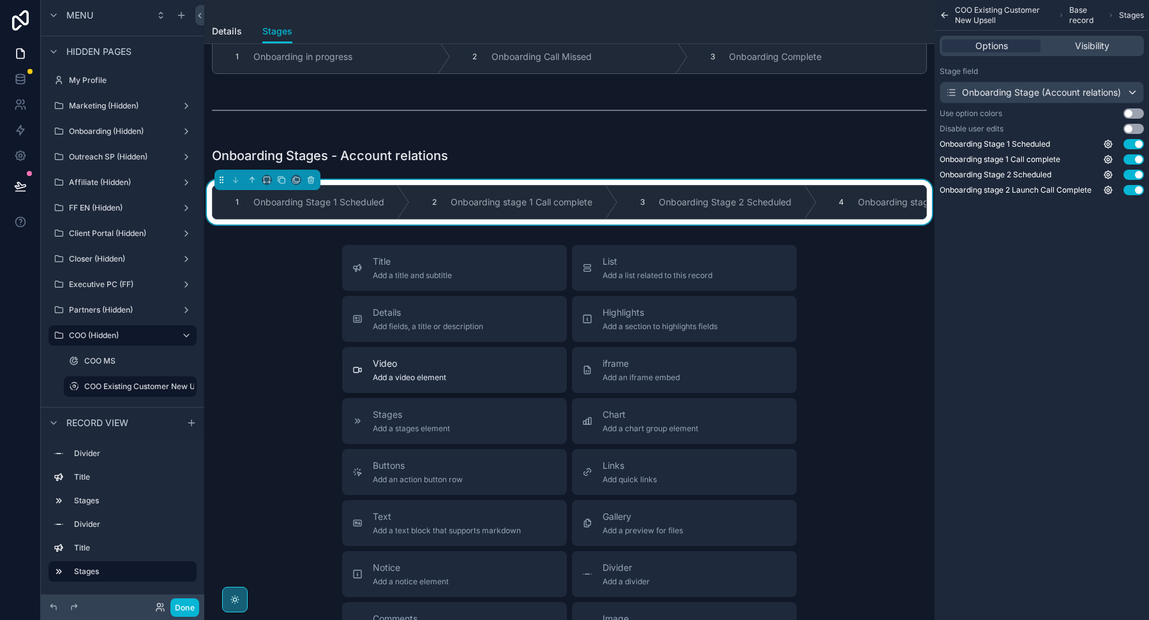
scroll to position [127, 0]
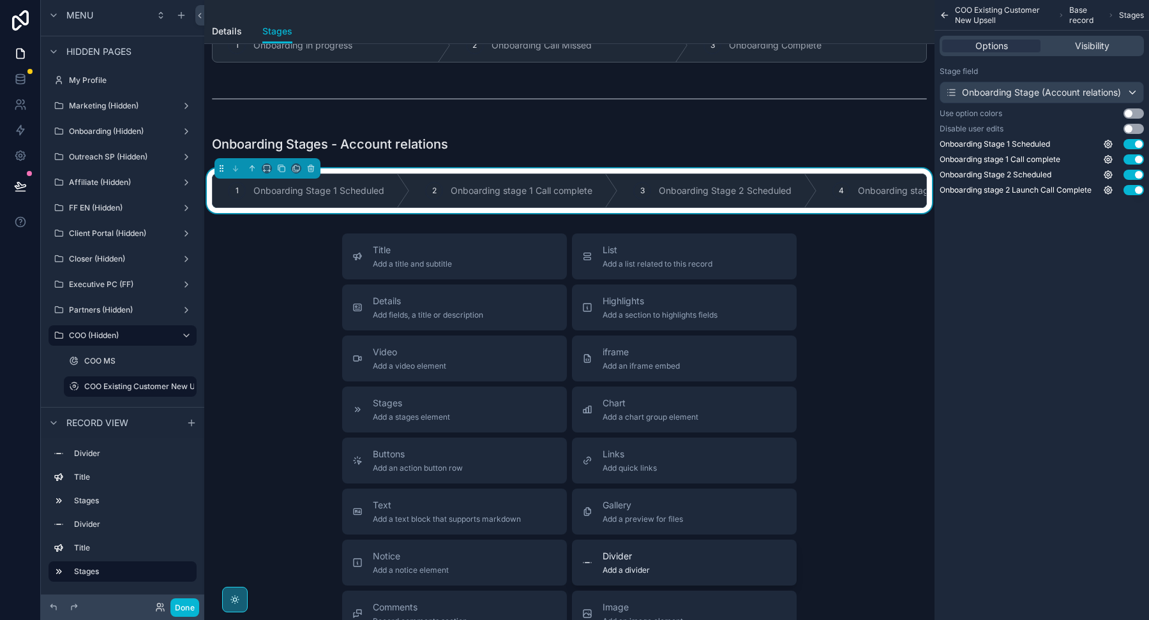
click at [623, 540] on button "Divider Add a divider" at bounding box center [684, 563] width 225 height 46
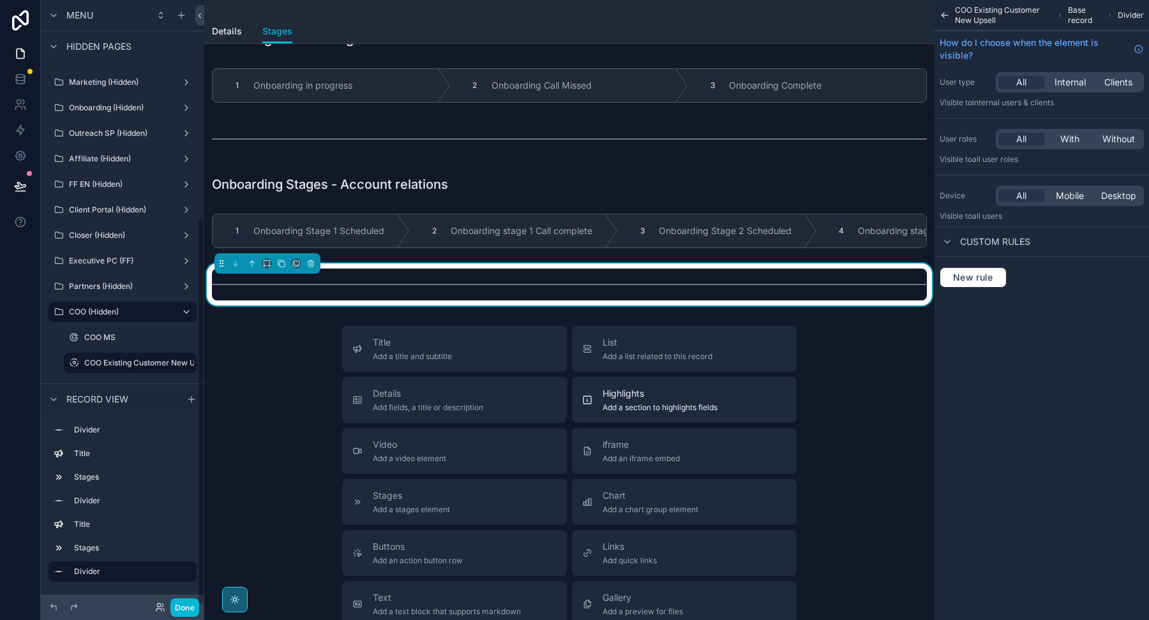
scroll to position [90, 0]
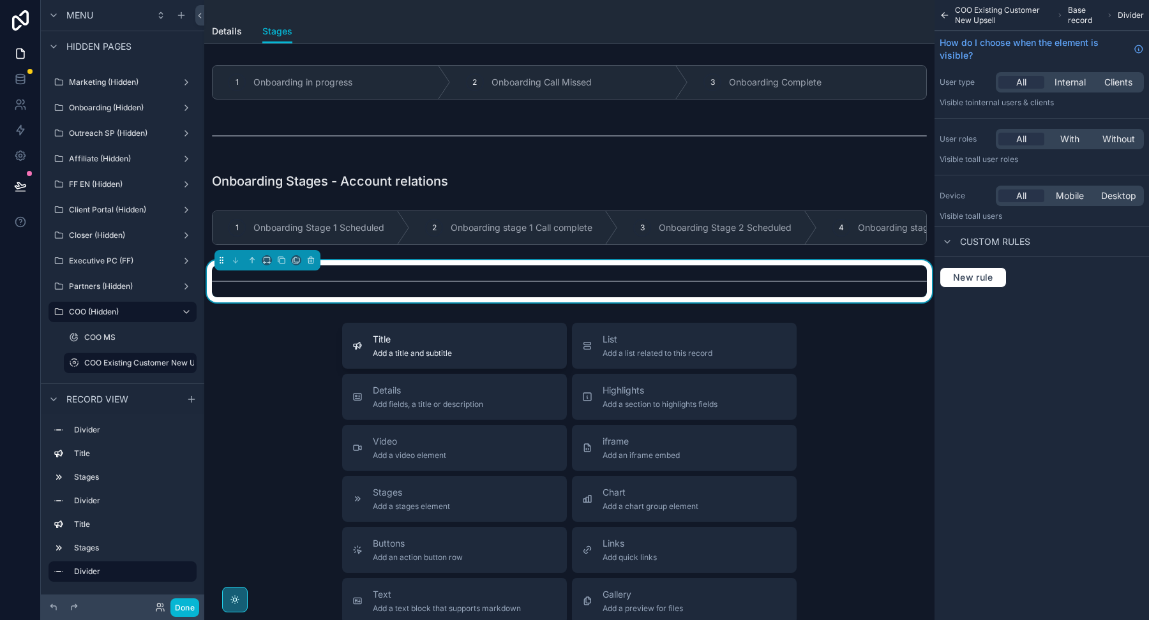
click at [496, 353] on div "Title Add a title and subtitle" at bounding box center [454, 346] width 204 height 26
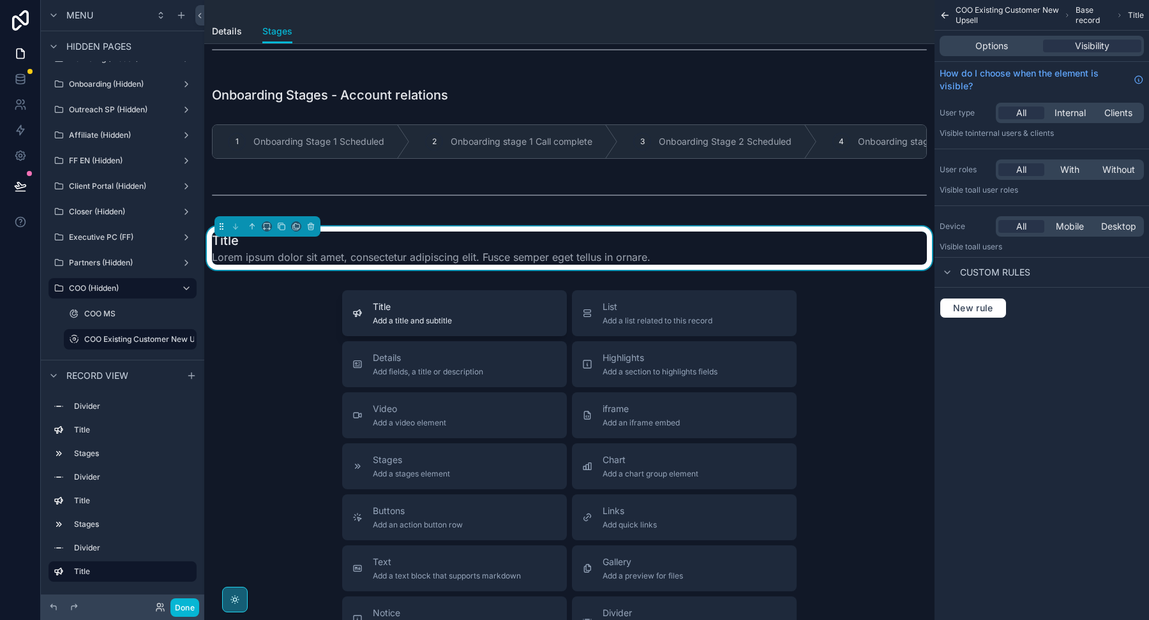
scroll to position [214, 0]
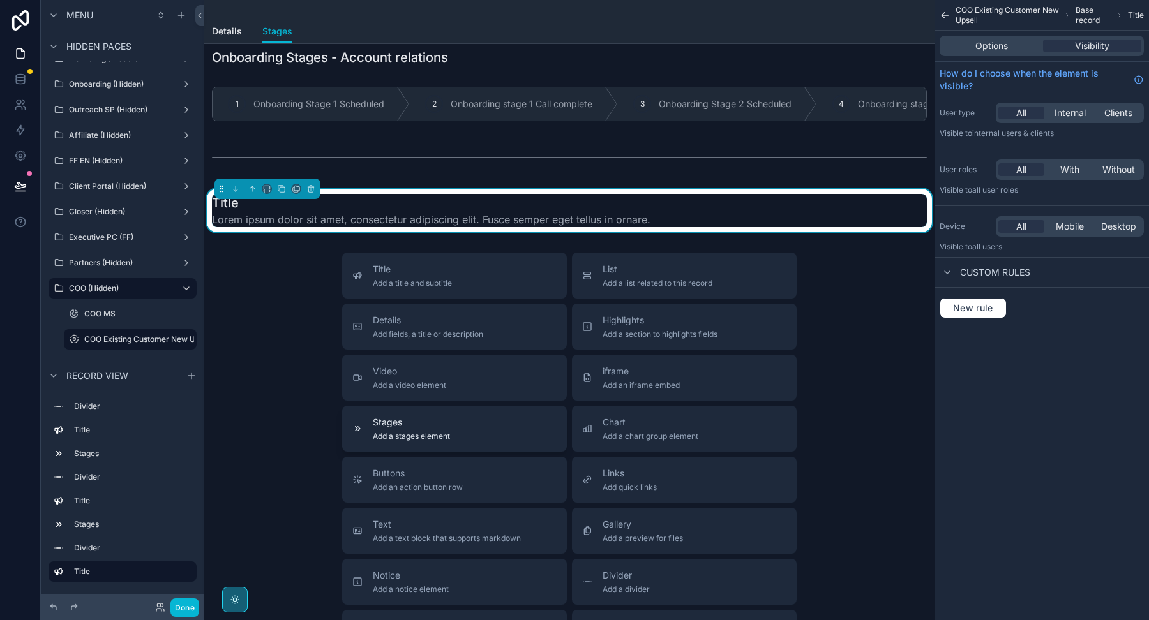
click at [470, 433] on div "Stages Add a stages element" at bounding box center [454, 429] width 204 height 26
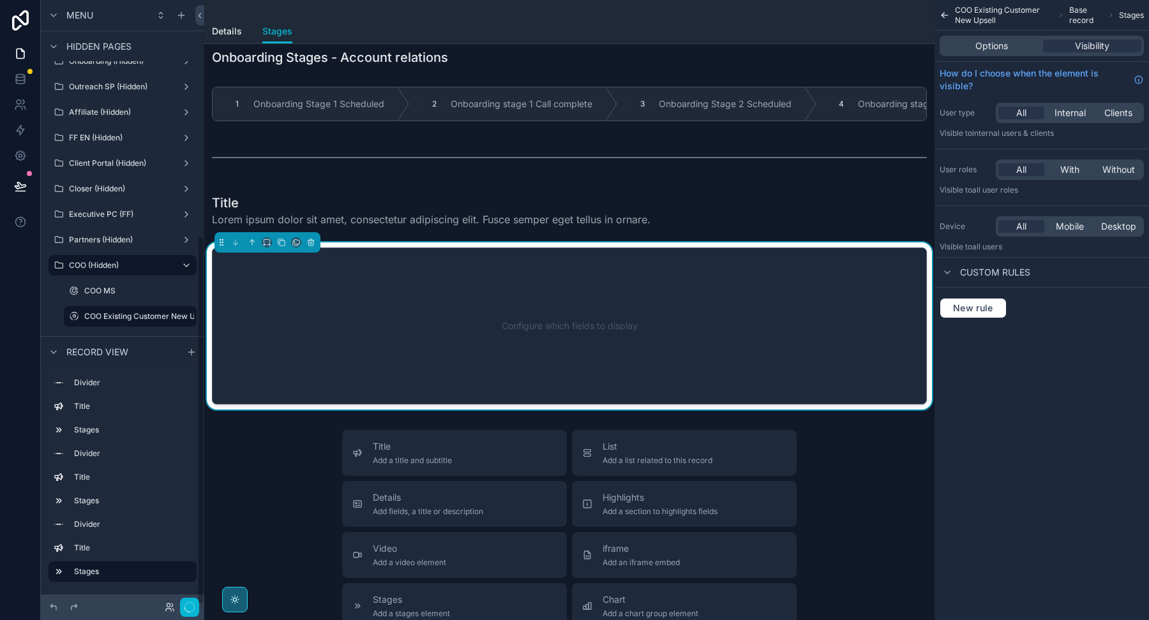
scroll to position [227, 0]
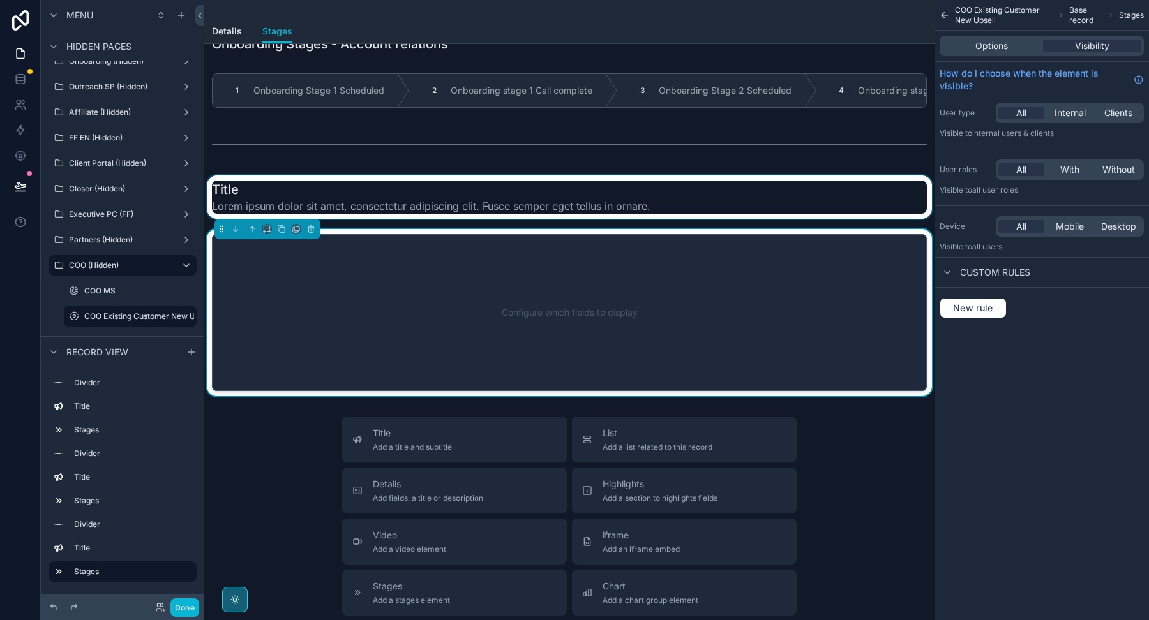
click at [485, 206] on div at bounding box center [569, 196] width 730 height 43
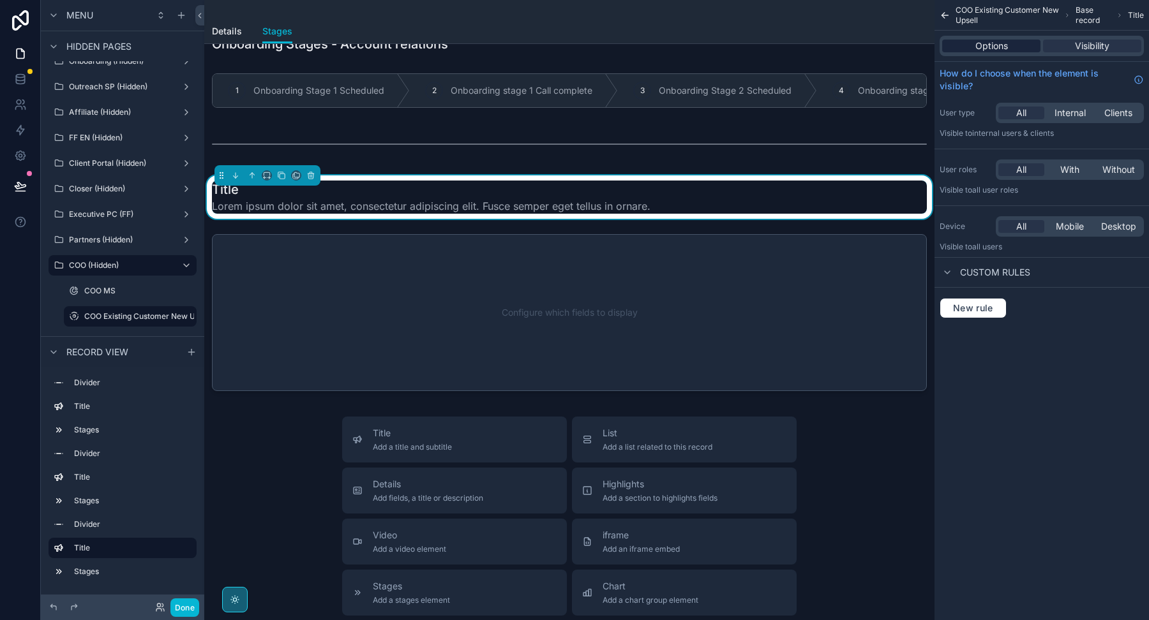
click at [962, 52] on div "Options" at bounding box center [991, 46] width 98 height 13
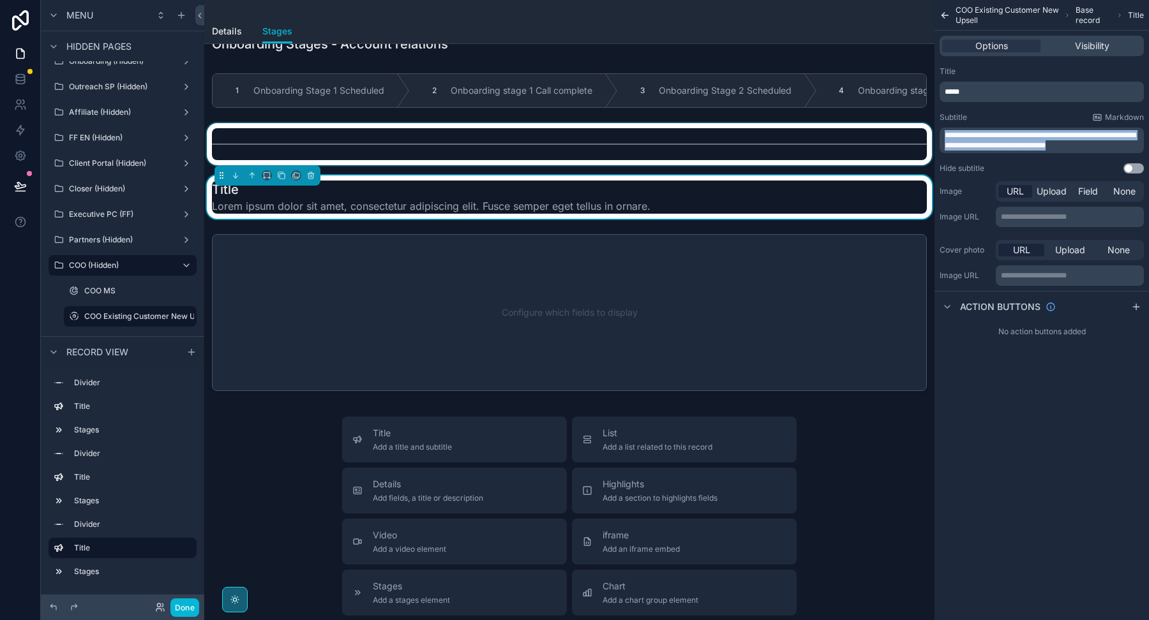
drag, startPoint x: 1098, startPoint y: 145, endPoint x: 899, endPoint y: 124, distance: 199.6
click at [900, 130] on div "Welcome Page Affilliate Partners Outreach Specialist Marketing Closer COO Proje…" at bounding box center [676, 310] width 944 height 620
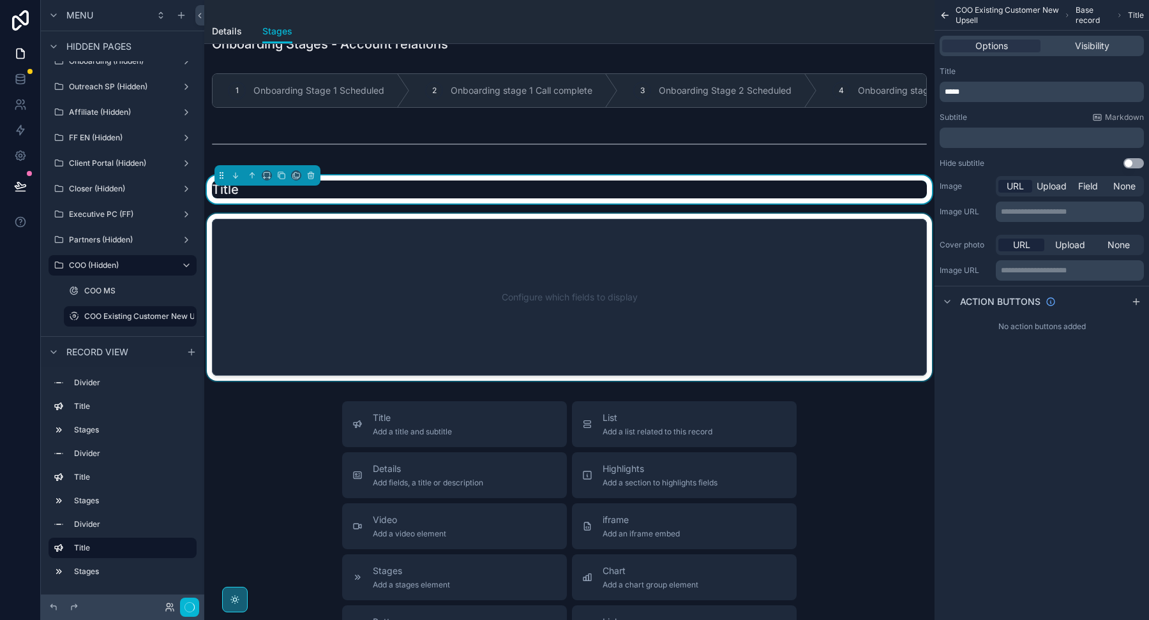
click at [837, 258] on div at bounding box center [569, 297] width 730 height 167
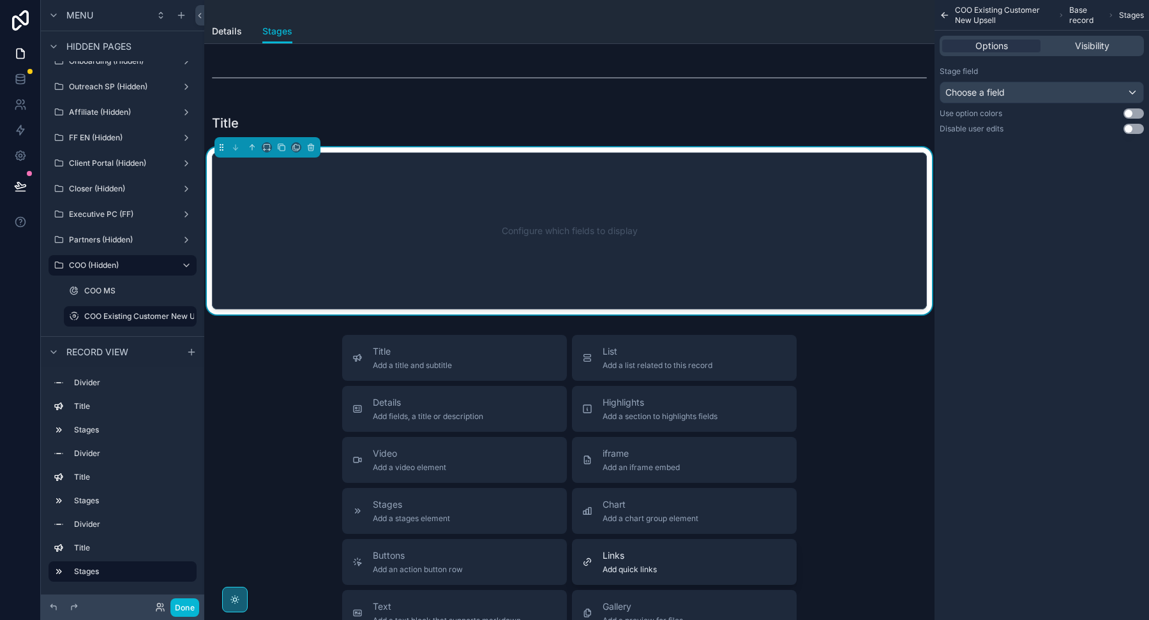
scroll to position [420, 0]
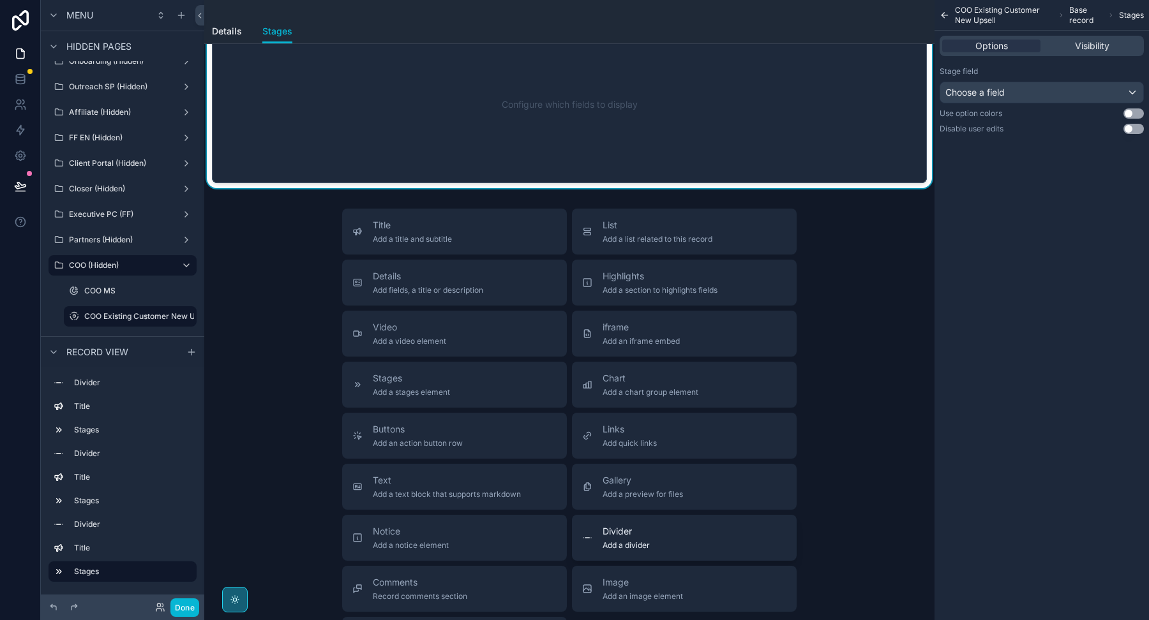
click at [609, 537] on div "Divider Add a divider" at bounding box center [625, 538] width 47 height 26
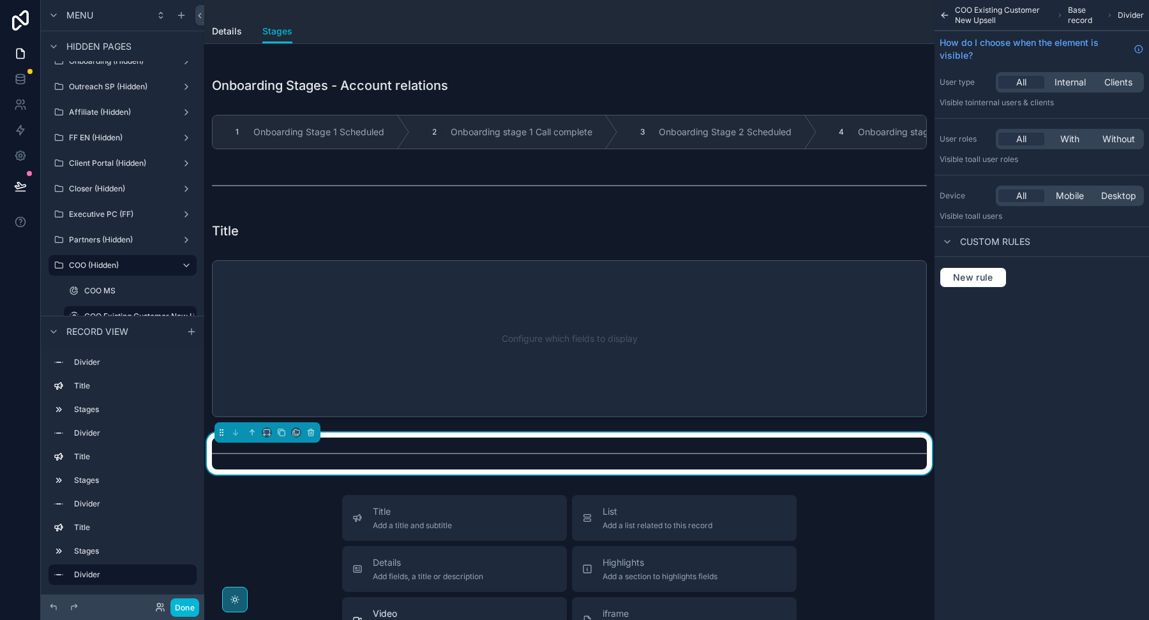
scroll to position [135, 0]
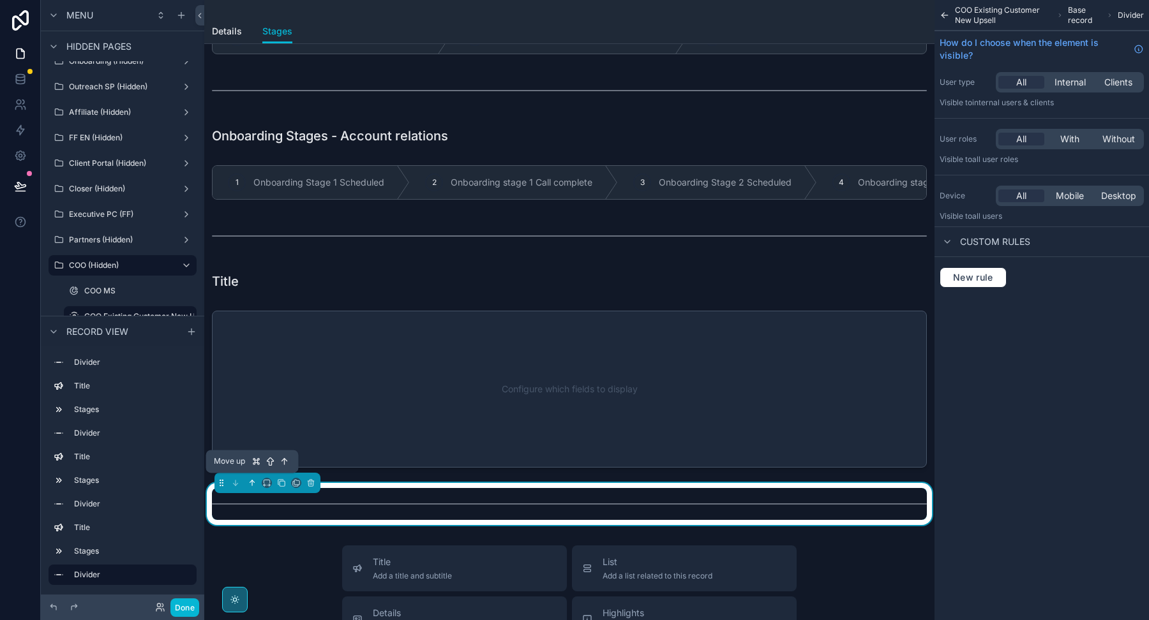
click at [251, 481] on icon at bounding box center [252, 483] width 9 height 9
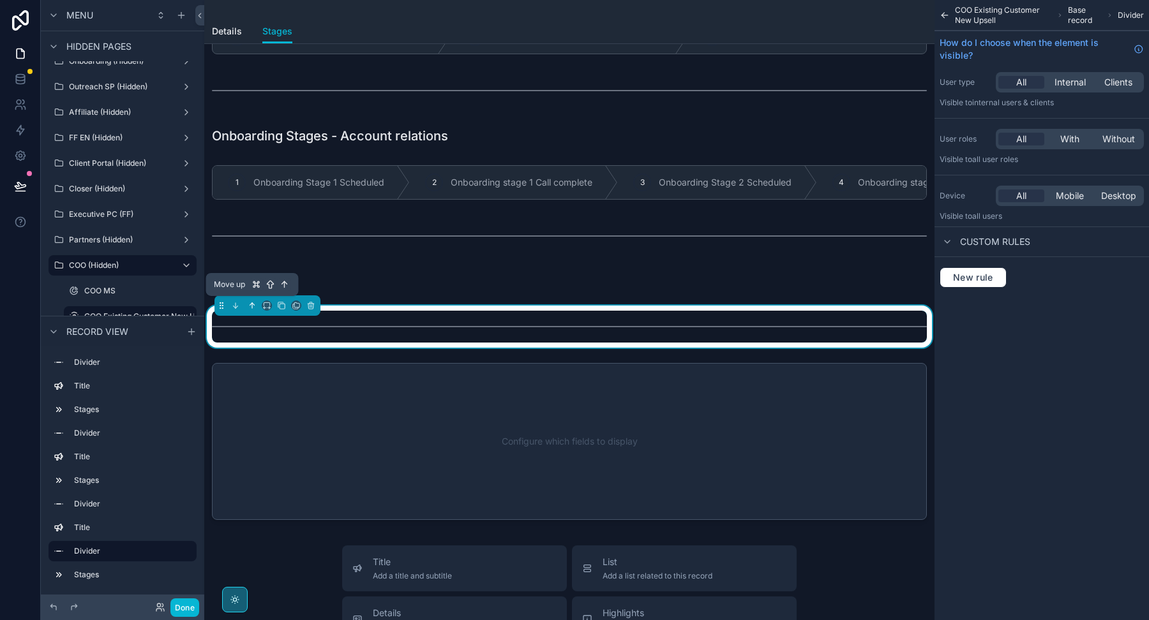
click at [253, 306] on icon at bounding box center [252, 305] width 9 height 9
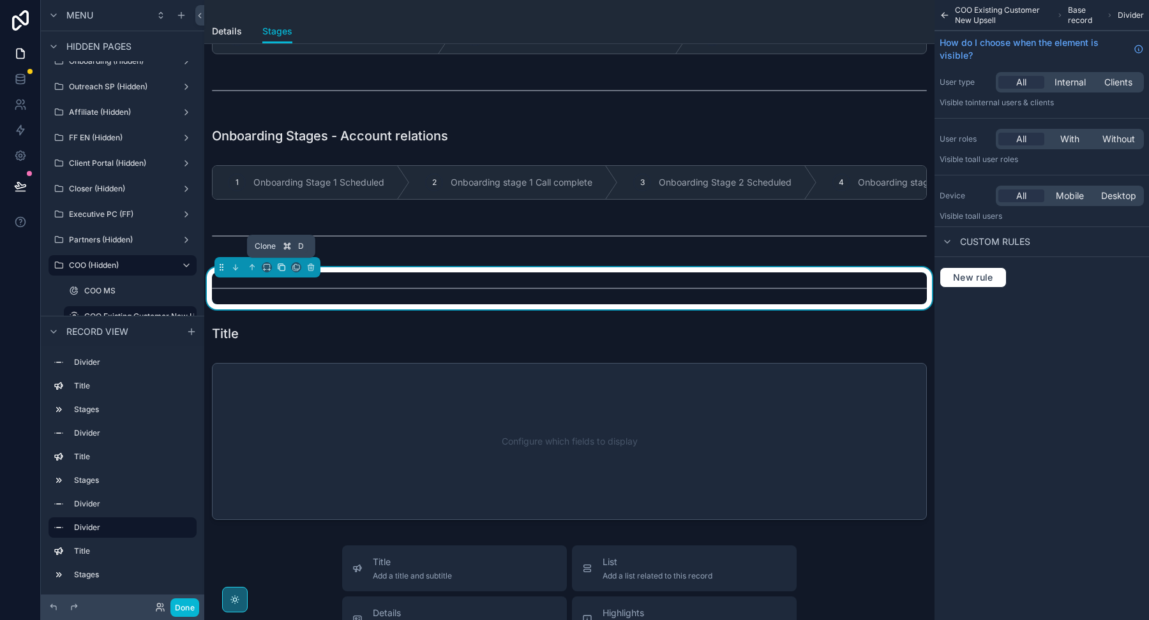
click at [287, 263] on button at bounding box center [281, 267] width 14 height 14
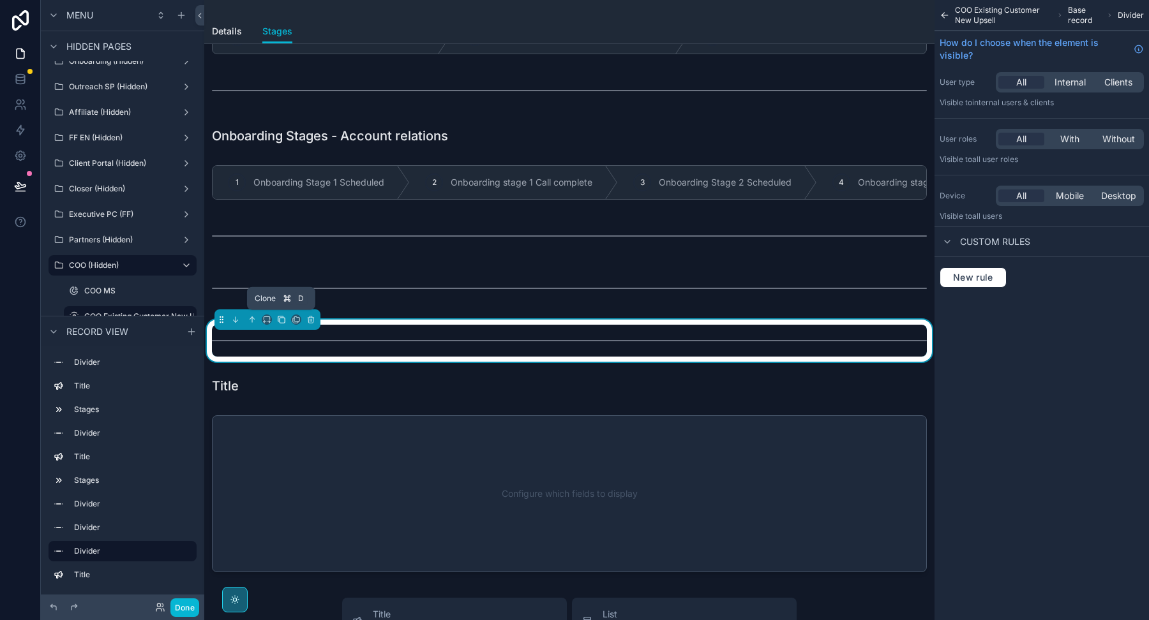
click at [282, 321] on icon at bounding box center [281, 320] width 5 height 5
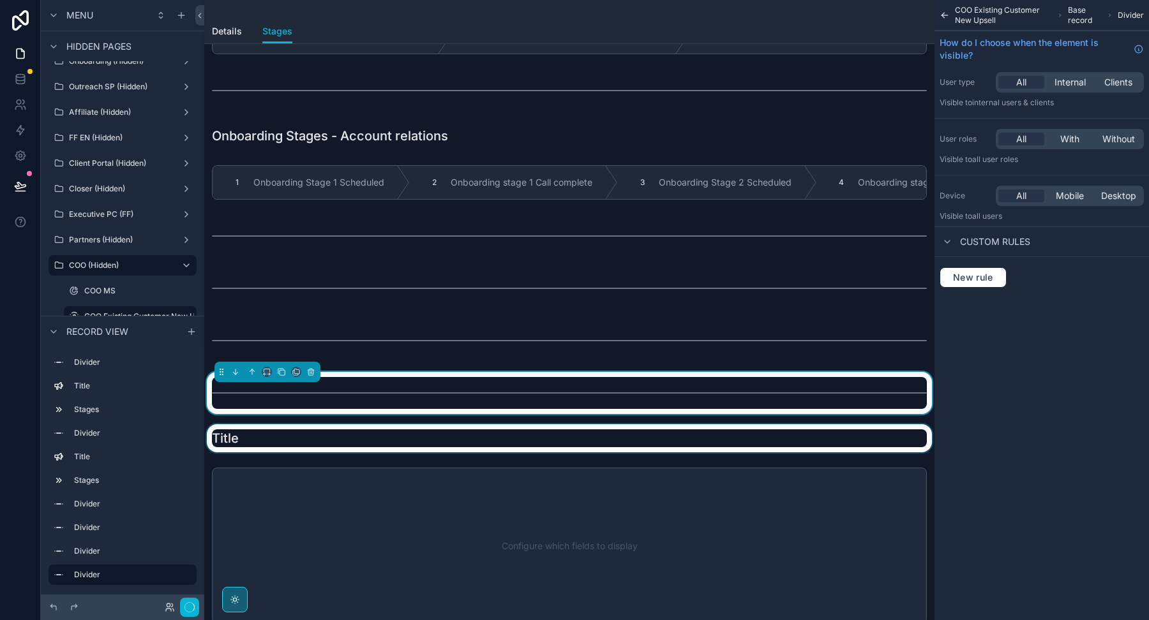
click at [260, 434] on div at bounding box center [569, 438] width 730 height 28
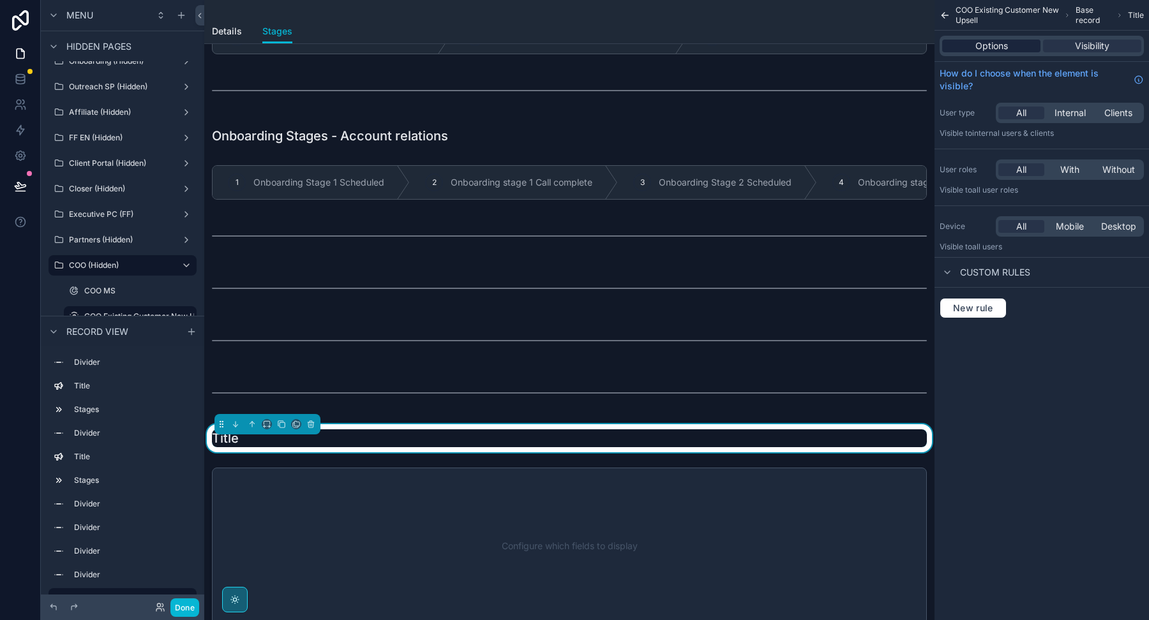
click at [979, 46] on span "Options" at bounding box center [991, 46] width 33 height 13
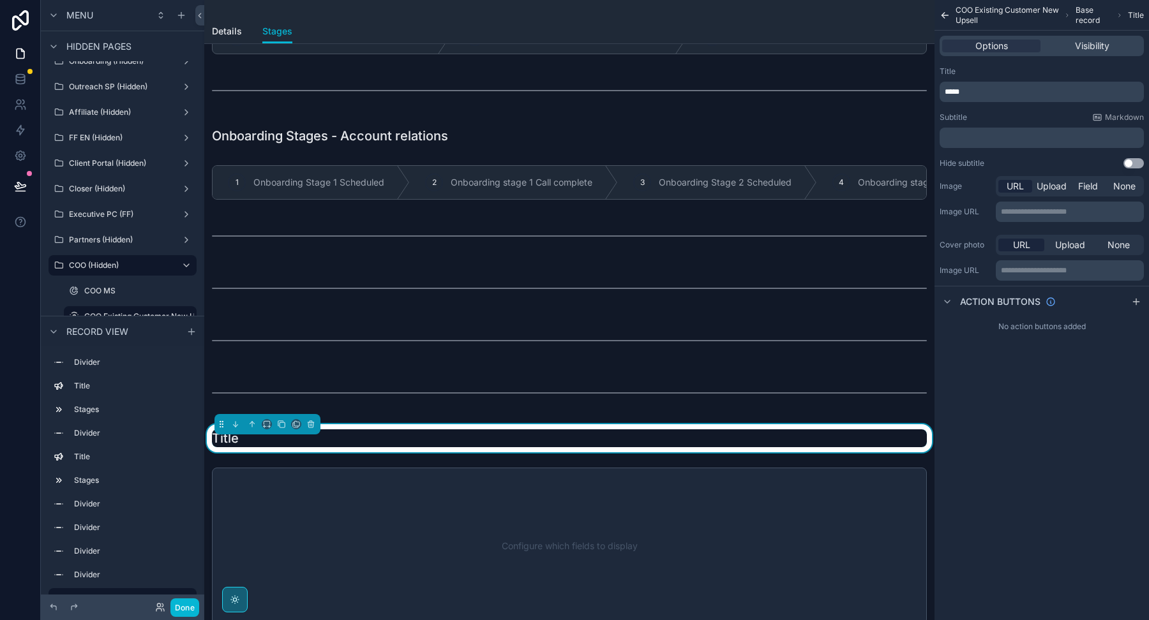
click at [980, 98] on div "*****" at bounding box center [1041, 92] width 204 height 20
click at [978, 96] on p "*****" at bounding box center [1042, 92] width 197 height 10
click at [979, 96] on p "*****" at bounding box center [1042, 92] width 197 height 10
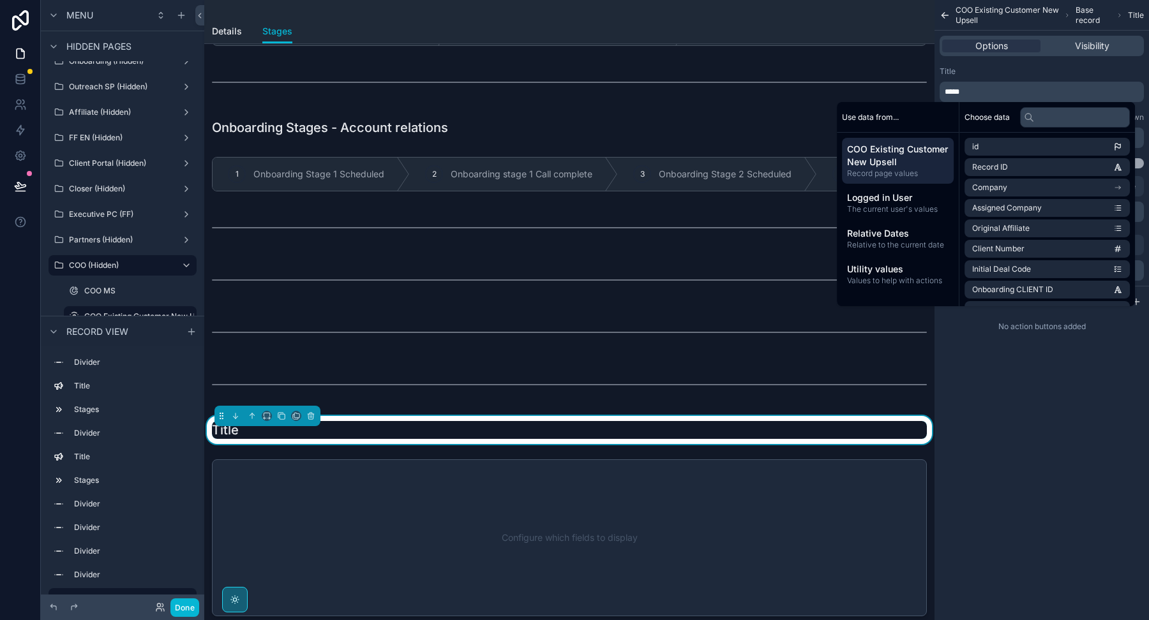
scroll to position [145, 0]
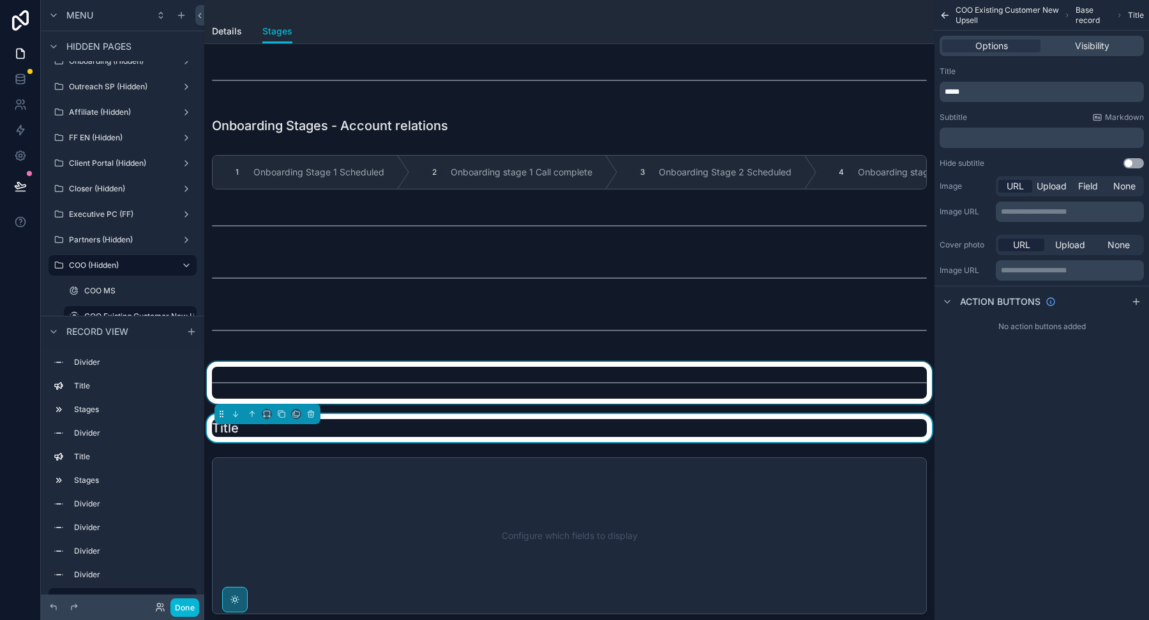
click at [348, 383] on div at bounding box center [569, 383] width 730 height 42
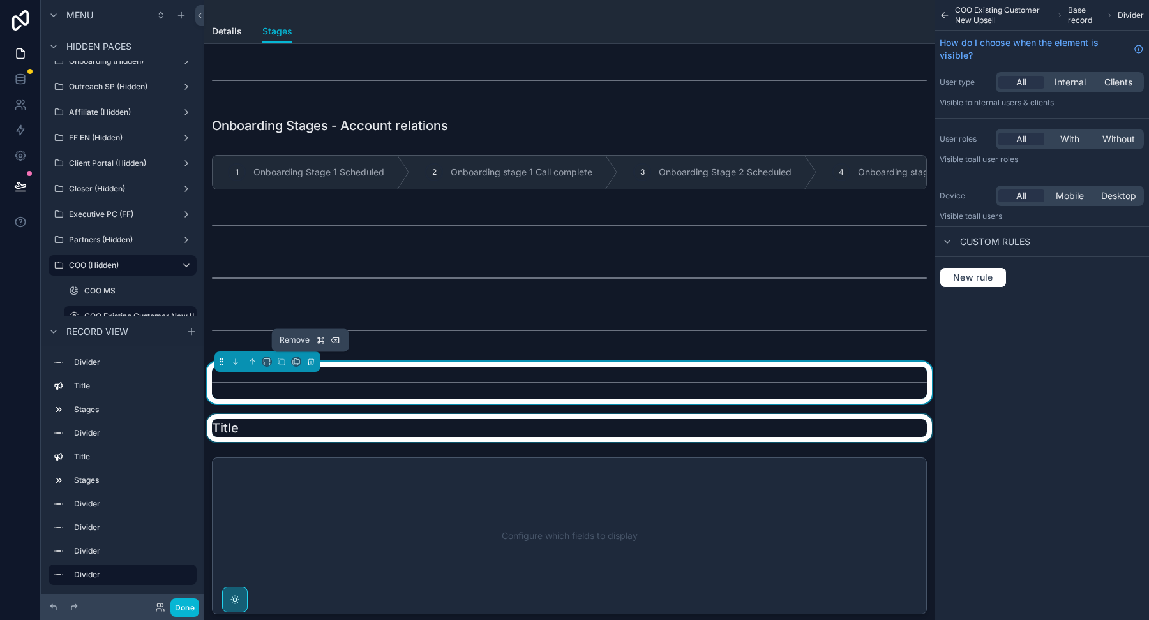
click at [315, 362] on button at bounding box center [311, 362] width 14 height 14
